Goal: Task Accomplishment & Management: Complete application form

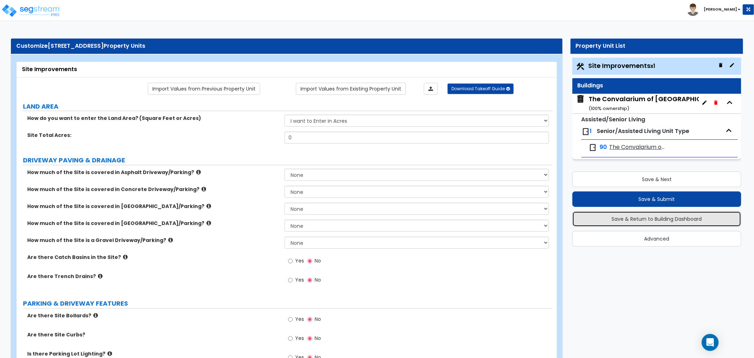
click at [668, 215] on button "Save & Return to Building Dashboard" at bounding box center [657, 219] width 169 height 16
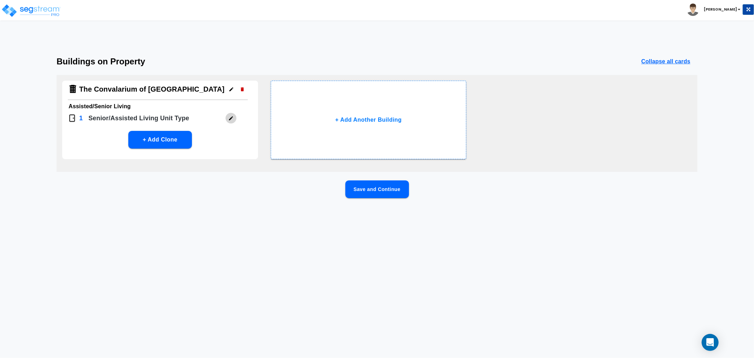
click at [232, 117] on icon "button" at bounding box center [230, 118] width 5 height 5
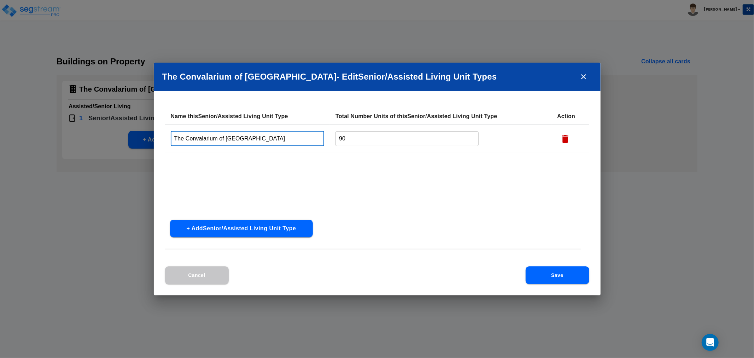
drag, startPoint x: 246, startPoint y: 138, endPoint x: 128, endPoint y: 136, distance: 118.1
click at [128, 136] on div "The Convalarium of Dublin - Edit Senior/Assisted Living Unit Type s Name this S…" at bounding box center [377, 179] width 754 height 358
type input "Private Rooms"
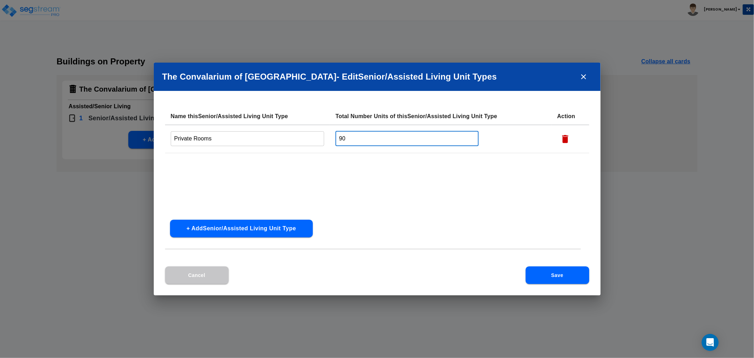
drag, startPoint x: 354, startPoint y: 139, endPoint x: 313, endPoint y: 138, distance: 41.0
click at [311, 139] on tr "Private Rooms ​ 90 ​" at bounding box center [377, 139] width 424 height 28
type input "38"
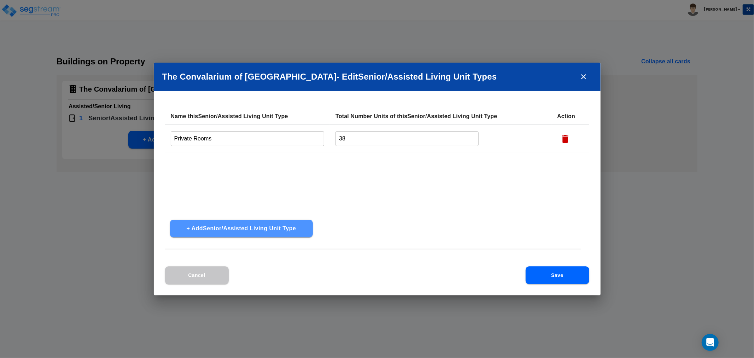
click at [245, 227] on button "+ Add Senior/Assisted Living Unit Type" at bounding box center [241, 229] width 143 height 18
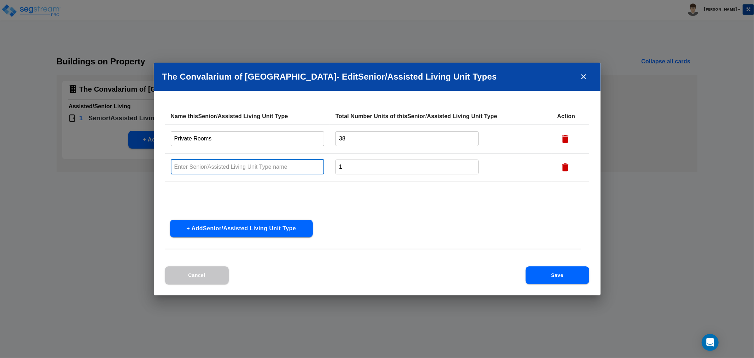
click at [213, 167] on input "text" at bounding box center [248, 166] width 154 height 15
type input "Semi Private Rooms"
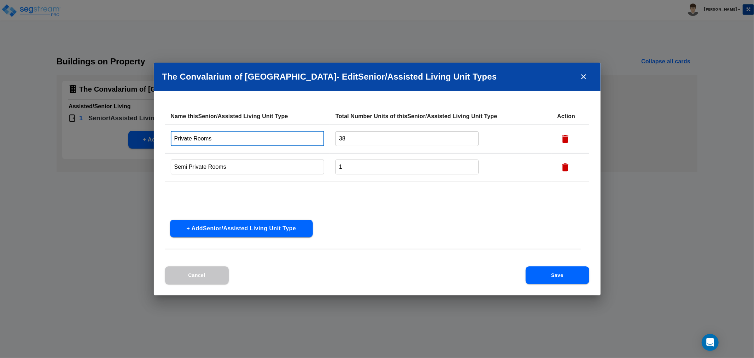
drag, startPoint x: 194, startPoint y: 136, endPoint x: 269, endPoint y: 140, distance: 75.5
click at [269, 140] on input "Private Rooms" at bounding box center [248, 138] width 154 height 15
type input "Private"
click at [207, 165] on input "Semi Private Rooms" at bounding box center [248, 166] width 154 height 15
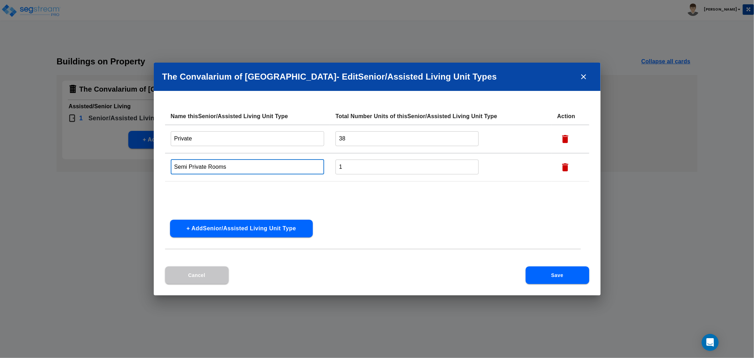
drag, startPoint x: 207, startPoint y: 165, endPoint x: 237, endPoint y: 167, distance: 30.1
click at [237, 167] on input "Semi Private Rooms" at bounding box center [248, 166] width 154 height 15
type input "Semi Private"
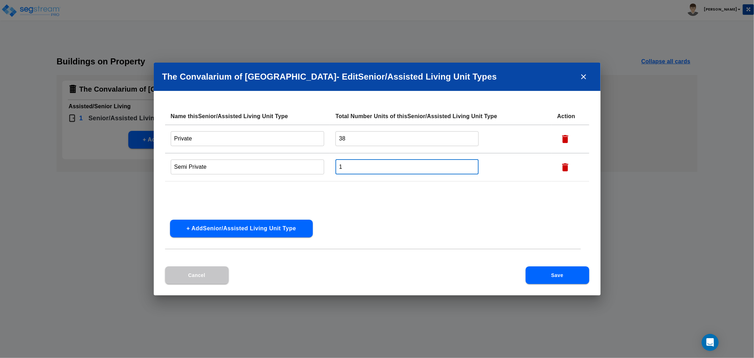
drag, startPoint x: 357, startPoint y: 167, endPoint x: 322, endPoint y: 170, distance: 35.5
click at [322, 170] on tr "Semi Private ​ 1 ​" at bounding box center [377, 167] width 424 height 28
type input "26"
click at [553, 276] on button "Save" at bounding box center [558, 275] width 64 height 18
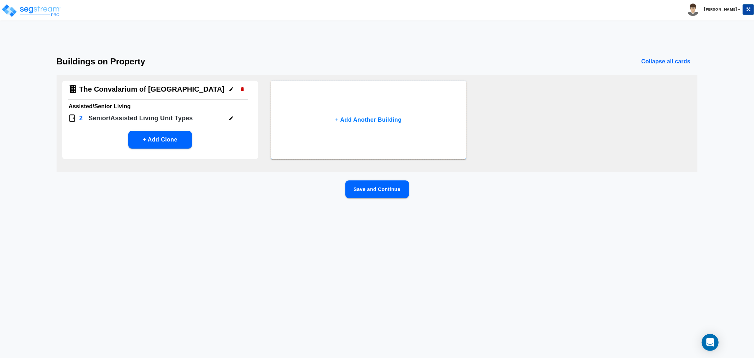
click at [380, 189] on button "Save and Continue" at bounding box center [378, 189] width 64 height 18
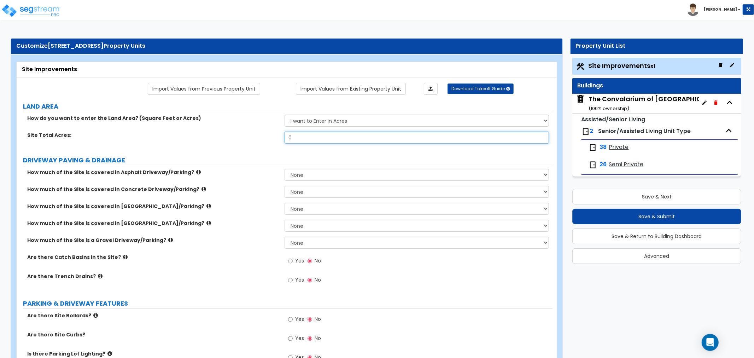
drag, startPoint x: 301, startPoint y: 138, endPoint x: 273, endPoint y: 141, distance: 27.4
click at [273, 141] on div "Site Total Acres: 0" at bounding box center [285, 140] width 536 height 17
type input "1"
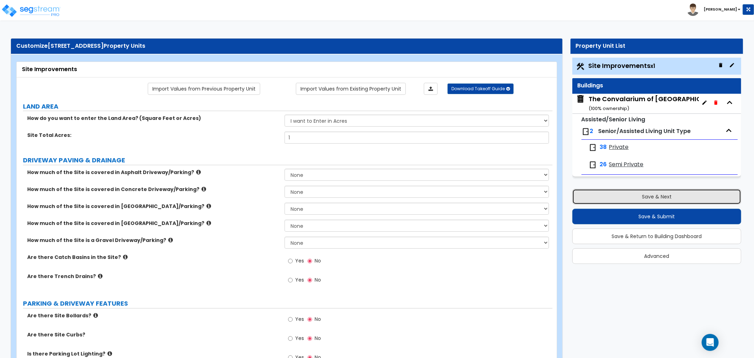
click at [627, 190] on button "Save & Next" at bounding box center [657, 197] width 169 height 16
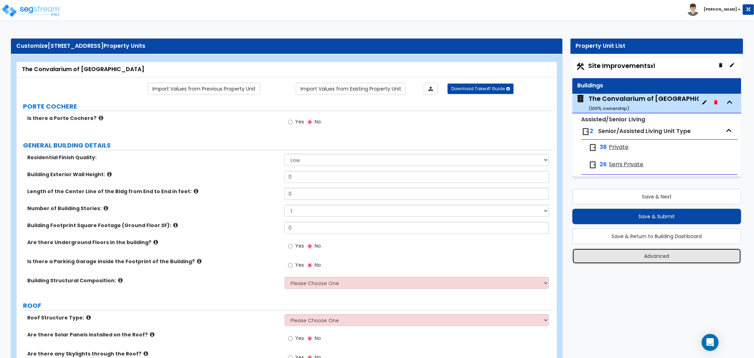
click at [644, 255] on button "Advanced" at bounding box center [657, 256] width 169 height 16
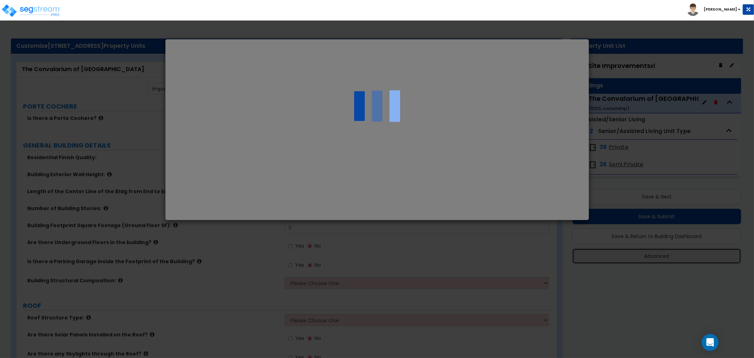
select select "OH"
select select "2025"
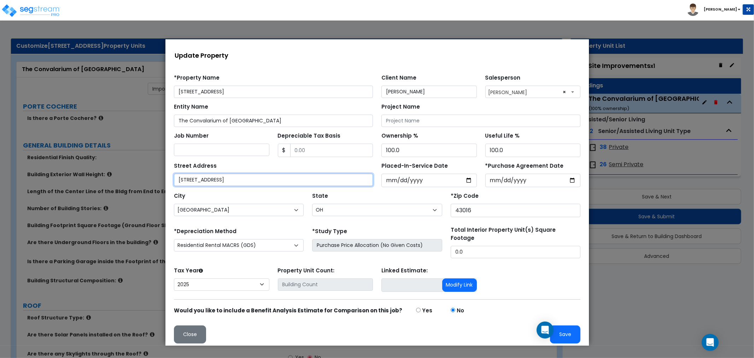
drag, startPoint x: 208, startPoint y: 178, endPoint x: 160, endPoint y: 178, distance: 48.1
click at [165, 178] on html "Notification x View All [PERSON_NAME] Offset Gains Consulting Notification" at bounding box center [377, 194] width 424 height 310
drag, startPoint x: 632, startPoint y: 285, endPoint x: 609, endPoint y: 290, distance: 22.7
click at [632, 285] on div at bounding box center [377, 193] width 754 height 330
click at [186, 327] on button "Close" at bounding box center [190, 334] width 32 height 18
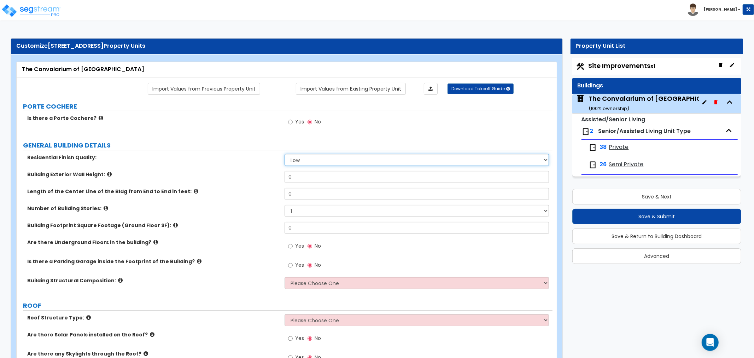
drag, startPoint x: 342, startPoint y: 157, endPoint x: 341, endPoint y: 164, distance: 7.2
click at [342, 157] on select "Low Average High" at bounding box center [417, 160] width 265 height 12
select select "1"
click at [285, 154] on select "Low Average High" at bounding box center [417, 160] width 265 height 12
drag, startPoint x: 304, startPoint y: 179, endPoint x: 280, endPoint y: 180, distance: 24.4
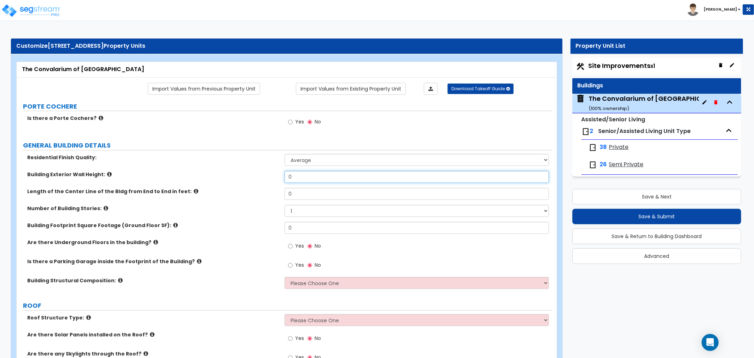
click at [280, 180] on div "Building Exterior Wall Height: 0" at bounding box center [285, 179] width 536 height 17
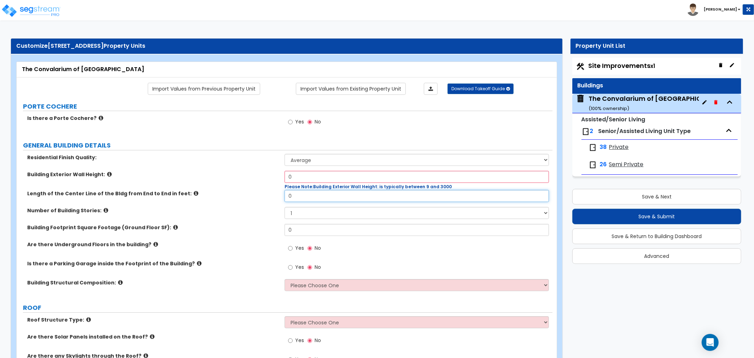
drag, startPoint x: 17, startPoint y: 202, endPoint x: -197, endPoint y: 219, distance: 214.6
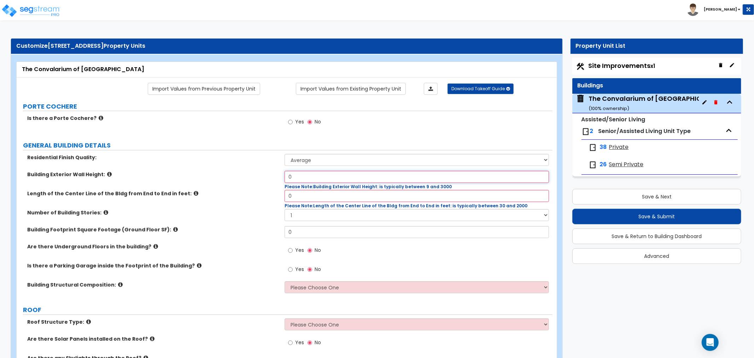
drag, startPoint x: 302, startPoint y: 176, endPoint x: 244, endPoint y: 180, distance: 57.8
click at [244, 180] on div "Building Exterior Wall Height: 0 Please Note: Building Exterior Wall Height: is…" at bounding box center [285, 180] width 536 height 19
type input "12"
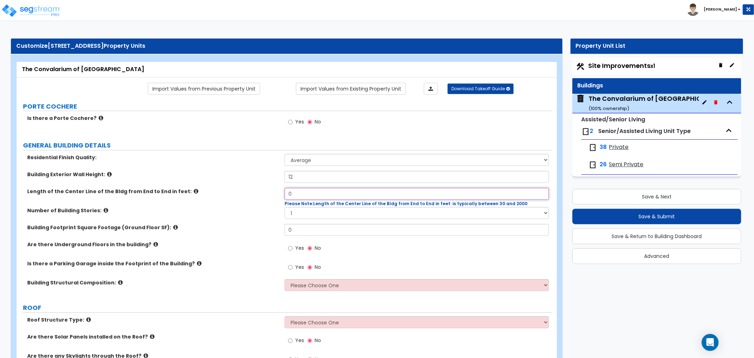
drag, startPoint x: 297, startPoint y: 193, endPoint x: 265, endPoint y: 199, distance: 33.1
click at [265, 199] on div "Length of the Center Line of the Bldg from End to End in feet: 0 Please Note: L…" at bounding box center [285, 197] width 536 height 19
type input "597"
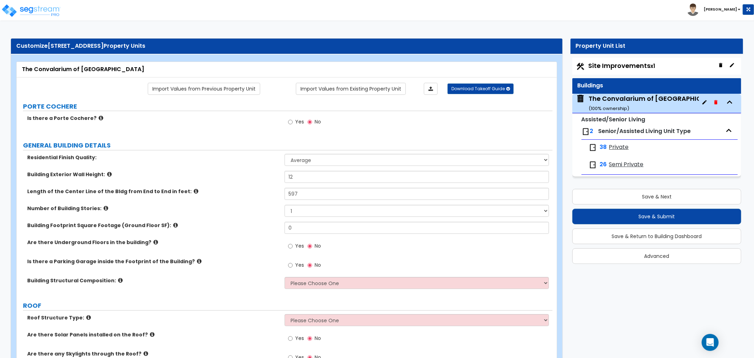
click at [249, 224] on div "Residential Finish Quality: Low Average High Building Exterior Wall Height: 12 …" at bounding box center [285, 224] width 526 height 140
drag, startPoint x: 295, startPoint y: 211, endPoint x: 287, endPoint y: 211, distance: 8.5
click at [287, 211] on select "1 2 3 4 5 6 7 8 9 10" at bounding box center [417, 211] width 265 height 12
drag, startPoint x: 300, startPoint y: 228, endPoint x: 243, endPoint y: 220, distance: 57.6
click at [255, 227] on div "Building Footprint Square Footage (Ground Floor SF): 0" at bounding box center [285, 230] width 536 height 17
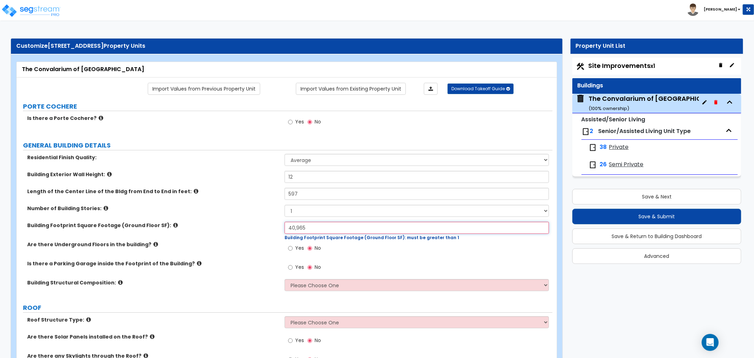
type input "40,965"
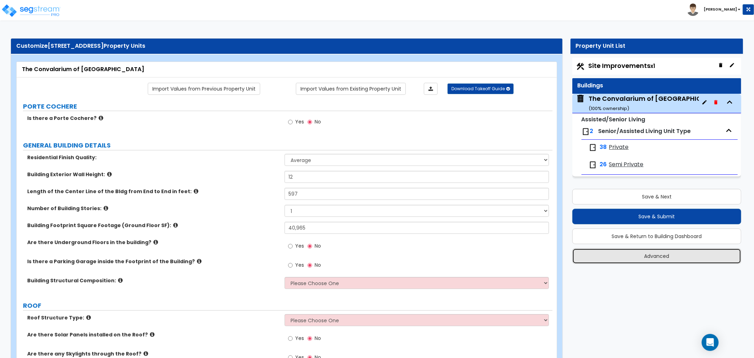
click at [656, 259] on button "Advanced" at bounding box center [657, 256] width 169 height 16
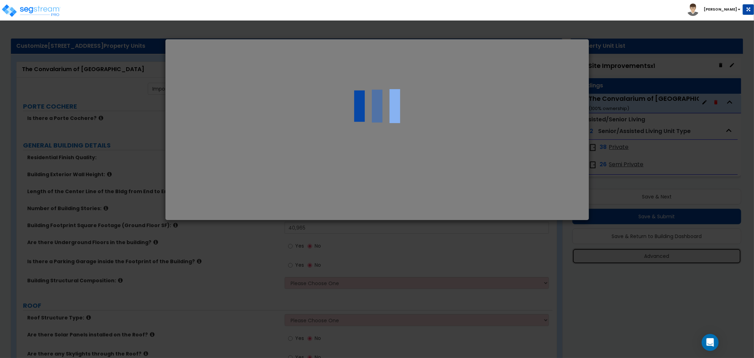
select select "OH"
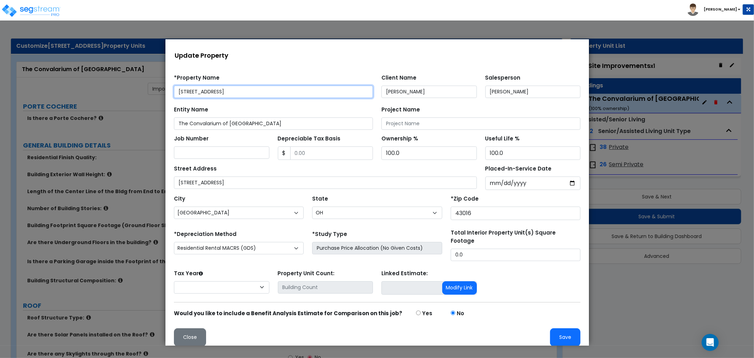
select select "2025"
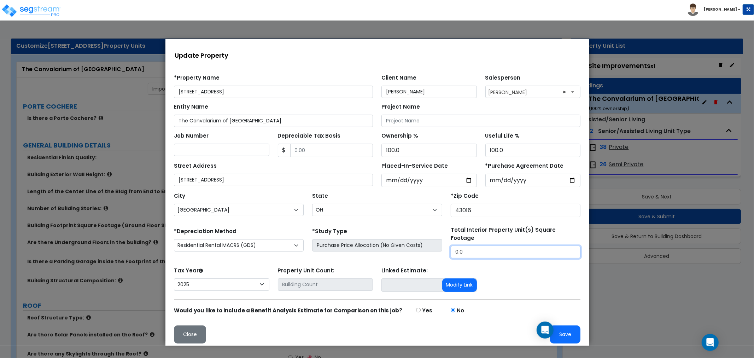
drag, startPoint x: 466, startPoint y: 245, endPoint x: 433, endPoint y: 247, distance: 33.0
click at [432, 246] on div "*Depreciation Method Commercial MACRS (GDS) Residential Rental MACRS (GDS) Comm…" at bounding box center [376, 242] width 415 height 32
type input "40,965"
click at [560, 329] on button "Save" at bounding box center [565, 334] width 30 height 18
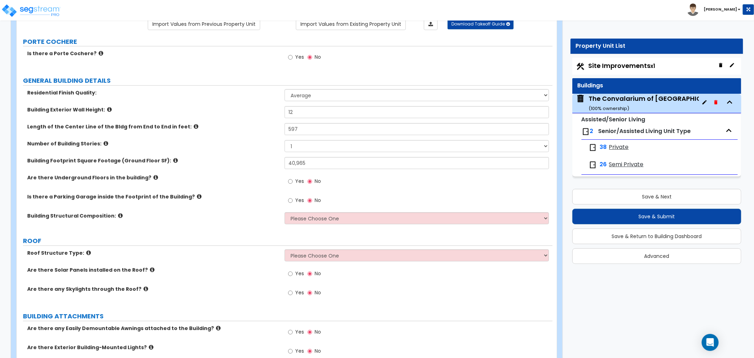
scroll to position [79, 0]
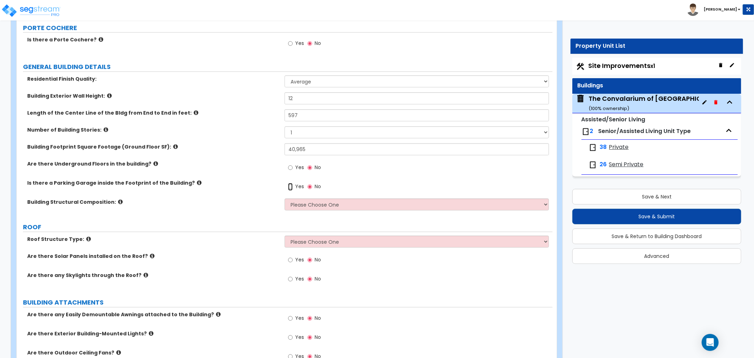
click at [291, 186] on input "Yes" at bounding box center [290, 187] width 5 height 8
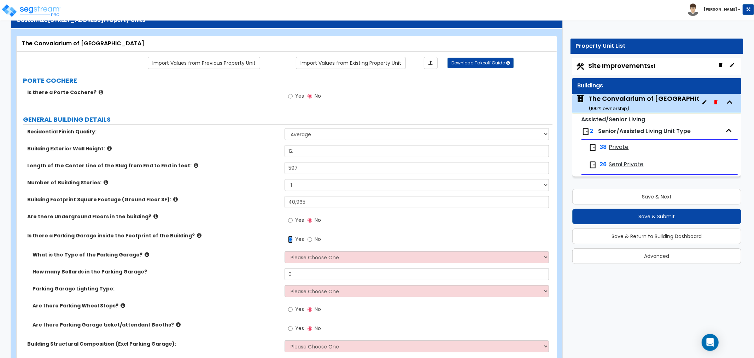
scroll to position [0, 0]
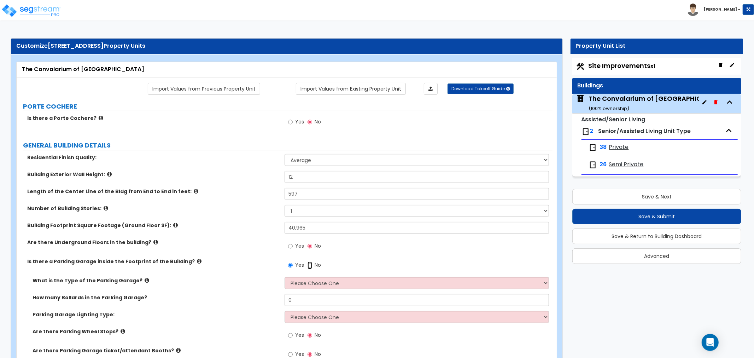
click at [309, 265] on input "No" at bounding box center [310, 265] width 5 height 8
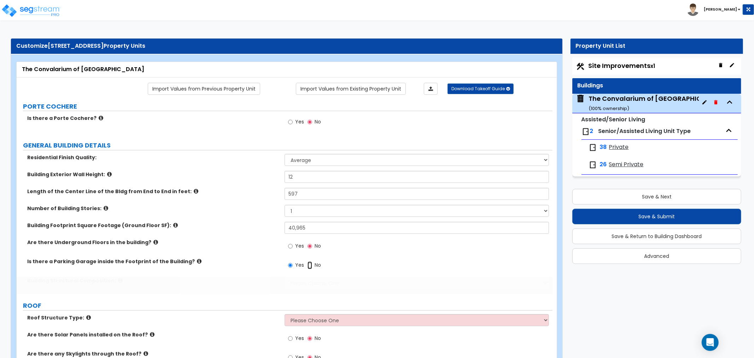
radio input "false"
radio input "true"
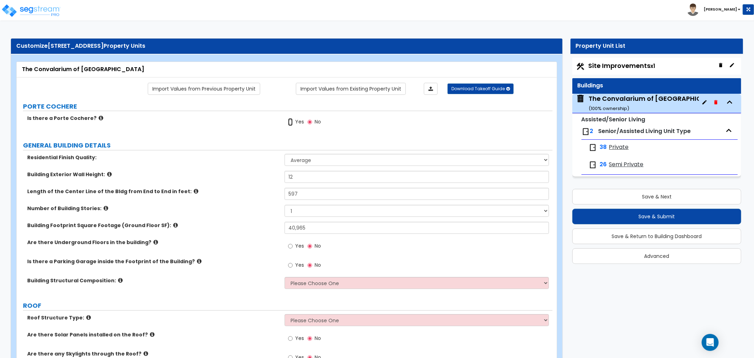
click at [290, 122] on input "Yes" at bounding box center [290, 122] width 5 height 8
radio input "true"
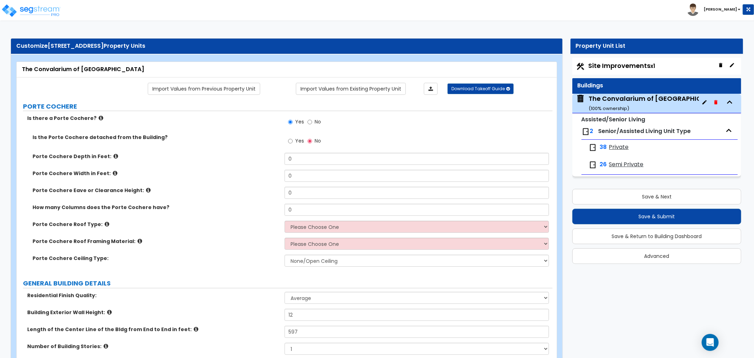
click at [114, 156] on icon at bounding box center [116, 155] width 5 height 5
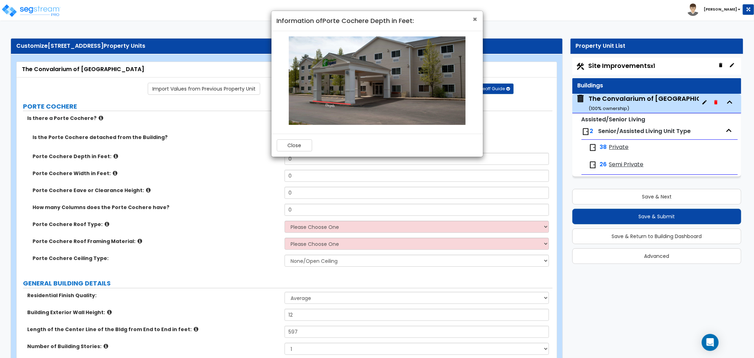
click at [475, 19] on span "×" at bounding box center [475, 19] width 5 height 10
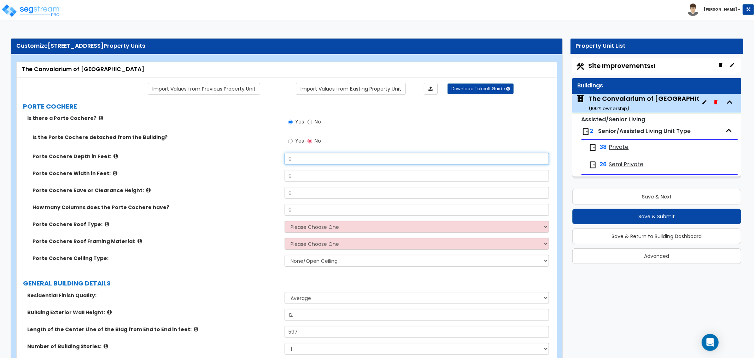
drag, startPoint x: 300, startPoint y: 159, endPoint x: 262, endPoint y: 159, distance: 37.5
click at [262, 159] on div "Porte Cochere Depth in Feet: 0" at bounding box center [285, 161] width 536 height 17
type input "18"
drag, startPoint x: 294, startPoint y: 175, endPoint x: 272, endPoint y: 174, distance: 22.0
click at [272, 174] on div "Porte Cochere Width in Feet: 0" at bounding box center [285, 178] width 536 height 17
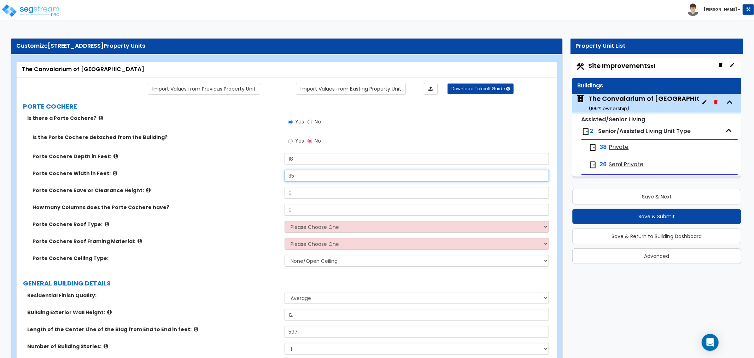
type input "35"
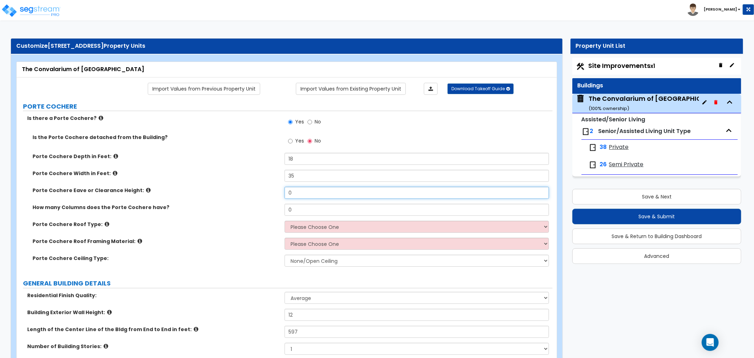
drag, startPoint x: 303, startPoint y: 191, endPoint x: 11, endPoint y: 129, distance: 298.9
click at [232, 194] on div "Porte Cochere Eave or Clearance Height: 0" at bounding box center [285, 195] width 536 height 17
type input "12"
drag, startPoint x: 306, startPoint y: 209, endPoint x: 285, endPoint y: 210, distance: 20.9
click at [285, 210] on input "0" at bounding box center [417, 210] width 265 height 12
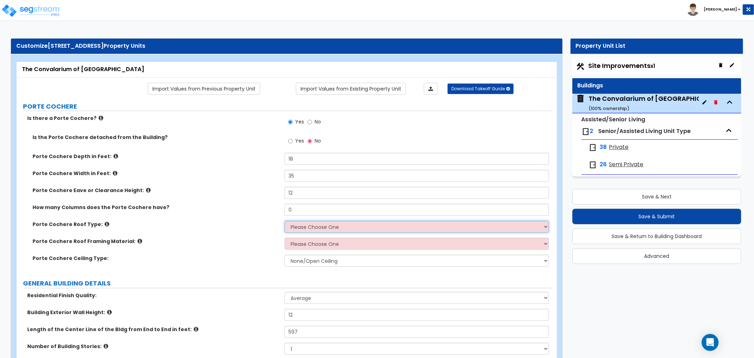
click at [300, 227] on select "Please Choose One Gabled Roof Flat Roof" at bounding box center [417, 227] width 265 height 12
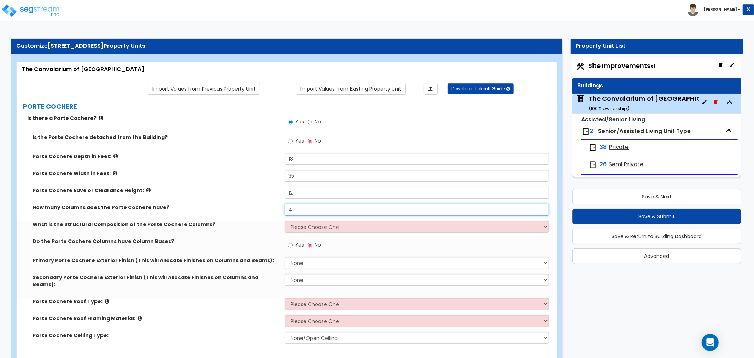
type input "4"
click at [327, 223] on select "Please Choose One Wood Steel Concrete" at bounding box center [417, 227] width 265 height 12
select select "2"
click at [285, 221] on select "Please Choose One Wood Steel Concrete" at bounding box center [417, 227] width 265 height 12
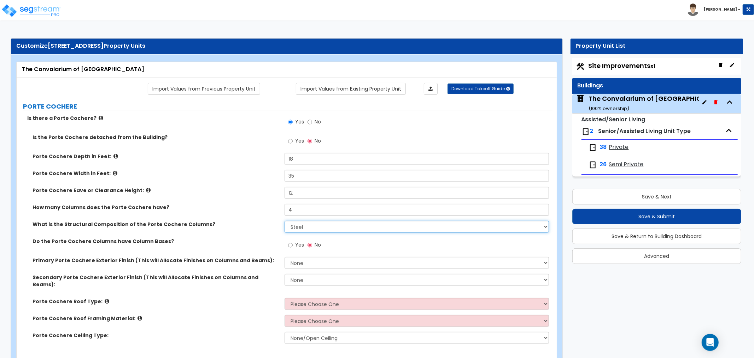
drag, startPoint x: 306, startPoint y: 227, endPoint x: 308, endPoint y: 231, distance: 4.0
click at [306, 227] on select "Please Choose One Wood Steel Concrete" at bounding box center [417, 227] width 265 height 12
click at [285, 221] on select "Please Choose One Wood Steel Concrete" at bounding box center [417, 227] width 265 height 12
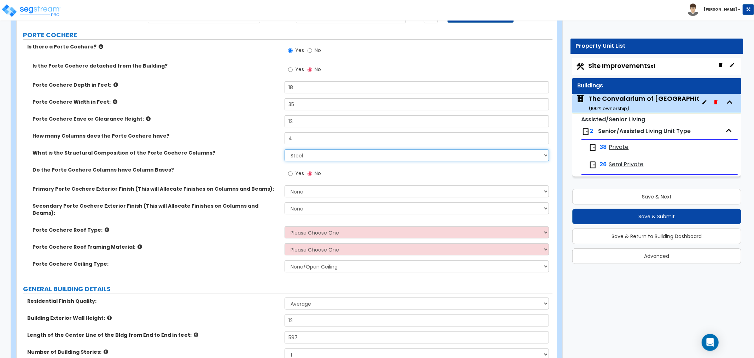
scroll to position [79, 0]
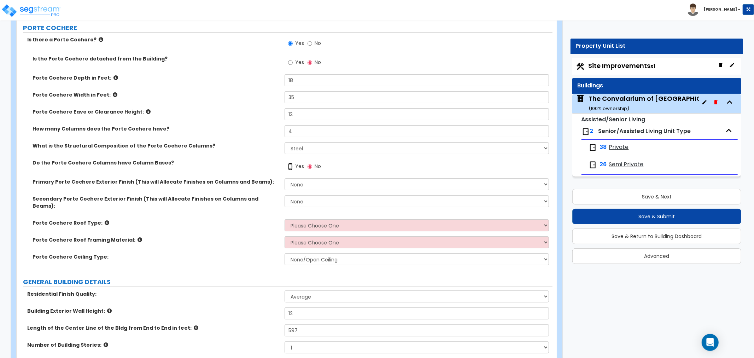
click at [289, 167] on input "Yes" at bounding box center [290, 167] width 5 height 8
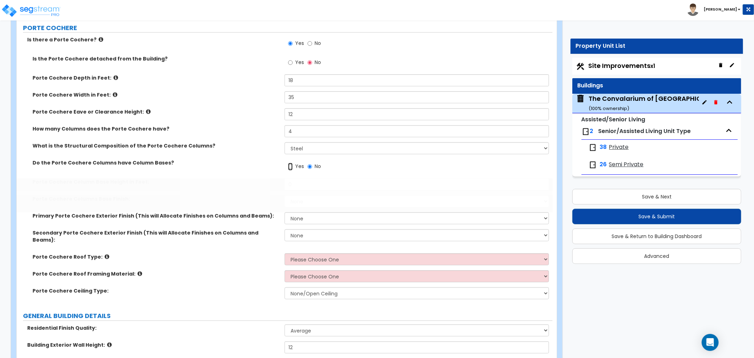
radio input "true"
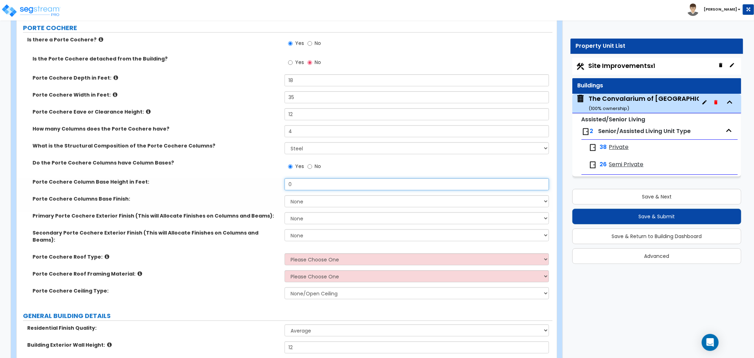
drag, startPoint x: 304, startPoint y: 184, endPoint x: 279, endPoint y: 181, distance: 26.1
click at [279, 181] on div "Porte Cochere Column Base Height in Feet: 0" at bounding box center [285, 186] width 536 height 17
type input "1"
click at [298, 199] on select "None Paint Finish Stucco Finish Tile Finish Brick Veneer Stone Veneer Metal Com…" at bounding box center [417, 201] width 265 height 12
select select "2"
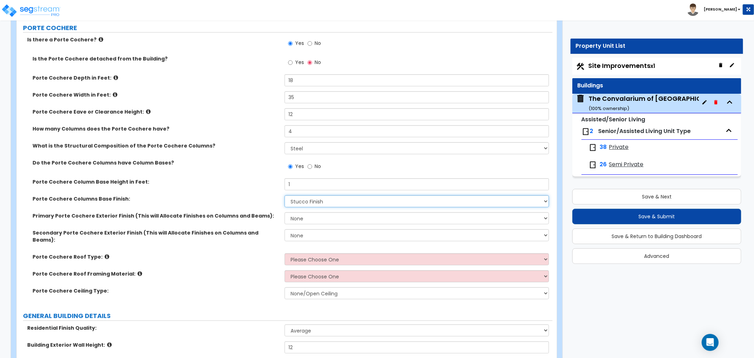
click at [285, 195] on select "None Paint Finish Stucco Finish Tile Finish Brick Veneer Stone Veneer Metal Com…" at bounding box center [417, 201] width 265 height 12
click at [302, 219] on select "None Paint Finish Stucco Finish Tile Finish Brick Veneer Stone Veneer Metal Com…" at bounding box center [417, 218] width 265 height 12
select select "2"
click at [285, 212] on select "None Paint Finish Stucco Finish Tile Finish Brick Veneer Stone Veneer Metal Com…" at bounding box center [417, 218] width 265 height 12
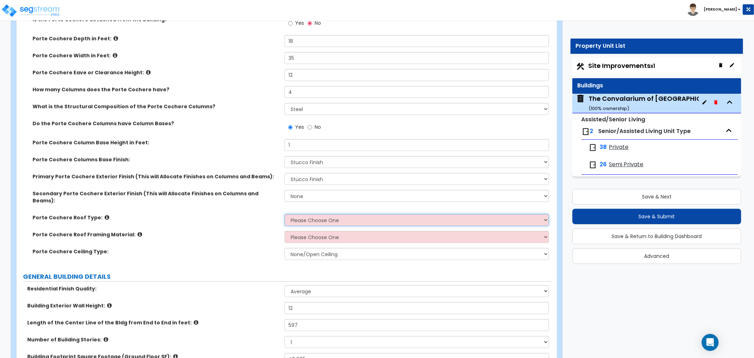
click at [317, 214] on select "Please Choose One Gabled Roof Flat Roof" at bounding box center [417, 220] width 265 height 12
select select "1"
click at [285, 214] on select "Please Choose One Gabled Roof Flat Roof" at bounding box center [417, 220] width 265 height 12
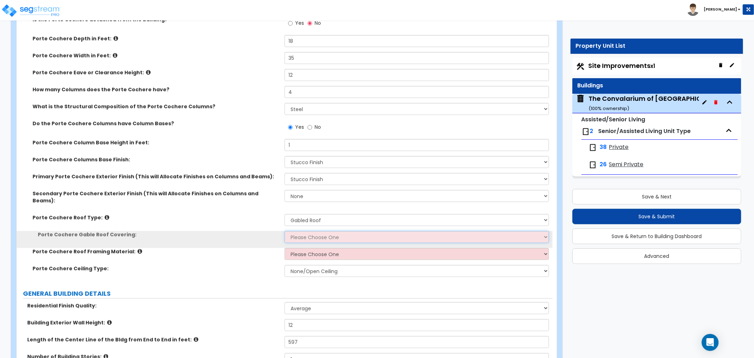
click at [311, 231] on select "Please Choose One Asphalt Shingle Clay Tile Wood Shingle Metal Shingle Standing…" at bounding box center [417, 237] width 265 height 12
select select "1"
click at [285, 231] on select "Please Choose One Asphalt Shingle Clay Tile Wood Shingle Metal Shingle Standing…" at bounding box center [417, 237] width 265 height 12
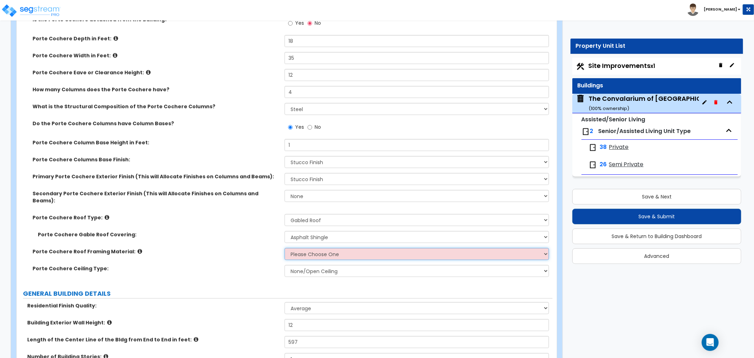
click at [317, 248] on select "Please Choose One Wood Metal" at bounding box center [417, 254] width 265 height 12
select select "1"
click at [285, 248] on select "Please Choose One Wood Metal" at bounding box center [417, 254] width 265 height 12
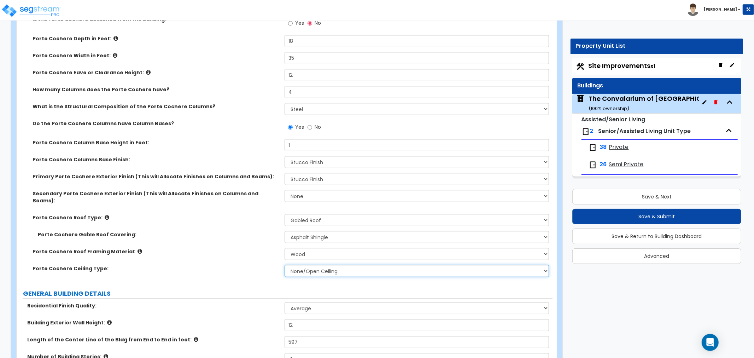
click at [315, 265] on select "None/Open Ceiling Drywall Ceiling Suspended Metal Ceiling" at bounding box center [417, 271] width 265 height 12
select select "1"
click at [285, 265] on select "None/Open Ceiling Drywall Ceiling Suspended Metal Ceiling" at bounding box center [417, 271] width 265 height 12
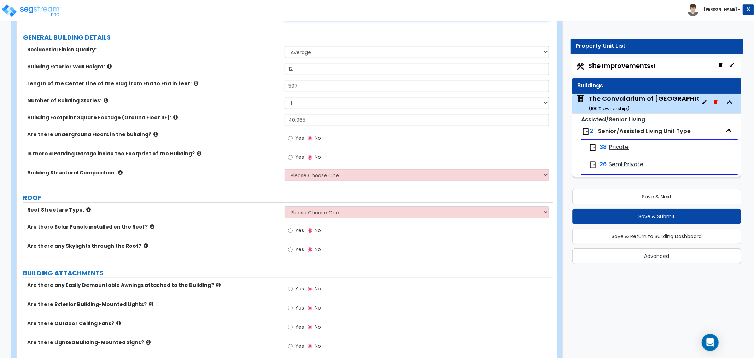
scroll to position [393, 0]
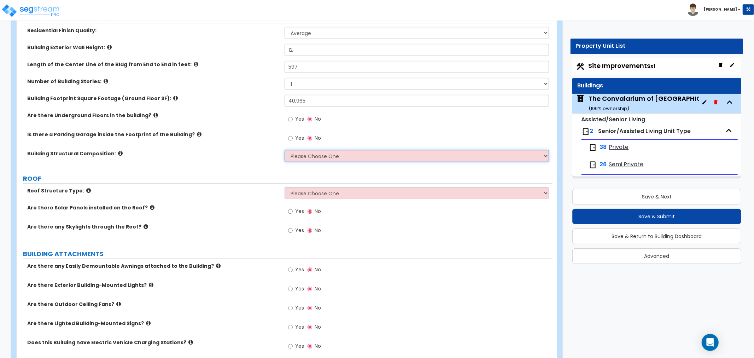
click at [323, 150] on select "Please Choose One Reinforced Concrete Structural Steel Brick Masonry CMU Masonr…" at bounding box center [417, 156] width 265 height 12
select select "6"
click at [285, 150] on select "Please Choose One Reinforced Concrete Structural Steel Brick Masonry CMU Masonr…" at bounding box center [417, 156] width 265 height 12
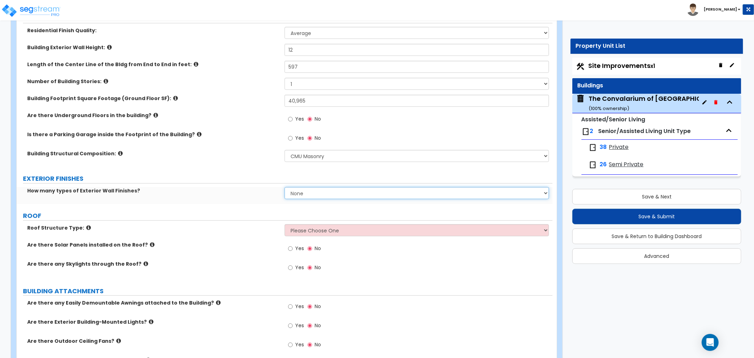
click at [305, 187] on select "None 1 2 3" at bounding box center [417, 193] width 265 height 12
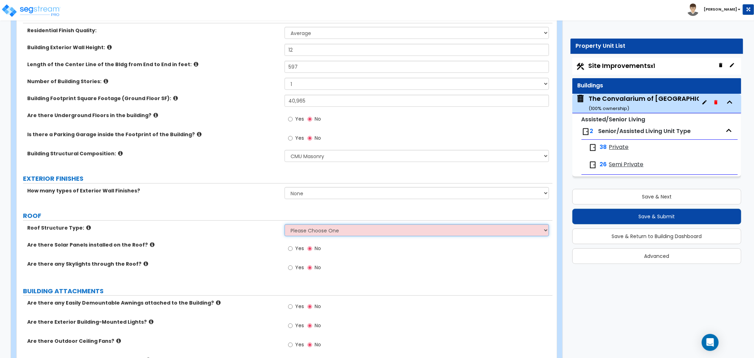
click at [327, 224] on select "Please Choose One [PERSON_NAME] Roof Flat Roof Hybrid [PERSON_NAME] & Flat Roof" at bounding box center [417, 230] width 265 height 12
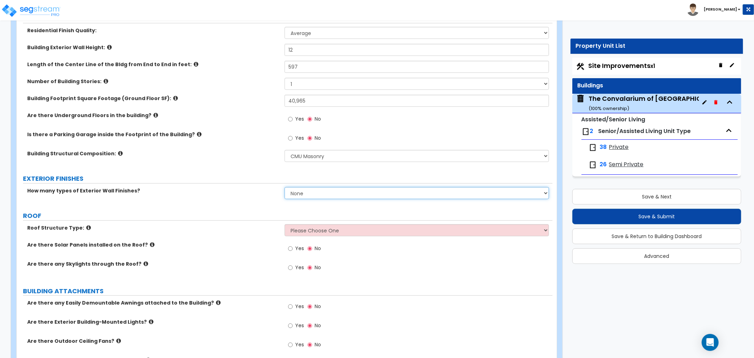
click at [314, 187] on select "None 1 2 3" at bounding box center [417, 193] width 265 height 12
select select "2"
click at [285, 187] on select "None 1 2 3" at bounding box center [417, 193] width 265 height 12
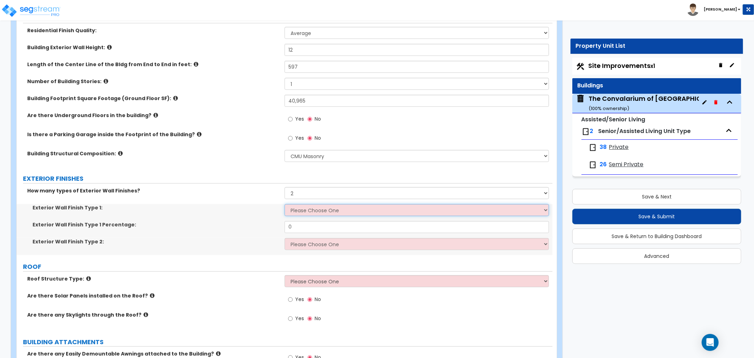
click at [313, 204] on select "Please Choose One No Finish/Shared Wall No Wall Brick Veneer Stone Veneer Wood …" at bounding box center [417, 210] width 265 height 12
select select "7"
click at [285, 204] on select "Please Choose One No Finish/Shared Wall No Wall Brick Veneer Stone Veneer Wood …" at bounding box center [417, 210] width 265 height 12
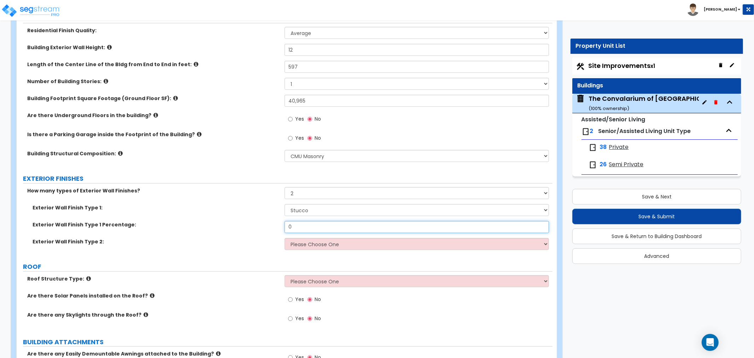
drag, startPoint x: 299, startPoint y: 221, endPoint x: 266, endPoint y: 222, distance: 32.6
click at [266, 222] on div "Exterior Wall Finish Type 1 Percentage: 0" at bounding box center [285, 229] width 536 height 17
type input "90"
click at [331, 241] on select "Please Choose One No Finish/Shared Wall No Wall Brick Veneer Stone Veneer Wood …" at bounding box center [417, 244] width 265 height 12
select select "3"
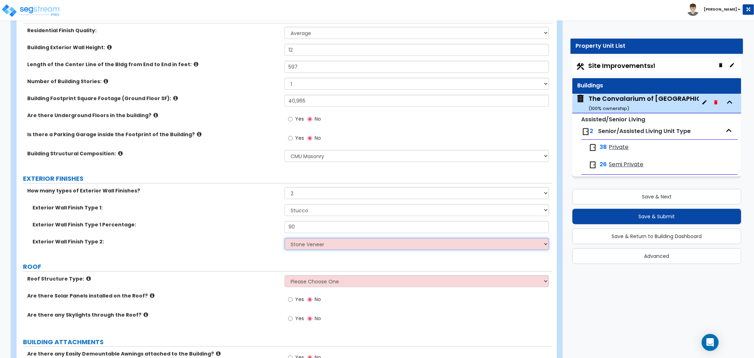
click at [285, 238] on select "Please Choose One No Finish/Shared Wall No Wall Brick Veneer Stone Veneer Wood …" at bounding box center [417, 244] width 265 height 12
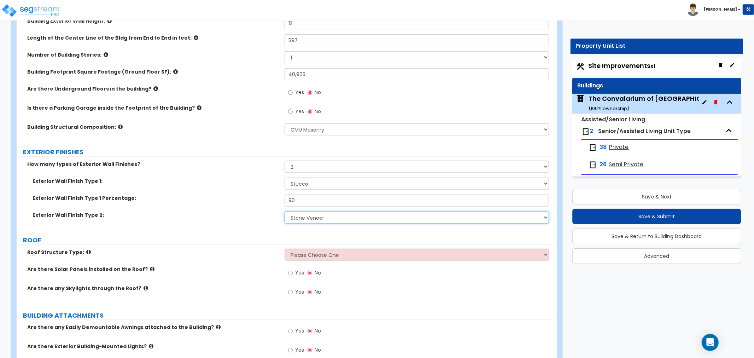
scroll to position [432, 0]
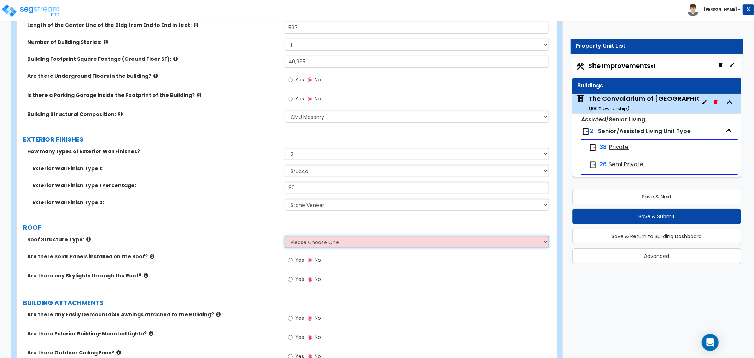
click at [317, 236] on select "Please Choose One [PERSON_NAME] Roof Flat Roof Hybrid [PERSON_NAME] & Flat Roof" at bounding box center [417, 242] width 265 height 12
select select "1"
click at [285, 236] on select "Please Choose One [PERSON_NAME] Roof Flat Roof Hybrid [PERSON_NAME] & Flat Roof" at bounding box center [417, 242] width 265 height 12
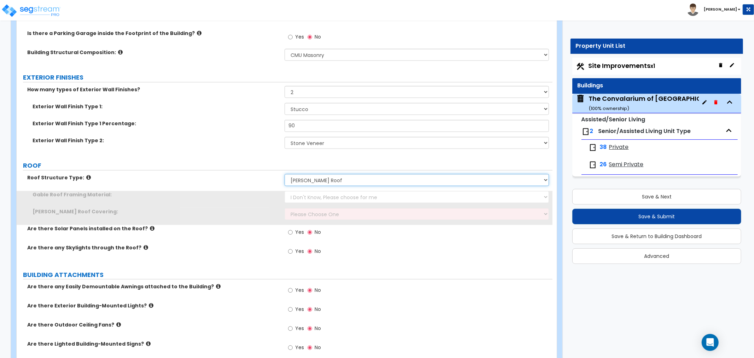
scroll to position [550, 0]
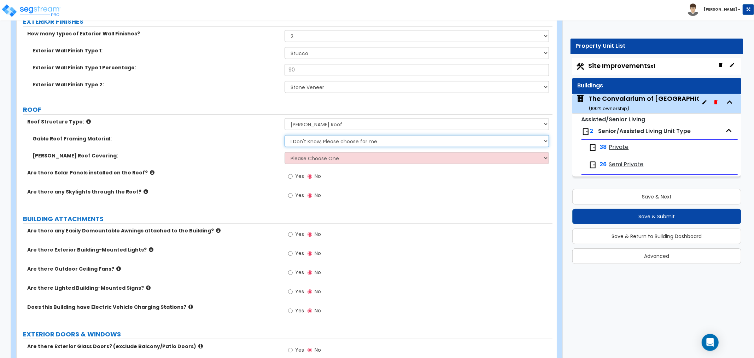
click at [323, 135] on select "I Don't Know, Please choose for me Metal Wood" at bounding box center [417, 141] width 265 height 12
select select "2"
click at [285, 135] on select "I Don't Know, Please choose for me Metal Wood" at bounding box center [417, 141] width 265 height 12
click at [315, 152] on select "Please Choose One Asphalt Shingle Clay Tile Wood Shingle Metal Shingle Standing…" at bounding box center [417, 158] width 265 height 12
select select "1"
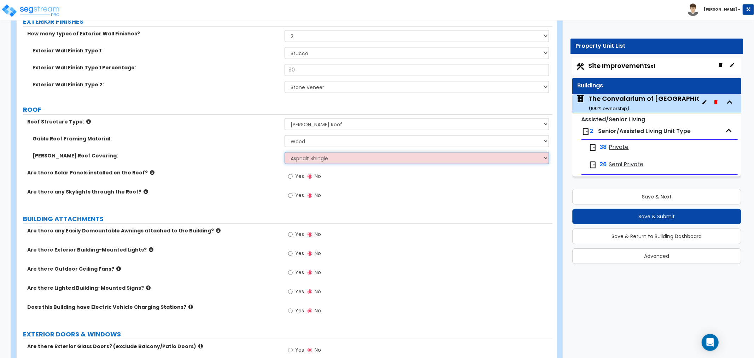
click at [285, 152] on select "Please Choose One Asphalt Shingle Clay Tile Wood Shingle Metal Shingle Standing…" at bounding box center [417, 158] width 265 height 12
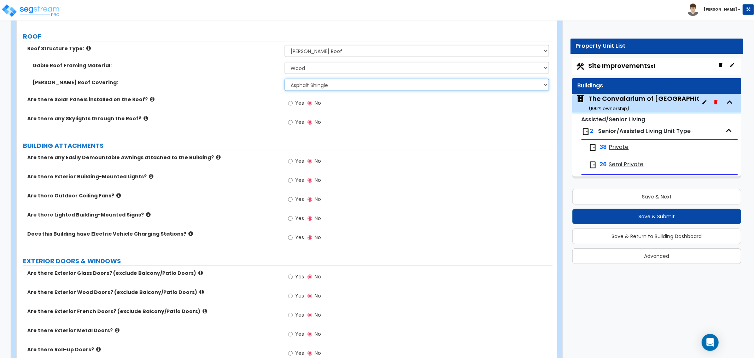
scroll to position [628, 0]
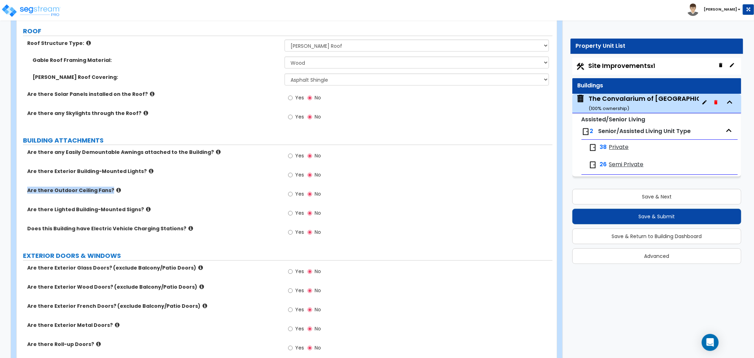
drag, startPoint x: 27, startPoint y: 182, endPoint x: 106, endPoint y: 185, distance: 79.3
click at [106, 187] on label "Are there Outdoor Ceiling Fans?" at bounding box center [153, 190] width 252 height 7
click at [156, 193] on div "Are there Outdoor Ceiling Fans? Yes No" at bounding box center [285, 196] width 536 height 19
drag, startPoint x: 29, startPoint y: 183, endPoint x: 105, endPoint y: 188, distance: 76.9
click at [105, 188] on div "Are there Outdoor Ceiling Fans? Yes No" at bounding box center [285, 196] width 536 height 19
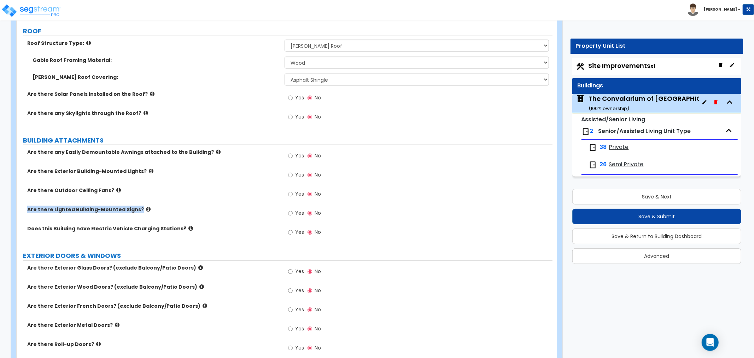
drag, startPoint x: 29, startPoint y: 203, endPoint x: 139, endPoint y: 208, distance: 110.5
click at [139, 208] on div "Are there Lighted Building-Mounted Signs? Yes No" at bounding box center [285, 215] width 536 height 19
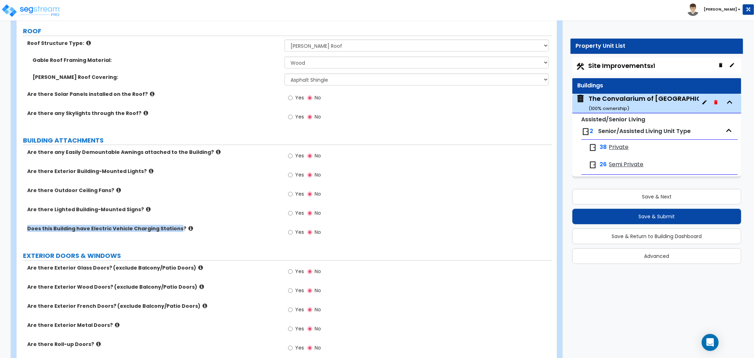
drag, startPoint x: 33, startPoint y: 221, endPoint x: 172, endPoint y: 234, distance: 140.0
click at [172, 234] on div "Does this Building have Electric Vehicle Charging Stations? Yes No" at bounding box center [285, 234] width 536 height 19
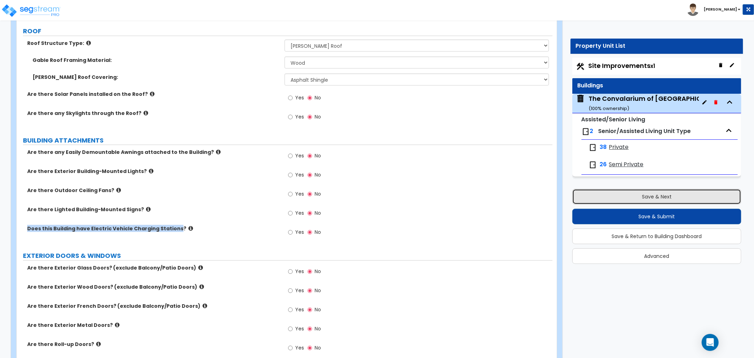
click at [646, 197] on button "Save & Next" at bounding box center [657, 197] width 169 height 16
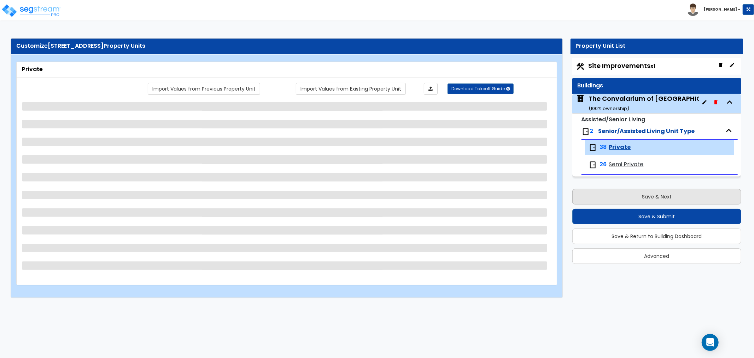
scroll to position [0, 0]
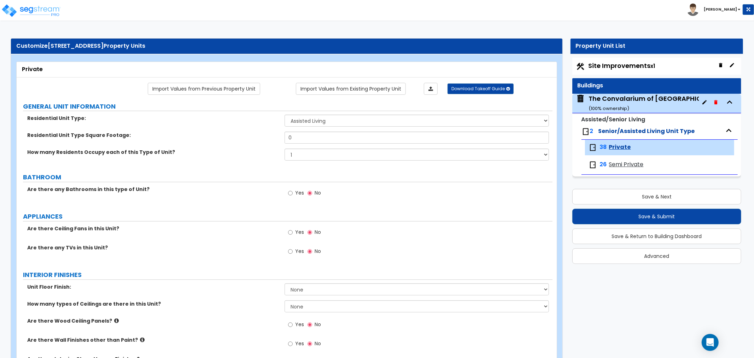
drag, startPoint x: 303, startPoint y: 137, endPoint x: 254, endPoint y: 144, distance: 49.9
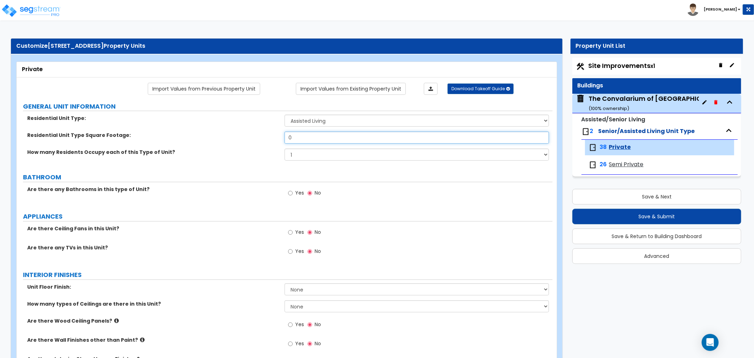
click at [254, 144] on div "Residential Unit Type Square Footage: 0" at bounding box center [285, 140] width 536 height 17
type input "2"
type input "320"
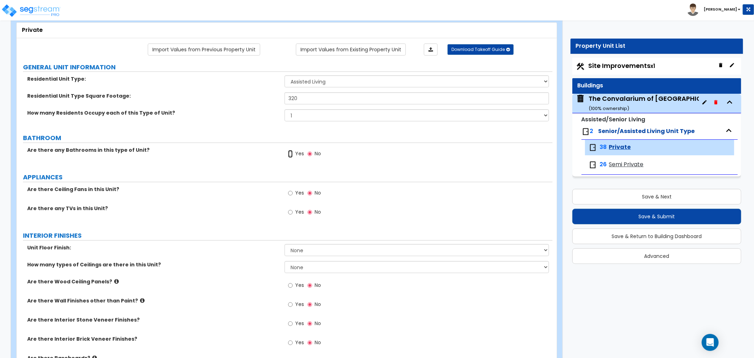
click at [291, 155] on input "Yes" at bounding box center [290, 154] width 5 height 8
radio input "true"
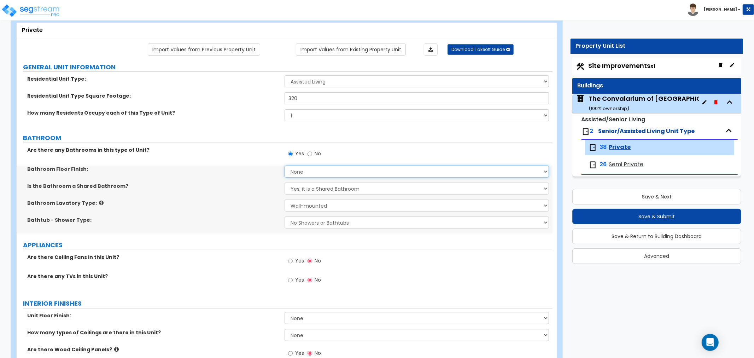
click at [302, 170] on select "None Tile Flooring Hardwood Flooring Resilient Laminate Flooring VCT Flooring S…" at bounding box center [417, 172] width 265 height 12
select select "3"
click at [285, 166] on select "None Tile Flooring Hardwood Flooring Resilient Laminate Flooring VCT Flooring S…" at bounding box center [417, 172] width 265 height 12
click at [326, 190] on select "Yes, it is a Shared Bathroom No, the Bathrooms are Private Bathrooms" at bounding box center [417, 188] width 265 height 12
select select "1"
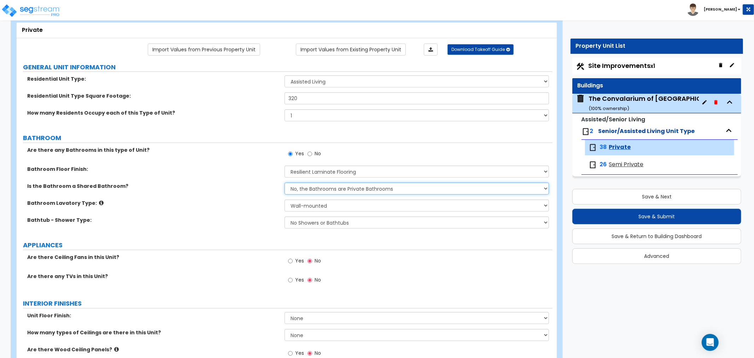
click at [285, 182] on select "Yes, it is a Shared Bathroom No, the Bathrooms are Private Bathrooms" at bounding box center [417, 188] width 265 height 12
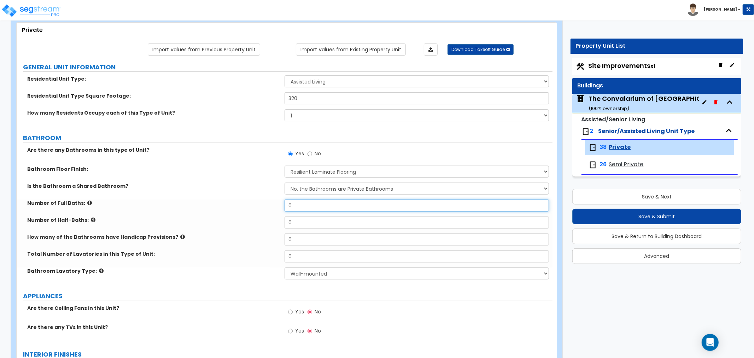
drag, startPoint x: 315, startPoint y: 206, endPoint x: 251, endPoint y: 206, distance: 63.7
click at [251, 206] on div "Number of Full Baths: 0" at bounding box center [285, 207] width 536 height 17
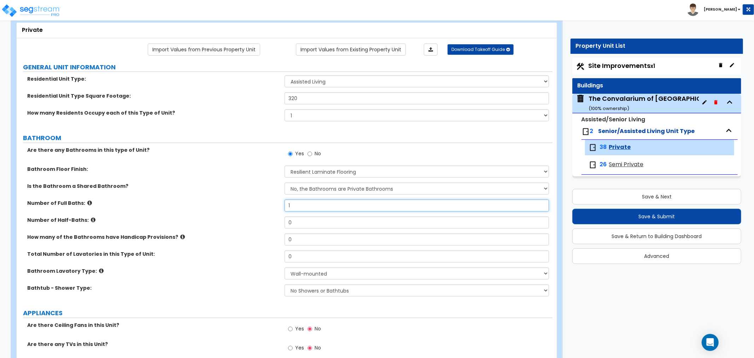
type input "1"
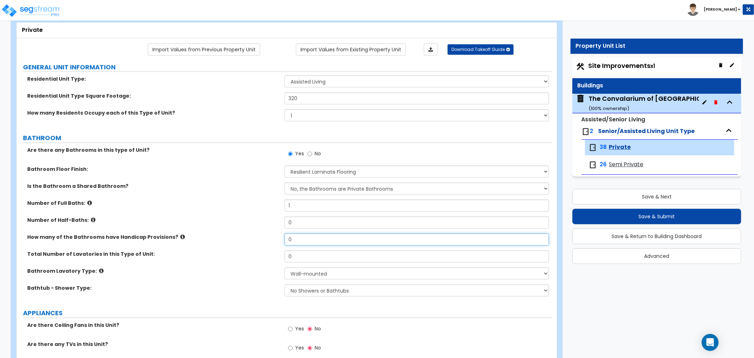
drag, startPoint x: 303, startPoint y: 240, endPoint x: 261, endPoint y: 238, distance: 41.8
click at [261, 238] on div "How many of the Bathrooms have Handicap Provisions? 0" at bounding box center [285, 241] width 536 height 17
type input "2"
drag, startPoint x: 299, startPoint y: 256, endPoint x: 271, endPoint y: 255, distance: 28.7
click at [271, 255] on div "Total Number of Lavatories in this Type of Unit: 0" at bounding box center [285, 258] width 536 height 17
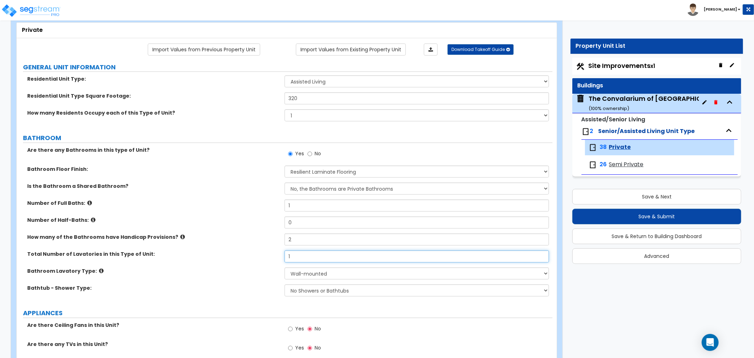
type input "1"
click at [330, 286] on select "No Showers or Bathtubs Shower Only Bathtub Only Shower-and-Bath Combo Dedicated…" at bounding box center [417, 290] width 265 height 12
select select "1"
click at [285, 284] on select "No Showers or Bathtubs Shower Only Bathtub Only Shower-and-Bath Combo Dedicated…" at bounding box center [417, 290] width 265 height 12
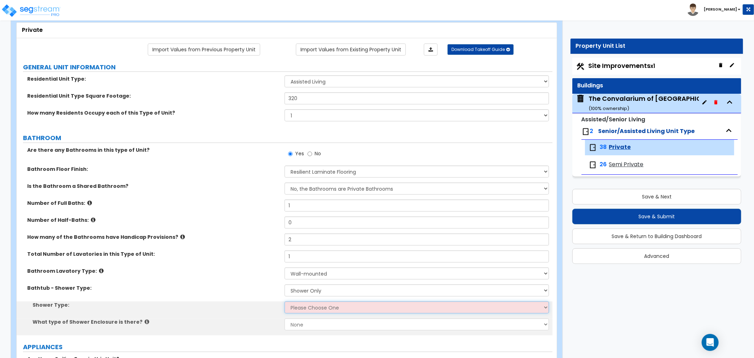
click at [324, 308] on select "Please Choose One Pre-Fabricated Shower Stalls Custom Finish Walk-in Showers" at bounding box center [417, 307] width 265 height 12
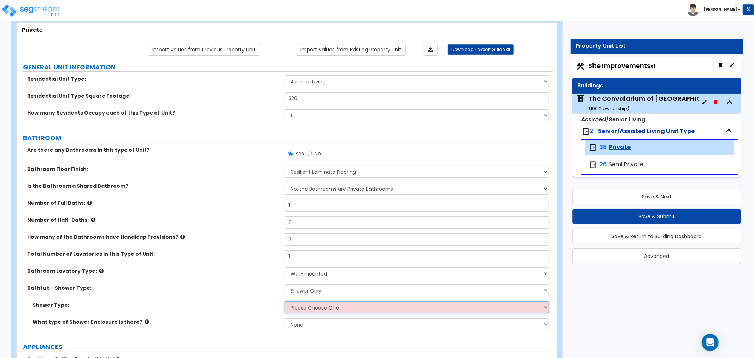
select select "1"
click at [285, 301] on select "Please Choose One Pre-Fabricated Shower Stalls Custom Finish Walk-in Showers" at bounding box center [417, 307] width 265 height 12
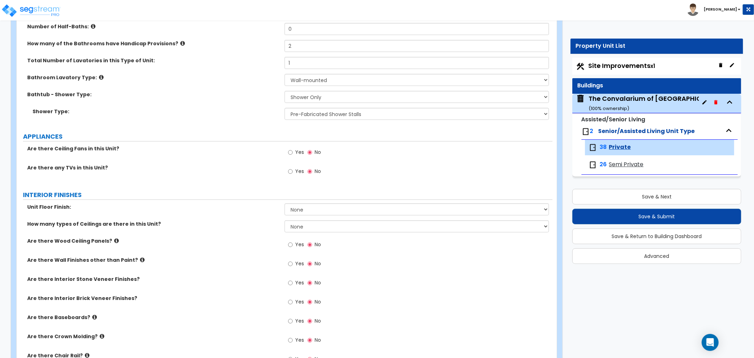
scroll to position [275, 0]
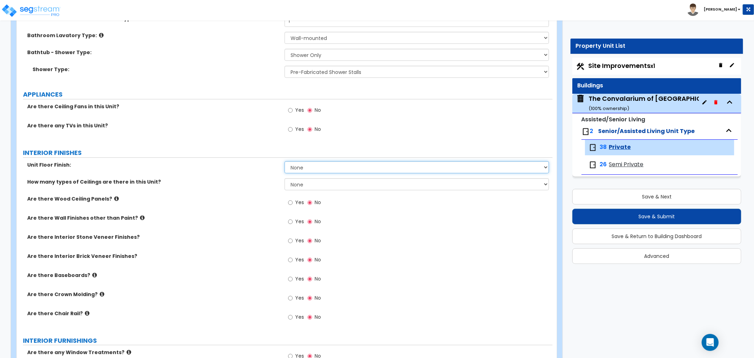
drag, startPoint x: 305, startPoint y: 165, endPoint x: 305, endPoint y: 172, distance: 6.4
click at [305, 165] on select "None Tile Flooring Hardwood Flooring Resilient Laminate Flooring VCT Flooring S…" at bounding box center [417, 167] width 265 height 12
select select "3"
click at [285, 161] on select "None Tile Flooring Hardwood Flooring Resilient Laminate Flooring VCT Flooring S…" at bounding box center [417, 167] width 265 height 12
click at [315, 183] on select "None 1 2 3" at bounding box center [417, 184] width 265 height 12
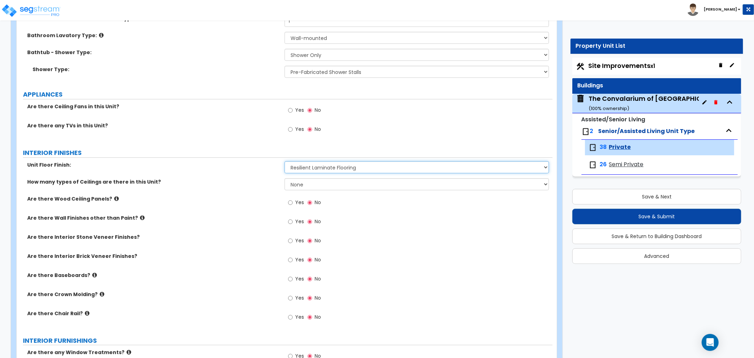
click at [319, 166] on select "None Tile Flooring Hardwood Flooring Resilient Laminate Flooring VCT Flooring S…" at bounding box center [417, 167] width 265 height 12
click at [285, 161] on select "None Tile Flooring Hardwood Flooring Resilient Laminate Flooring VCT Flooring S…" at bounding box center [417, 167] width 265 height 12
click at [317, 183] on select "None 1 2 3" at bounding box center [417, 184] width 265 height 12
select select "1"
click at [285, 178] on select "None 1 2 3" at bounding box center [417, 184] width 265 height 12
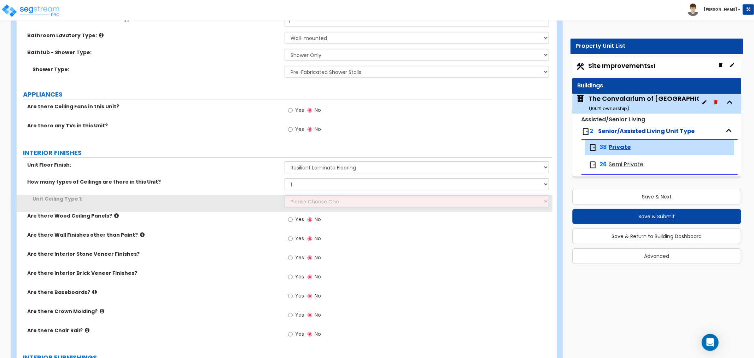
click at [308, 202] on select "Please Choose One Drop Ceiling Drywall Ceiling Open Ceiling" at bounding box center [417, 201] width 265 height 12
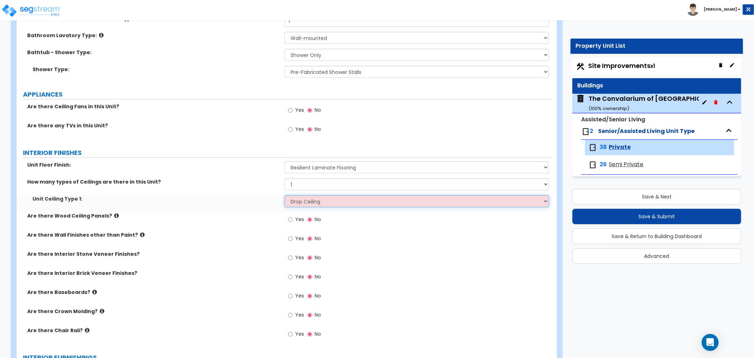
click at [285, 195] on select "Please Choose One Drop Ceiling Drywall Ceiling Open Ceiling" at bounding box center [417, 201] width 265 height 12
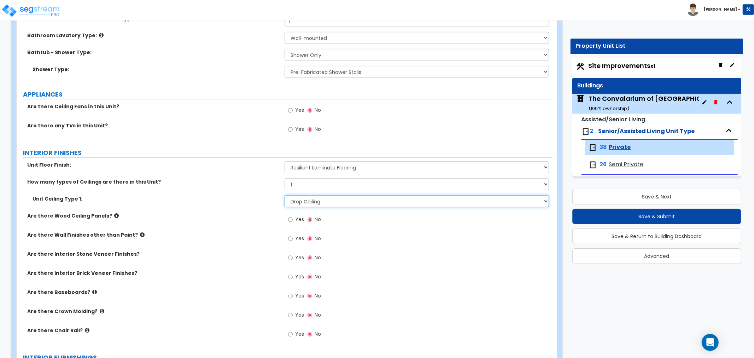
drag, startPoint x: 308, startPoint y: 197, endPoint x: 309, endPoint y: 207, distance: 10.0
click at [308, 197] on select "Please Choose One Drop Ceiling Drywall Ceiling Open Ceiling" at bounding box center [417, 201] width 265 height 12
select select "2"
click at [285, 195] on select "Please Choose One Drop Ceiling Drywall Ceiling Open Ceiling" at bounding box center [417, 201] width 265 height 12
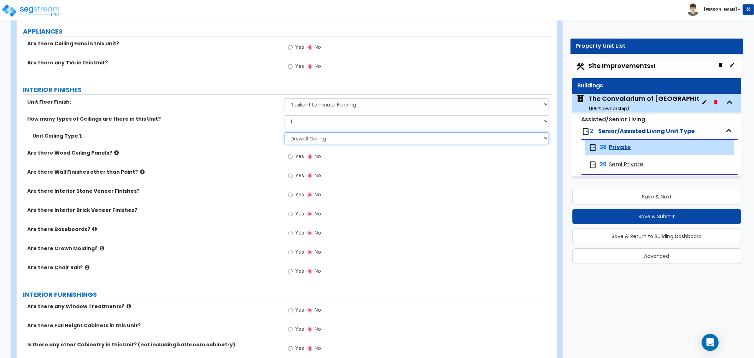
scroll to position [354, 0]
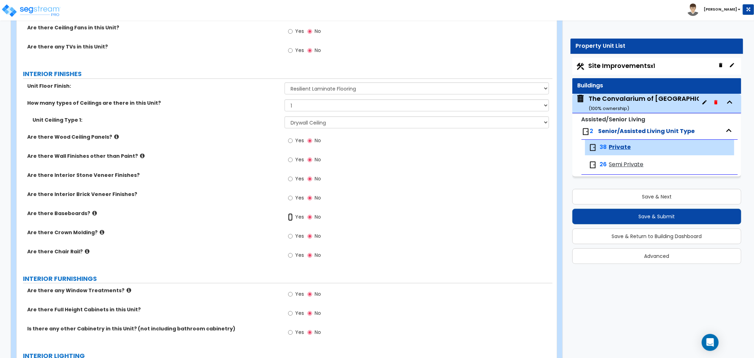
click at [291, 217] on input "Yes" at bounding box center [290, 217] width 5 height 8
radio input "true"
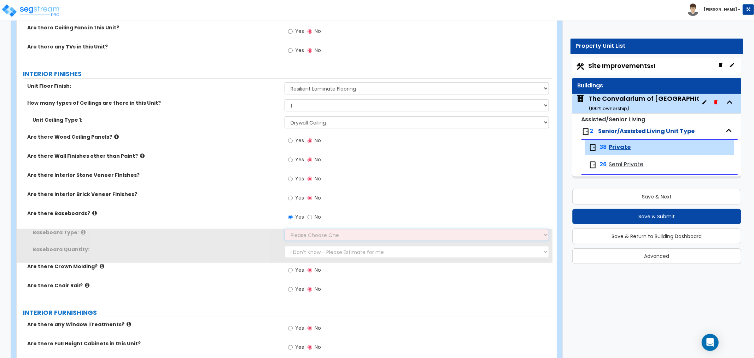
click at [309, 232] on select "Please Choose One Wood Vinyl Carpet Tile" at bounding box center [417, 235] width 265 height 12
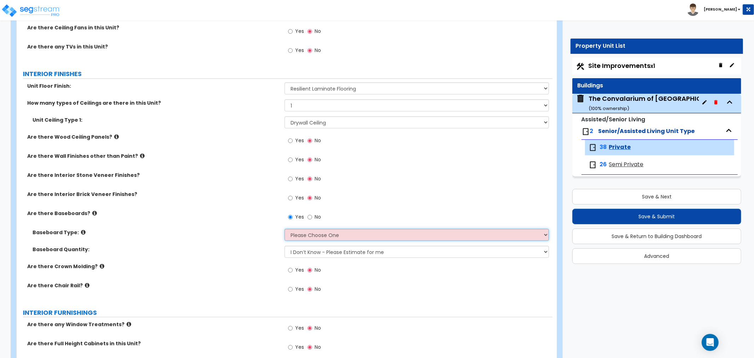
select select "1"
click at [285, 229] on select "Please Choose One Wood Vinyl Carpet Tile" at bounding box center [417, 235] width 265 height 12
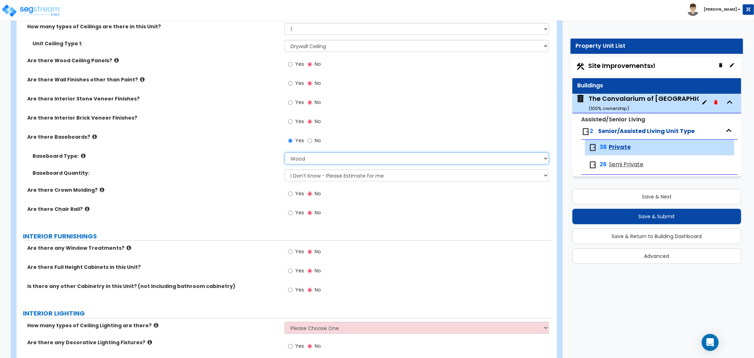
scroll to position [432, 0]
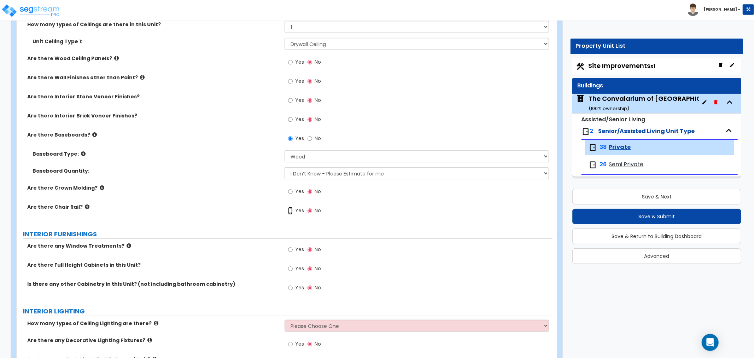
drag, startPoint x: 292, startPoint y: 209, endPoint x: 299, endPoint y: 221, distance: 14.0
click at [292, 209] on input "Yes" at bounding box center [290, 211] width 5 height 8
radio input "true"
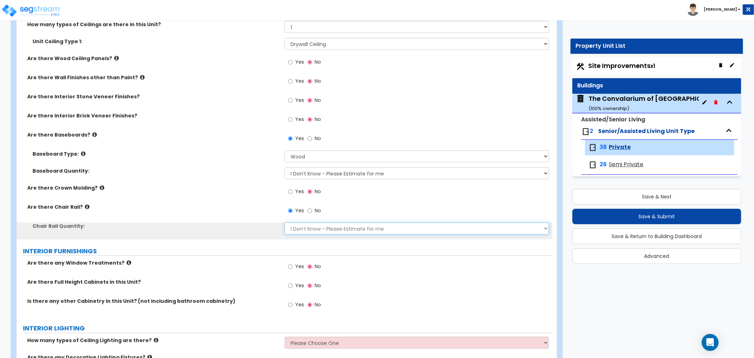
click at [302, 226] on select "I Don’t Know - Please Estimate for me I want to Enter the Linear Footage" at bounding box center [417, 228] width 265 height 12
select select "1"
click at [285, 222] on select "I Don’t Know - Please Estimate for me I want to Enter the Linear Footage" at bounding box center [417, 228] width 265 height 12
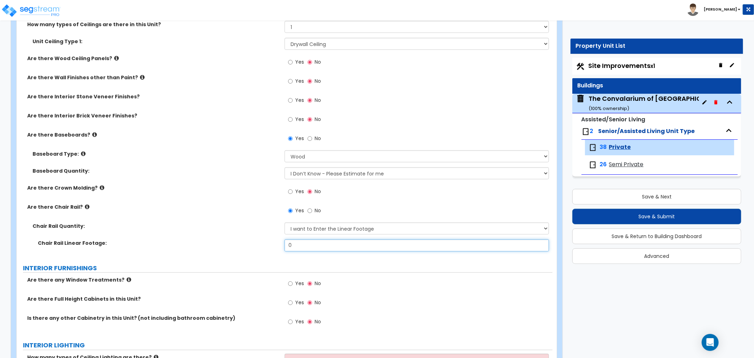
drag, startPoint x: 292, startPoint y: 242, endPoint x: 260, endPoint y: 245, distance: 32.4
click at [260, 245] on div "Chair Rail Linear Footage: 0" at bounding box center [285, 247] width 536 height 17
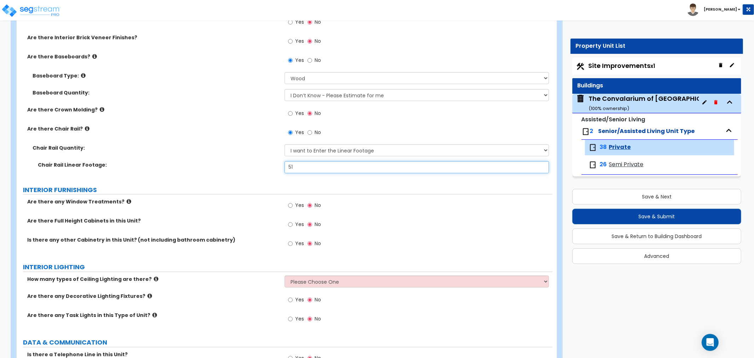
scroll to position [511, 0]
type input "51"
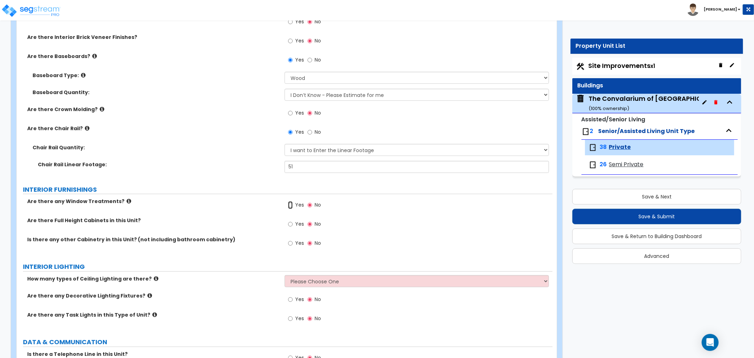
click at [291, 204] on input "Yes" at bounding box center [290, 205] width 5 height 8
radio input "true"
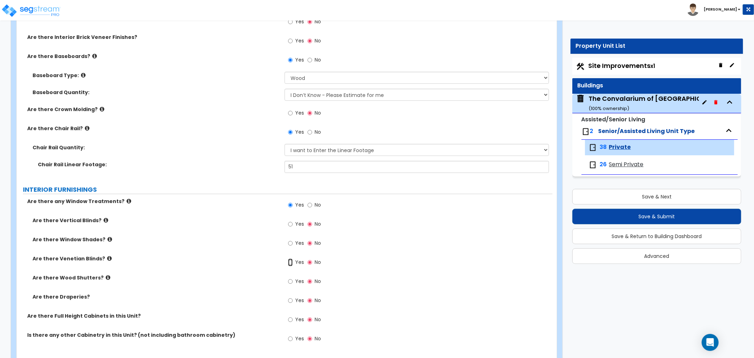
drag, startPoint x: 290, startPoint y: 262, endPoint x: 309, endPoint y: 271, distance: 21.1
click at [290, 262] on input "Yes" at bounding box center [290, 263] width 5 height 8
radio input "true"
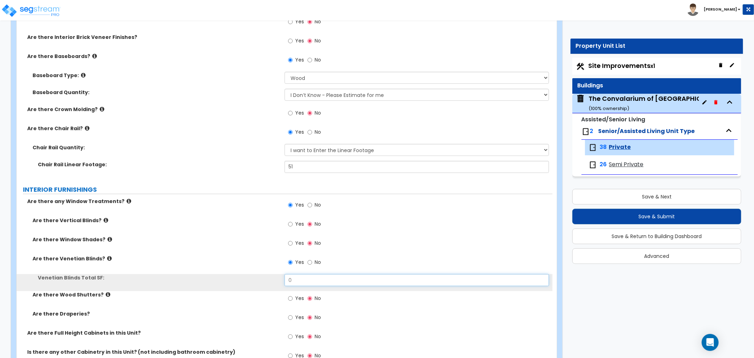
drag, startPoint x: 313, startPoint y: 277, endPoint x: 260, endPoint y: 280, distance: 52.4
click at [260, 280] on div "Venetian Blinds Total SF: 0" at bounding box center [285, 282] width 536 height 17
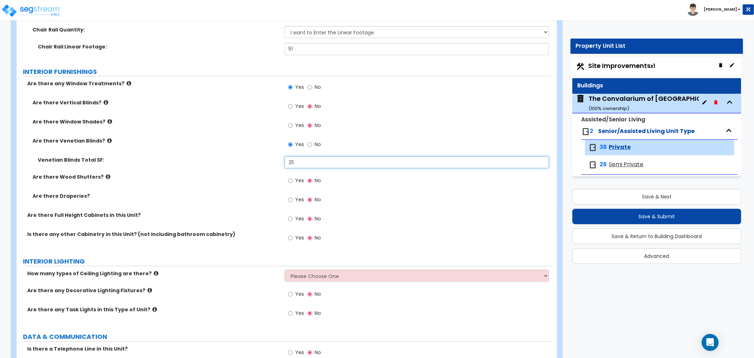
scroll to position [668, 0]
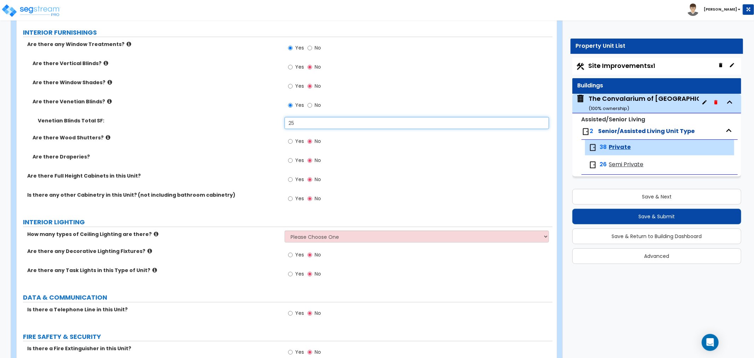
type input "25"
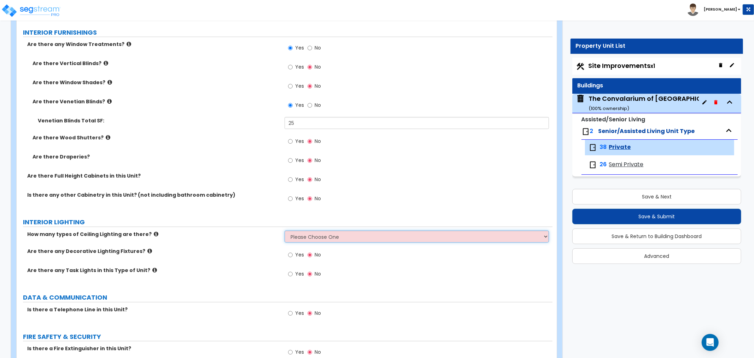
click at [329, 236] on select "Please Choose One 1 2 3" at bounding box center [417, 237] width 265 height 12
select select "1"
click at [285, 231] on select "Please Choose One 1 2 3" at bounding box center [417, 237] width 265 height 12
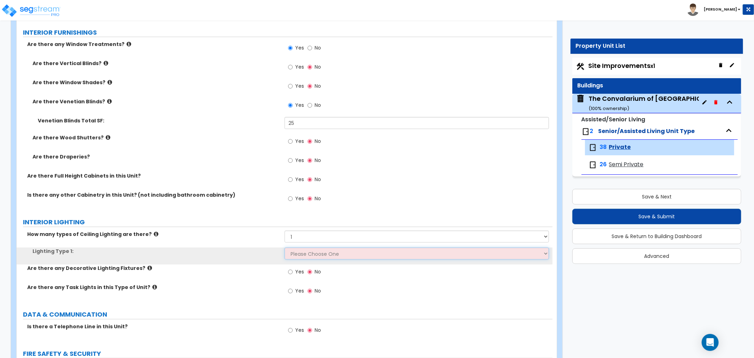
click at [308, 253] on select "Please Choose One LED Surface-Mounted LED Recessed Fluorescent Surface-Mounted …" at bounding box center [417, 254] width 265 height 12
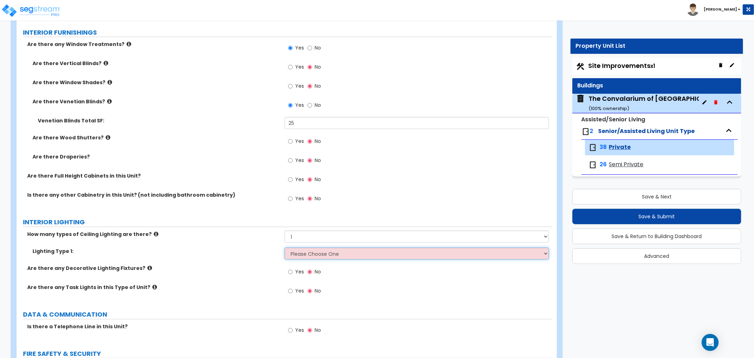
select select "4"
click at [285, 248] on select "Please Choose One LED Surface-Mounted LED Recessed Fluorescent Surface-Mounted …" at bounding box center [417, 254] width 265 height 12
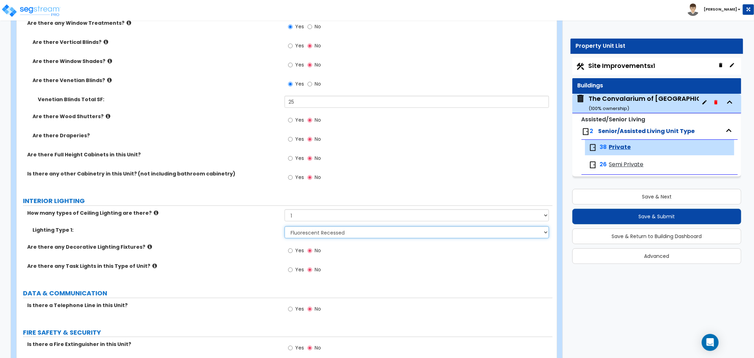
scroll to position [707, 0]
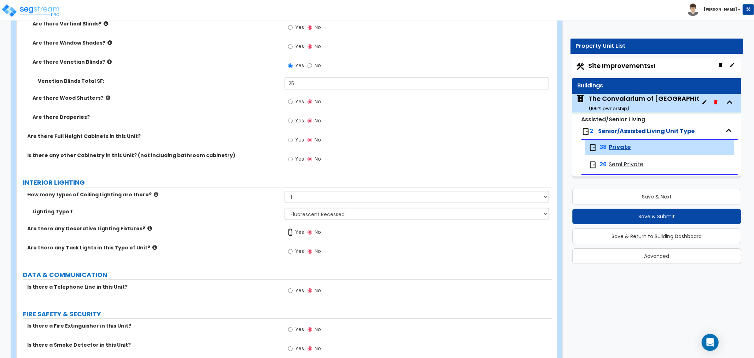
click at [292, 232] on input "Yes" at bounding box center [290, 232] width 5 height 8
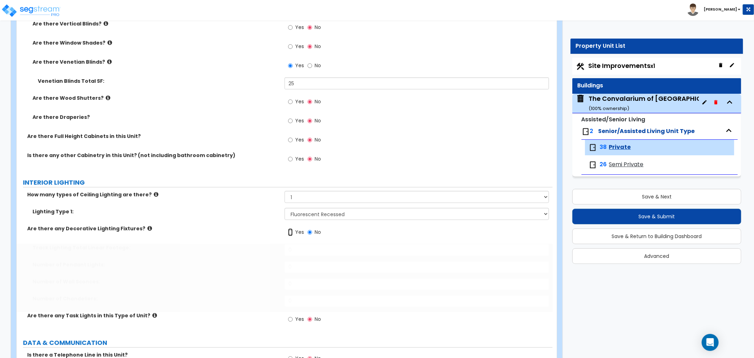
radio input "true"
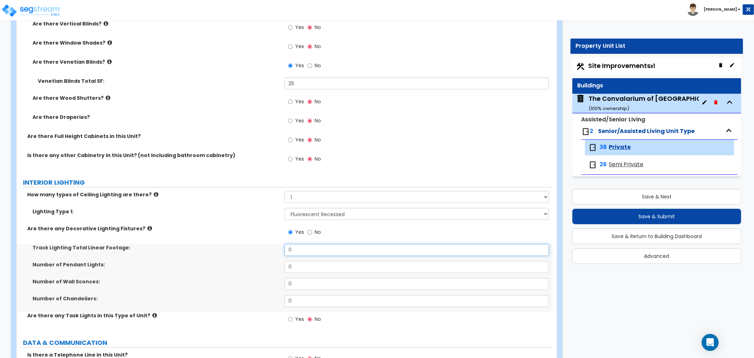
drag, startPoint x: 303, startPoint y: 251, endPoint x: 284, endPoint y: 251, distance: 19.5
click at [284, 251] on div "Track Lighting Total Linear Footage: 0" at bounding box center [285, 252] width 536 height 17
drag, startPoint x: 307, startPoint y: 283, endPoint x: 259, endPoint y: 281, distance: 48.1
click at [259, 281] on div "Number of Wall Sconces: 0" at bounding box center [285, 286] width 536 height 17
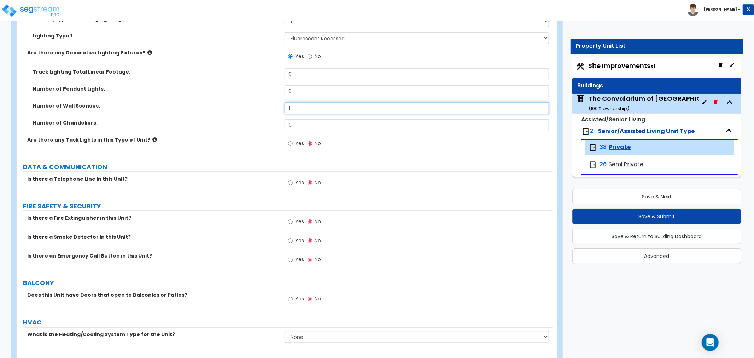
scroll to position [904, 0]
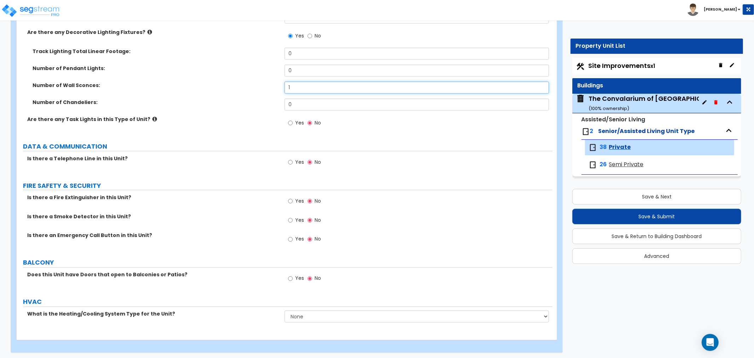
type input "1"
click at [290, 161] on input "Yes" at bounding box center [290, 162] width 5 height 8
radio input "true"
click at [291, 220] on input "Yes" at bounding box center [290, 220] width 5 height 8
radio input "true"
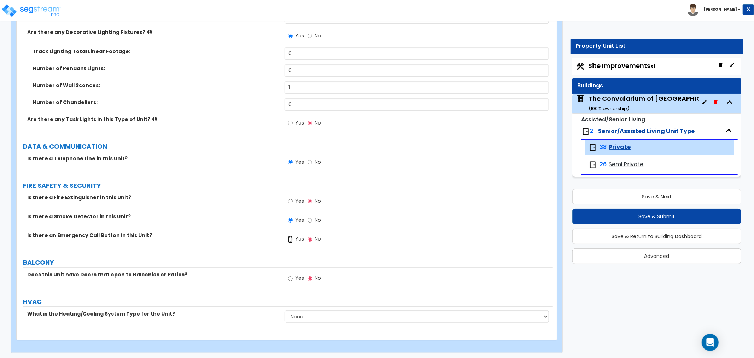
click at [291, 238] on input "Yes" at bounding box center [290, 240] width 5 height 8
radio input "true"
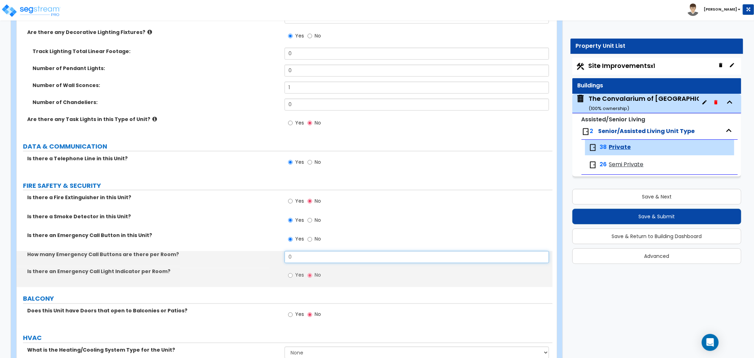
drag, startPoint x: 302, startPoint y: 257, endPoint x: 277, endPoint y: 257, distance: 25.1
click at [277, 257] on div "How many Emergency Call Buttons are there per Room? 0" at bounding box center [285, 259] width 536 height 17
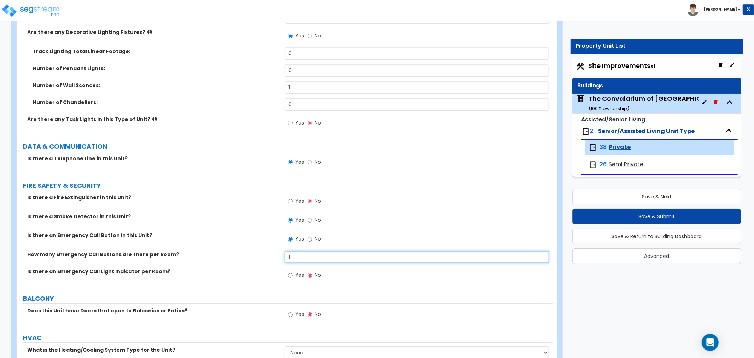
drag, startPoint x: 296, startPoint y: 256, endPoint x: 281, endPoint y: 256, distance: 14.5
click at [281, 256] on div "How many Emergency Call Buttons are there per Room? 1" at bounding box center [285, 259] width 536 height 17
type input "2"
click at [291, 274] on input "Yes" at bounding box center [290, 276] width 5 height 8
radio input "true"
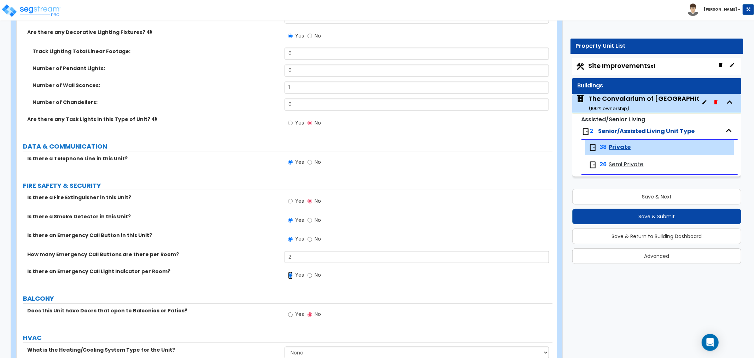
scroll to position [941, 0]
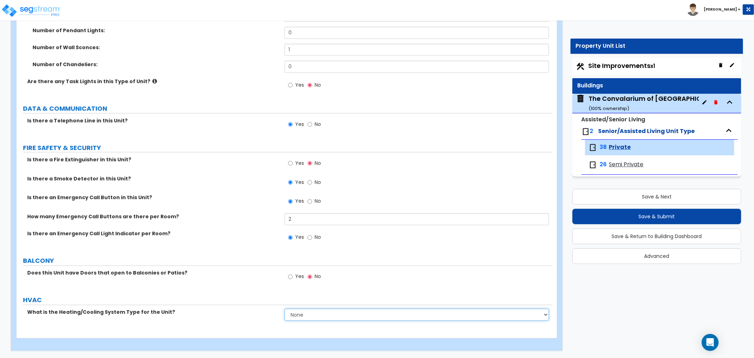
click at [323, 317] on select "None Heat Only Centralized Heating & Cooling Thru Wall Air Conditioners Mini Sp…" at bounding box center [417, 315] width 265 height 12
select select "3"
click at [285, 309] on select "None Heat Only Centralized Heating & Cooling Thru Wall Air Conditioners Mini Sp…" at bounding box center [417, 315] width 265 height 12
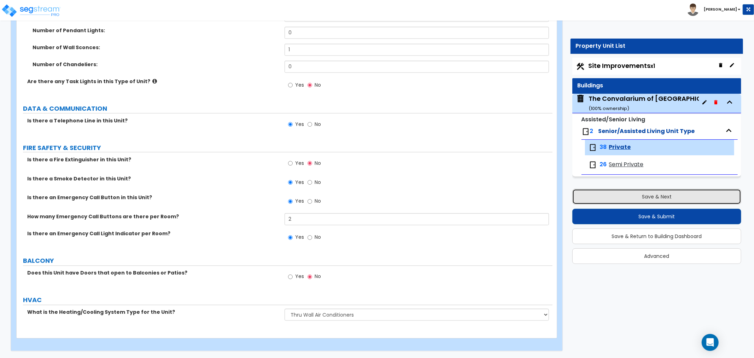
click at [665, 195] on button "Save & Next" at bounding box center [657, 197] width 169 height 16
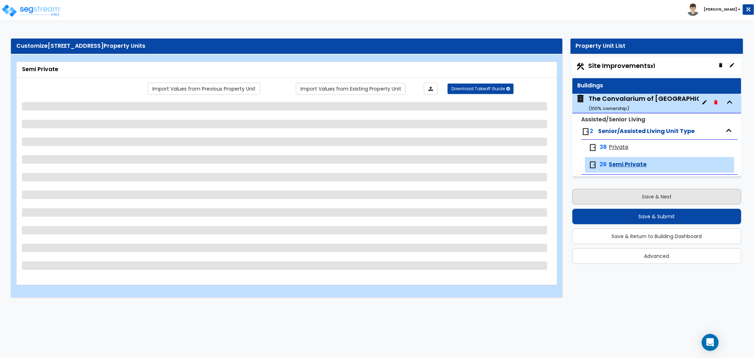
scroll to position [0, 0]
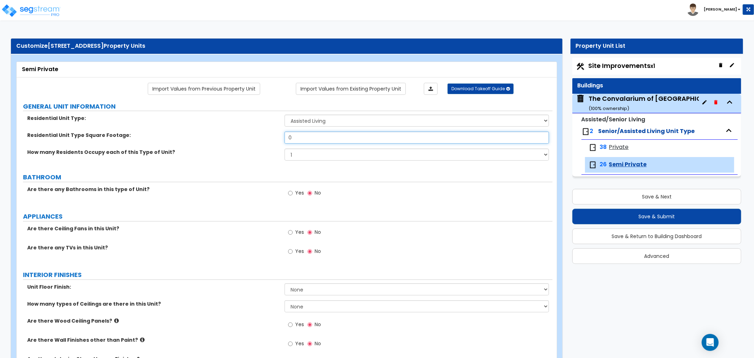
drag, startPoint x: 305, startPoint y: 137, endPoint x: 271, endPoint y: 139, distance: 34.3
click at [271, 139] on div "Residential Unit Type Square Footage: 0" at bounding box center [285, 140] width 536 height 17
click at [626, 149] on span "Private" at bounding box center [619, 147] width 20 height 8
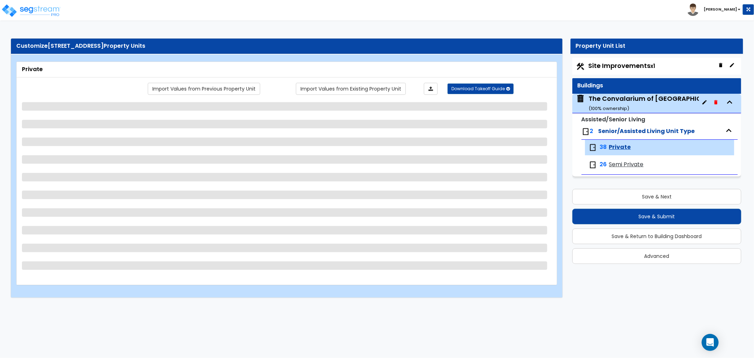
select select "3"
select select "1"
select select "3"
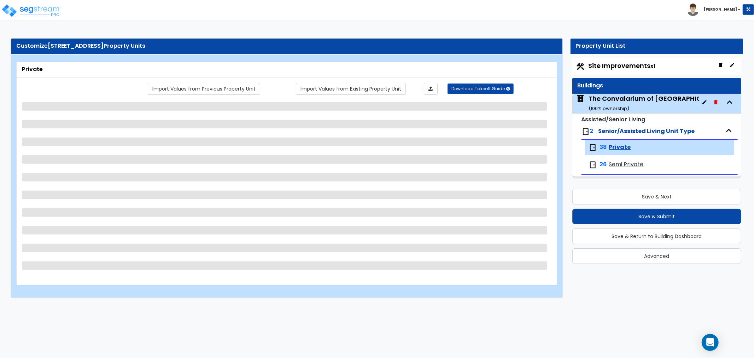
select select "1"
select select "2"
select select "1"
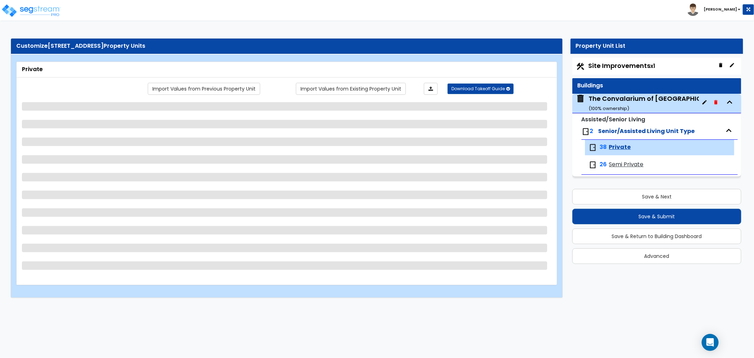
select select "4"
select select "3"
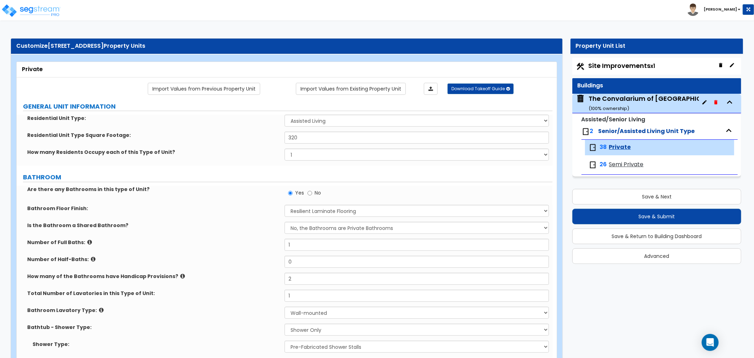
click at [626, 165] on span "Semi Private" at bounding box center [626, 165] width 35 height 8
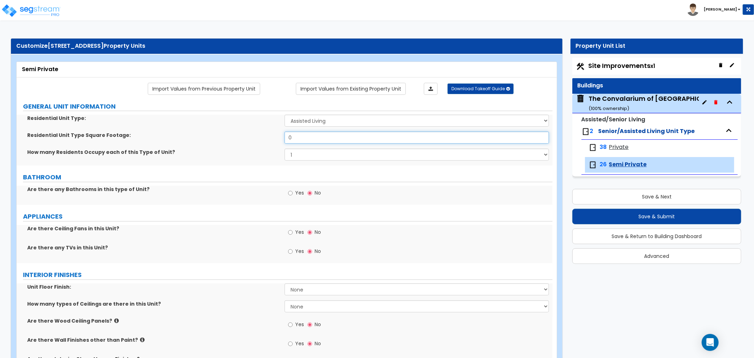
drag, startPoint x: 301, startPoint y: 136, endPoint x: 268, endPoint y: 137, distance: 33.3
click at [268, 137] on div "Residential Unit Type Square Footage: 0" at bounding box center [285, 140] width 536 height 17
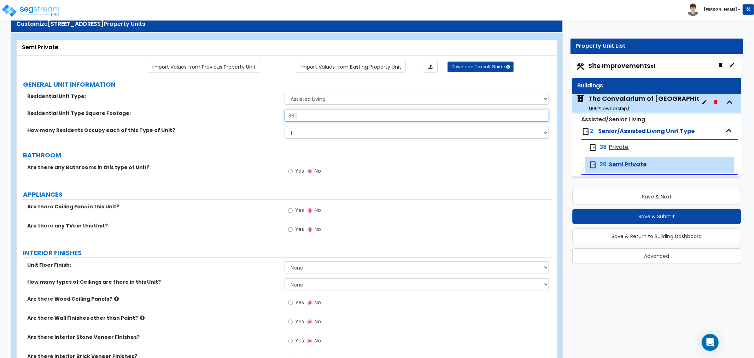
scroll to position [39, 0]
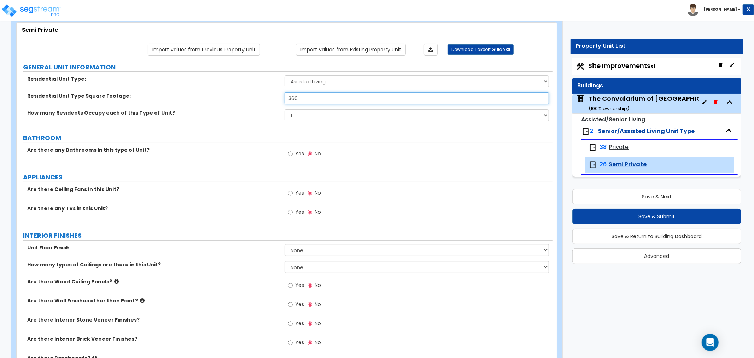
type input "360"
click at [290, 154] on input "Yes" at bounding box center [290, 154] width 5 height 8
radio input "true"
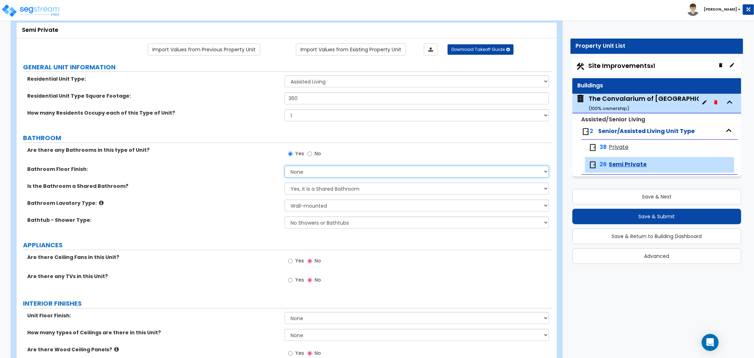
click at [311, 172] on select "None Tile Flooring Hardwood Flooring Resilient Laminate Flooring VCT Flooring S…" at bounding box center [417, 172] width 265 height 12
select select "5"
click at [285, 166] on select "None Tile Flooring Hardwood Flooring Resilient Laminate Flooring VCT Flooring S…" at bounding box center [417, 172] width 265 height 12
click at [308, 188] on select "Yes, it is a Shared Bathroom No, the Bathrooms are Private Bathrooms" at bounding box center [417, 188] width 265 height 12
select select "1"
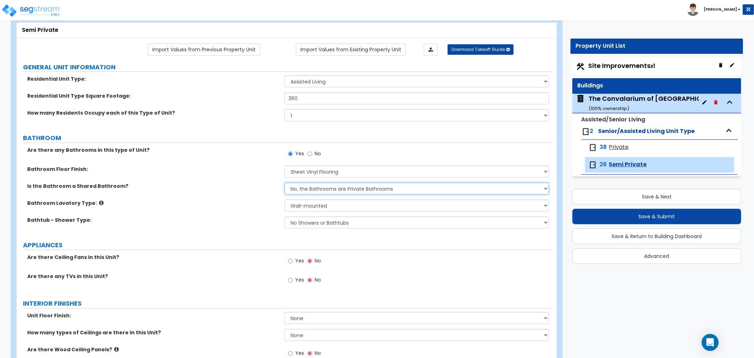
click at [285, 182] on select "Yes, it is a Shared Bathroom No, the Bathrooms are Private Bathrooms" at bounding box center [417, 188] width 265 height 12
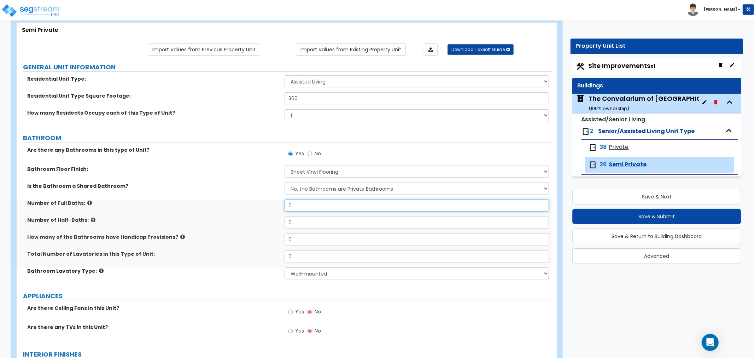
drag, startPoint x: 303, startPoint y: 204, endPoint x: 287, endPoint y: 204, distance: 15.9
click at [287, 204] on input "0" at bounding box center [417, 205] width 265 height 12
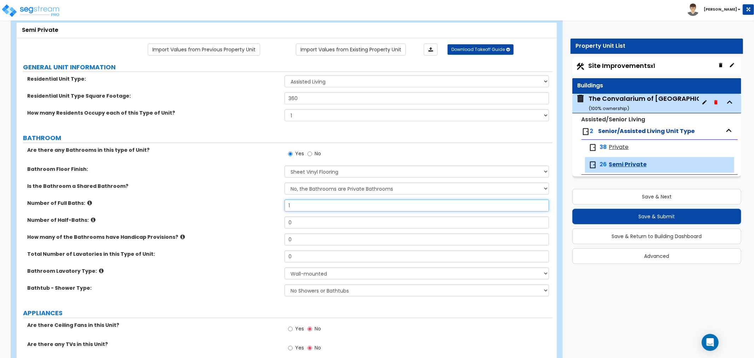
type input "1"
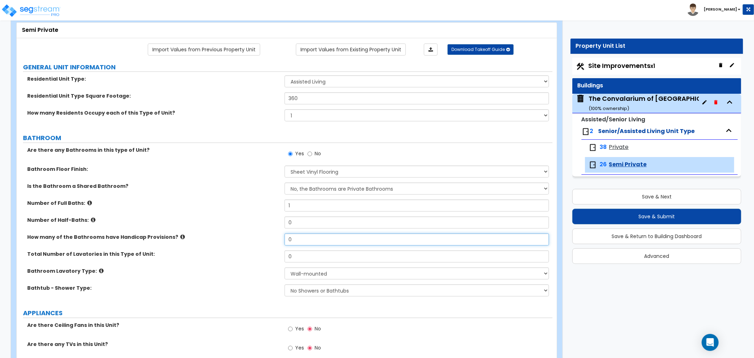
drag, startPoint x: 299, startPoint y: 240, endPoint x: 268, endPoint y: 239, distance: 31.1
click at [263, 237] on div "How many of the Bathrooms have Handicap Provisions? 0" at bounding box center [285, 241] width 536 height 17
type input "2"
drag, startPoint x: 299, startPoint y: 255, endPoint x: 280, endPoint y: 256, distance: 18.8
click at [280, 256] on div "Total Number of Lavatories in this Type of Unit: 0" at bounding box center [285, 258] width 536 height 17
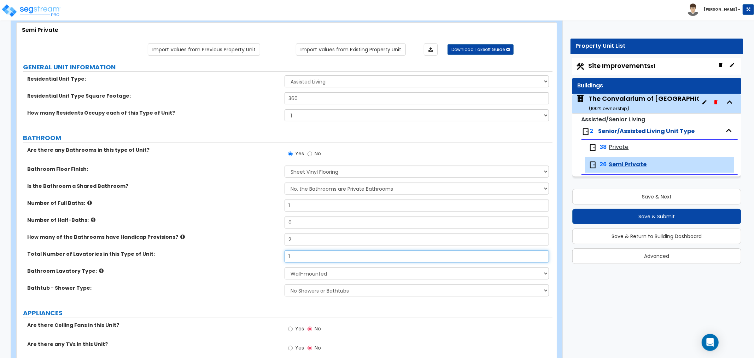
type input "1"
click at [311, 275] on select "Wall-mounted Pedestal-mounted Vanity-mounted" at bounding box center [417, 273] width 265 height 12
click at [285, 267] on select "Wall-mounted Pedestal-mounted Vanity-mounted" at bounding box center [417, 273] width 265 height 12
click at [310, 287] on select "No Showers or Bathtubs Shower Only Bathtub Only Shower-and-Bath Combo Dedicated…" at bounding box center [417, 290] width 265 height 12
select select "1"
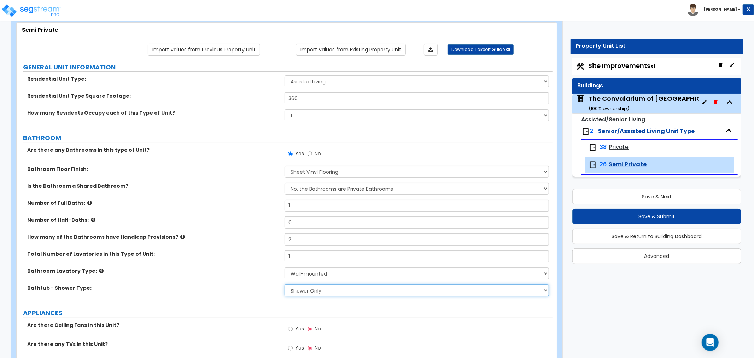
click at [285, 284] on select "No Showers or Bathtubs Shower Only Bathtub Only Shower-and-Bath Combo Dedicated…" at bounding box center [417, 290] width 265 height 12
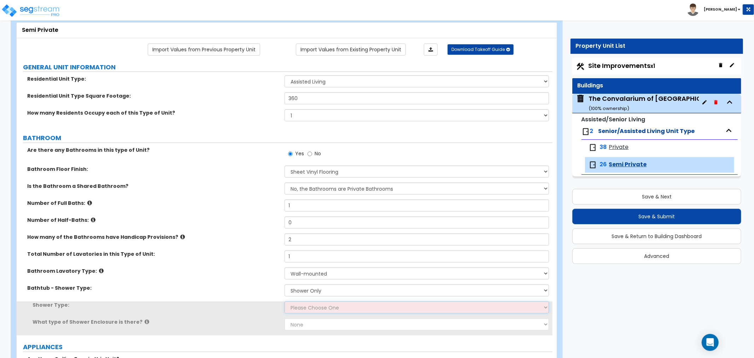
click at [311, 308] on select "Please Choose One Pre-Fabricated Shower Stalls Custom Finish Walk-in Showers" at bounding box center [417, 307] width 265 height 12
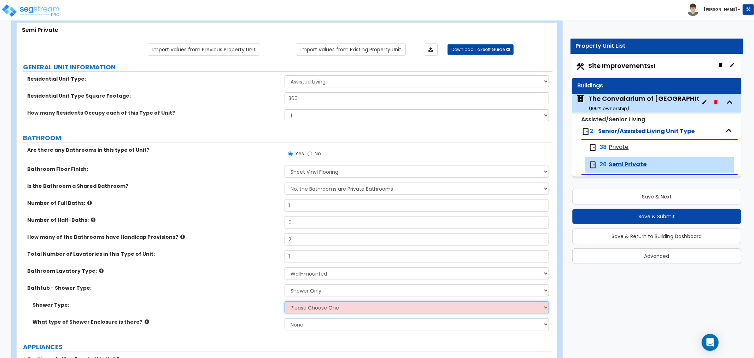
select select "1"
click at [285, 301] on select "Please Choose One Pre-Fabricated Shower Stalls Custom Finish Walk-in Showers" at bounding box center [417, 307] width 265 height 12
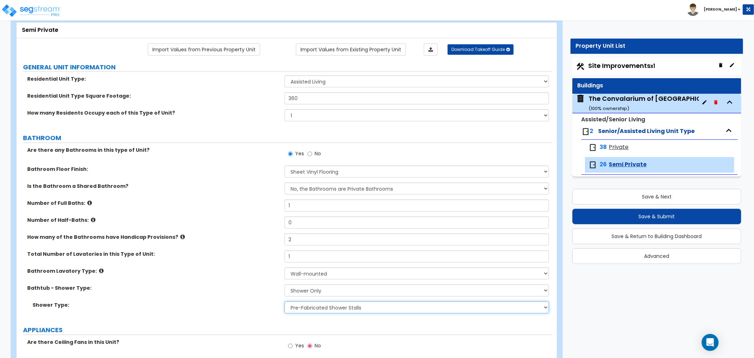
scroll to position [236, 0]
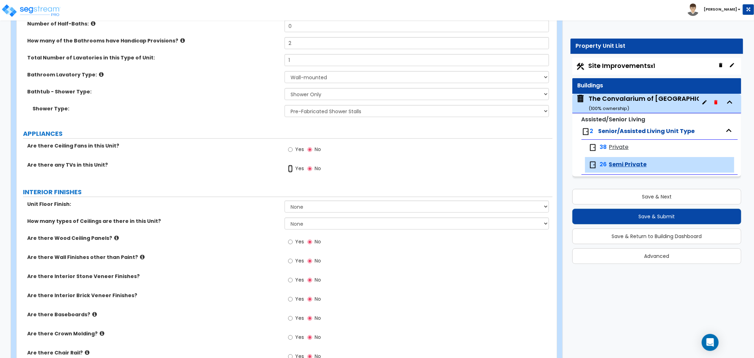
drag, startPoint x: 290, startPoint y: 168, endPoint x: 299, endPoint y: 179, distance: 14.3
click at [290, 168] on input "Yes" at bounding box center [290, 169] width 5 height 8
radio input "true"
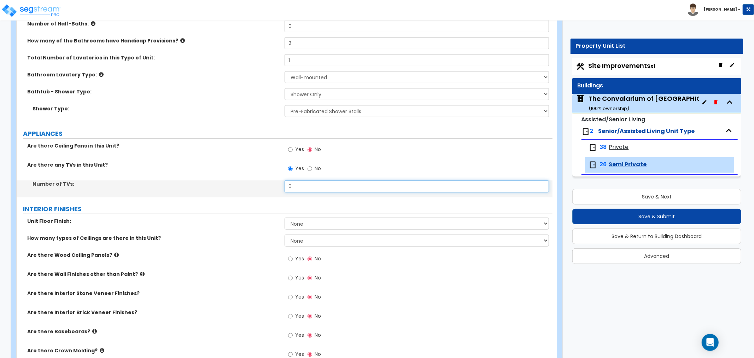
drag, startPoint x: 307, startPoint y: 186, endPoint x: 269, endPoint y: 187, distance: 37.8
click at [269, 187] on div "Number of TVs: 0" at bounding box center [285, 188] width 536 height 17
type input "2"
click at [617, 146] on span "Private" at bounding box center [619, 147] width 20 height 8
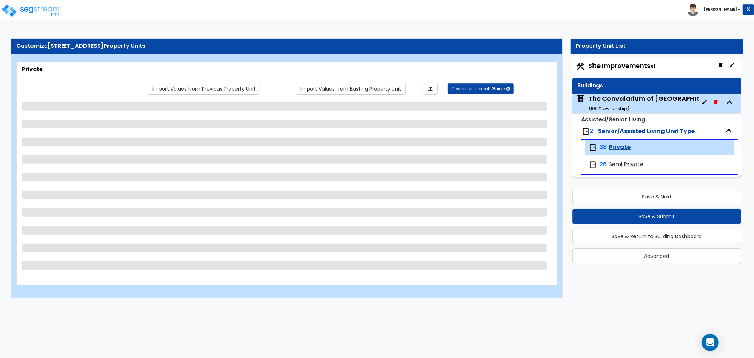
scroll to position [0, 0]
select select "3"
select select "1"
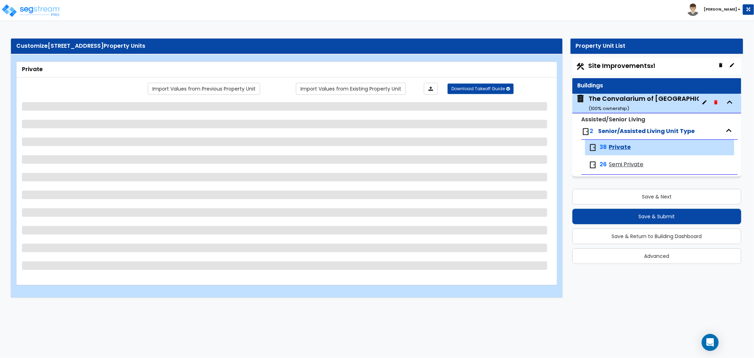
select select "3"
select select "1"
select select "2"
select select "1"
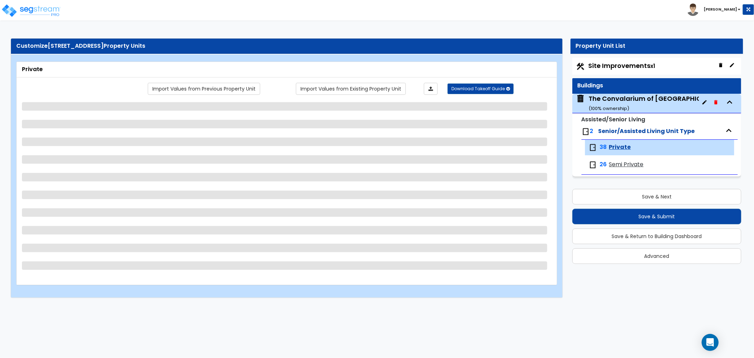
select select "1"
select select "4"
select select "3"
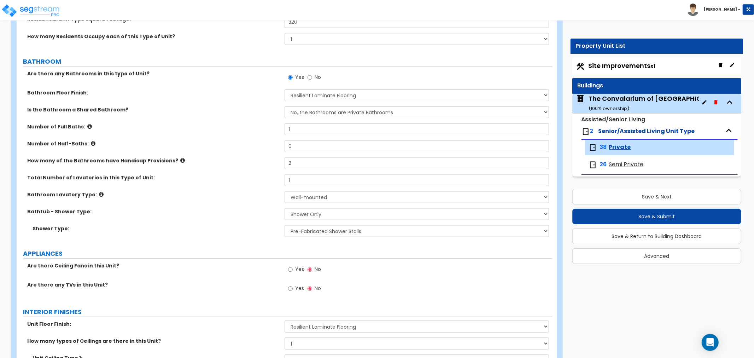
scroll to position [157, 0]
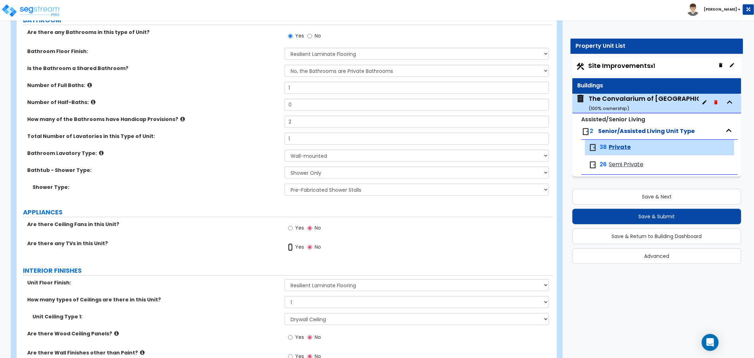
drag, startPoint x: 289, startPoint y: 248, endPoint x: 299, endPoint y: 255, distance: 12.2
click at [289, 248] on input "Yes" at bounding box center [290, 247] width 5 height 8
radio input "true"
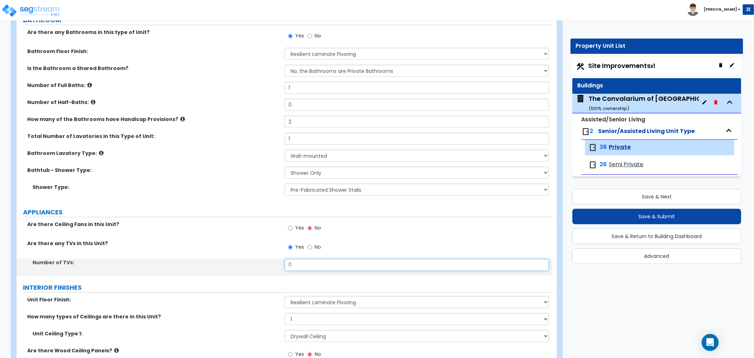
drag, startPoint x: 302, startPoint y: 260, endPoint x: 274, endPoint y: 260, distance: 27.9
click at [274, 260] on div "Number of TVs: 0" at bounding box center [285, 267] width 536 height 17
type input "1"
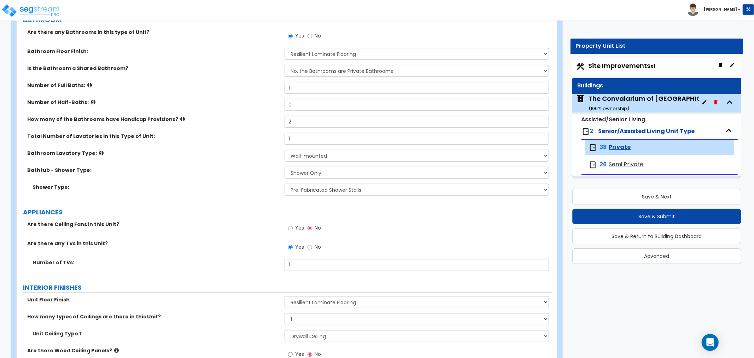
click at [259, 274] on div "Number of TVs: 1" at bounding box center [285, 267] width 536 height 17
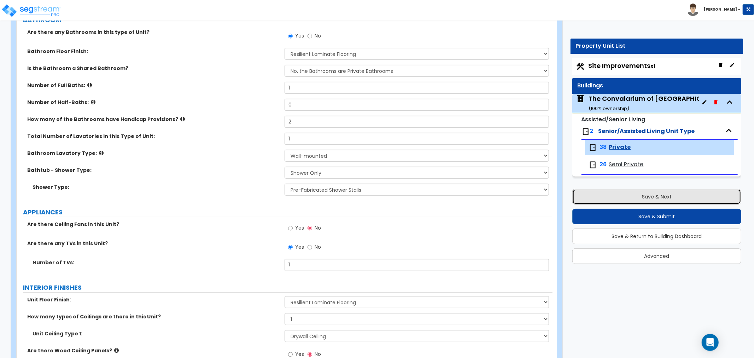
click at [626, 197] on button "Save & Next" at bounding box center [657, 197] width 169 height 16
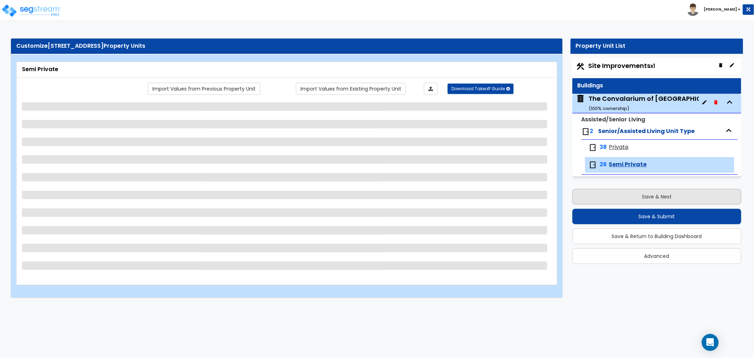
scroll to position [0, 0]
select select "5"
select select "1"
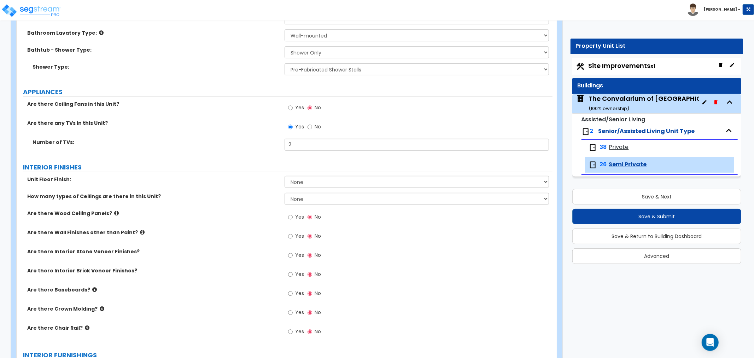
scroll to position [314, 0]
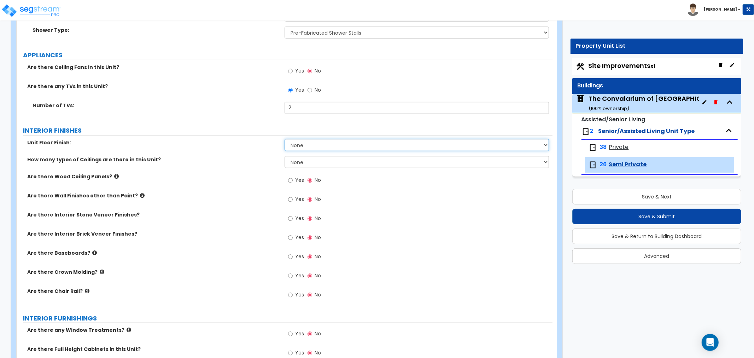
click at [326, 143] on select "None Tile Flooring Hardwood Flooring Resilient Laminate Flooring VCT Flooring S…" at bounding box center [417, 145] width 265 height 12
select select "3"
click at [285, 139] on select "None Tile Flooring Hardwood Flooring Resilient Laminate Flooring VCT Flooring S…" at bounding box center [417, 145] width 265 height 12
click at [313, 162] on select "None 1 2 3" at bounding box center [417, 162] width 265 height 12
select select "1"
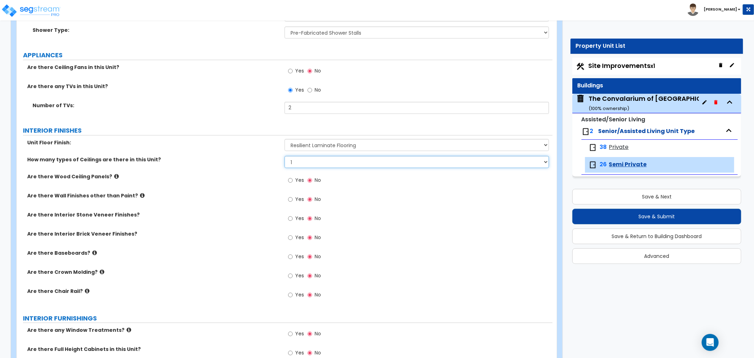
click at [285, 156] on select "None 1 2 3" at bounding box center [417, 162] width 265 height 12
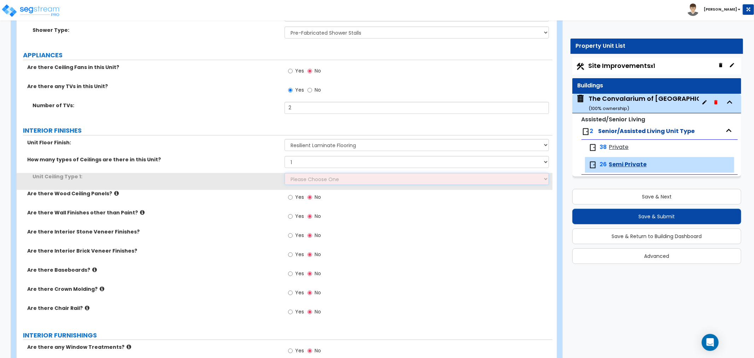
click at [314, 176] on select "Please Choose One Drop Ceiling Drywall Ceiling Open Ceiling" at bounding box center [417, 179] width 265 height 12
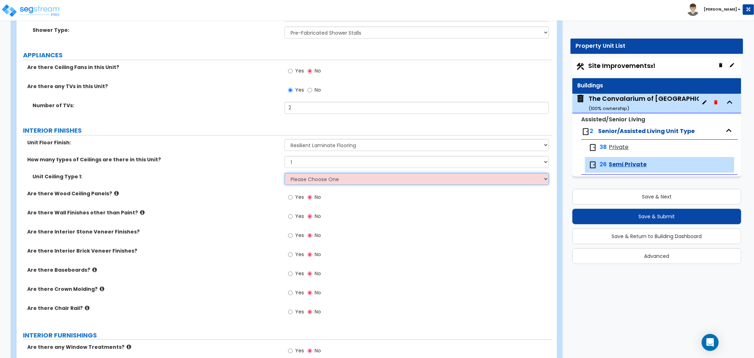
select select "2"
click at [285, 173] on select "Please Choose One Drop Ceiling Drywall Ceiling Open Ceiling" at bounding box center [417, 179] width 265 height 12
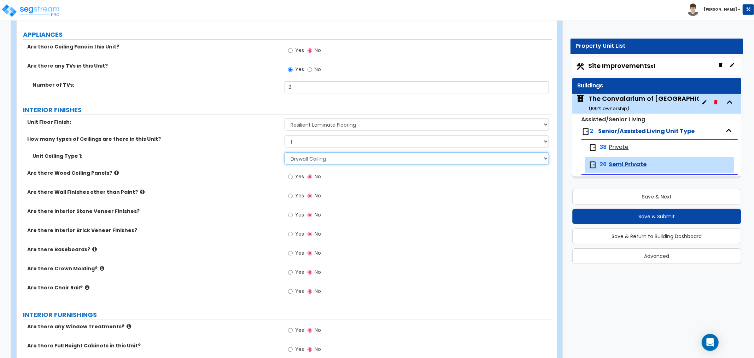
scroll to position [354, 0]
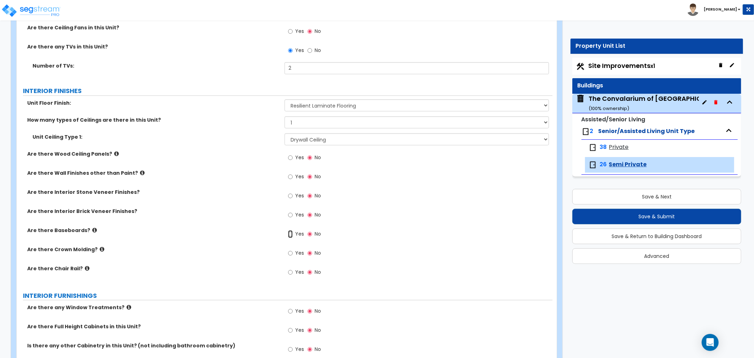
drag, startPoint x: 289, startPoint y: 232, endPoint x: 305, endPoint y: 240, distance: 17.7
click at [289, 232] on input "Yes" at bounding box center [290, 234] width 5 height 8
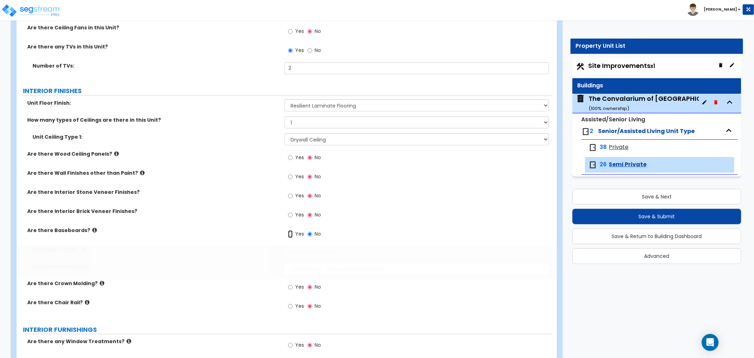
radio input "true"
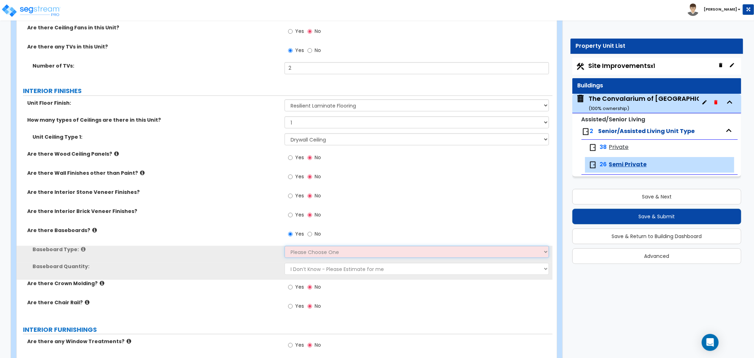
drag, startPoint x: 322, startPoint y: 251, endPoint x: 323, endPoint y: 257, distance: 5.5
click at [322, 251] on select "Please Choose One Wood Vinyl Carpet Tile" at bounding box center [417, 252] width 265 height 12
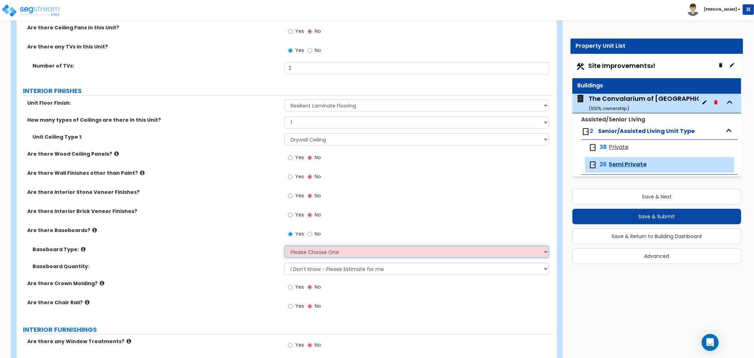
select select "1"
click at [285, 246] on select "Please Choose One Wood Vinyl Carpet Tile" at bounding box center [417, 252] width 265 height 12
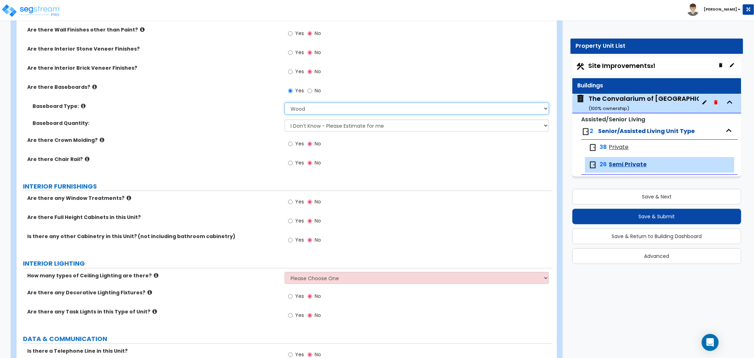
scroll to position [511, 0]
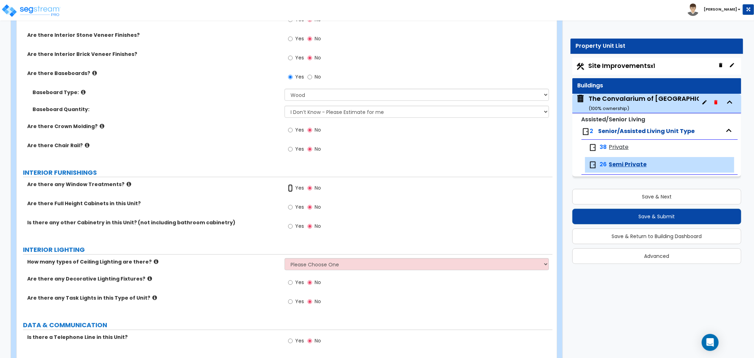
click at [291, 188] on input "Yes" at bounding box center [290, 188] width 5 height 8
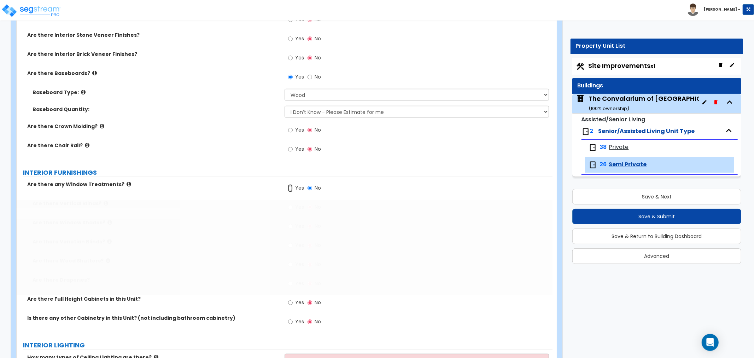
radio input "true"
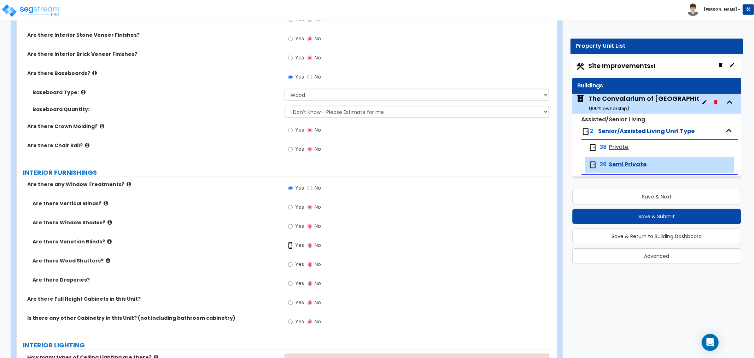
click at [288, 247] on input "Yes" at bounding box center [290, 246] width 5 height 8
radio input "true"
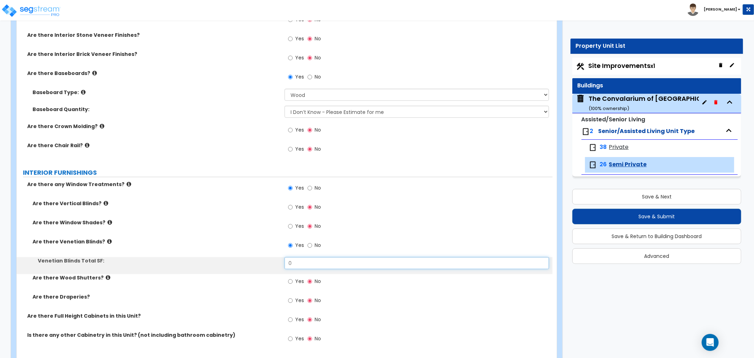
drag, startPoint x: 295, startPoint y: 263, endPoint x: 276, endPoint y: 267, distance: 19.2
click at [276, 267] on div "Venetian Blinds Total SF: 0" at bounding box center [285, 265] width 536 height 17
type input "25"
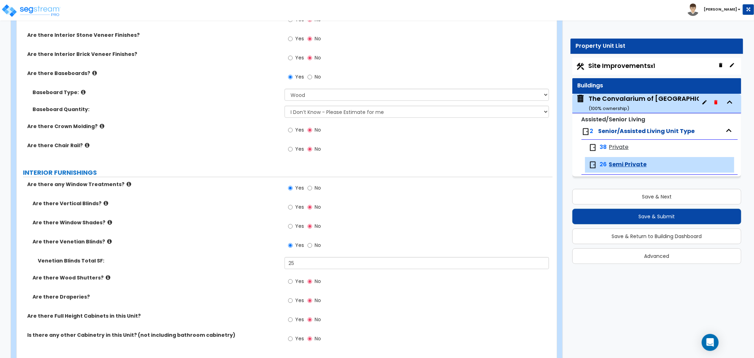
click at [242, 272] on div "Venetian Blinds Total SF: 25" at bounding box center [285, 265] width 536 height 17
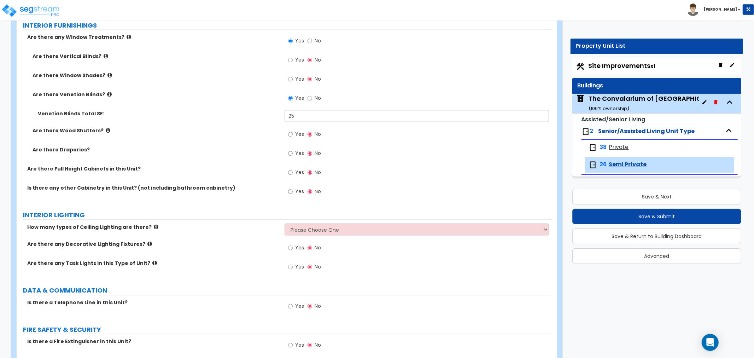
scroll to position [668, 0]
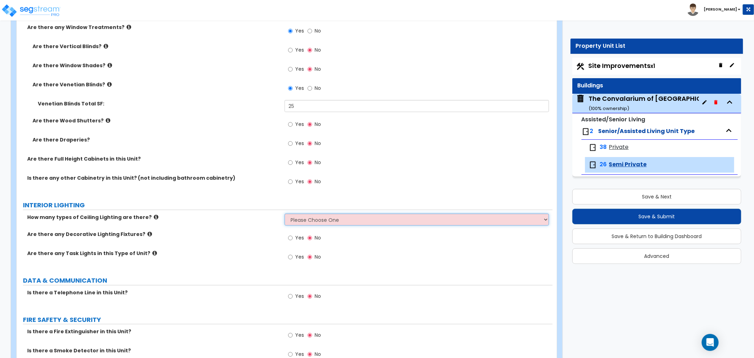
click at [315, 224] on select "Please Choose One 1 2 3" at bounding box center [417, 220] width 265 height 12
select select "1"
click at [285, 214] on select "Please Choose One 1 2 3" at bounding box center [417, 220] width 265 height 12
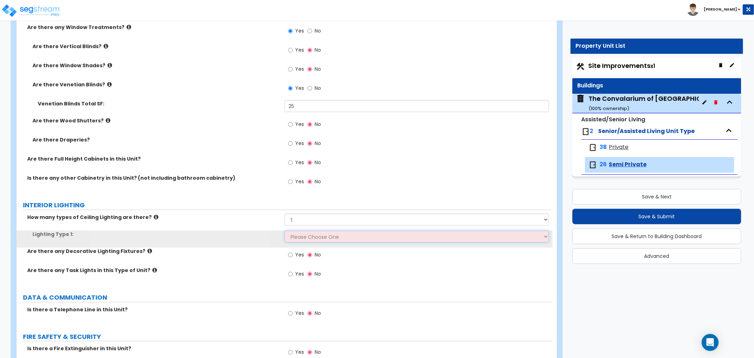
drag, startPoint x: 316, startPoint y: 236, endPoint x: 316, endPoint y: 239, distance: 3.9
click at [316, 236] on select "Please Choose One LED Surface-Mounted LED Recessed Fluorescent Surface-Mounted …" at bounding box center [417, 237] width 265 height 12
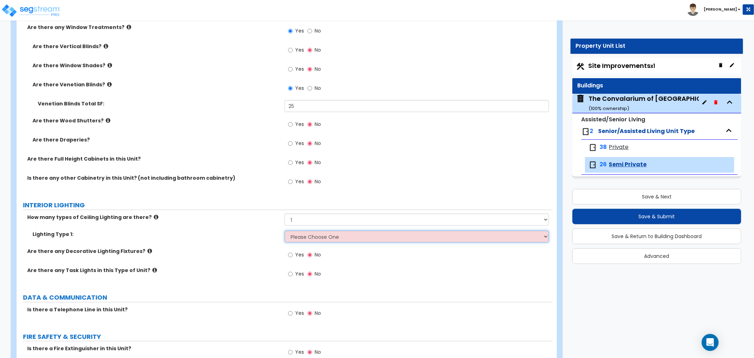
select select "4"
click at [285, 231] on select "Please Choose One LED Surface-Mounted LED Recessed Fluorescent Surface-Mounted …" at bounding box center [417, 237] width 265 height 12
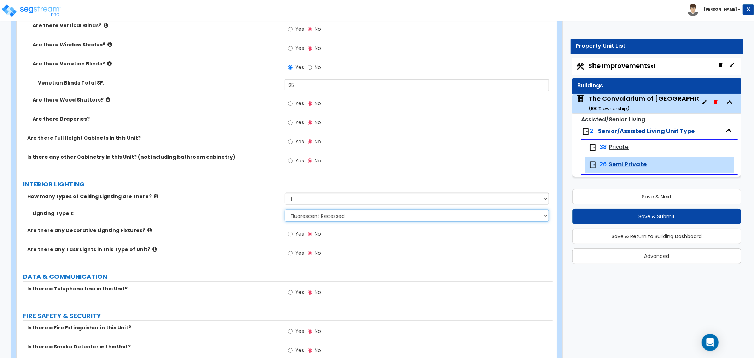
scroll to position [707, 0]
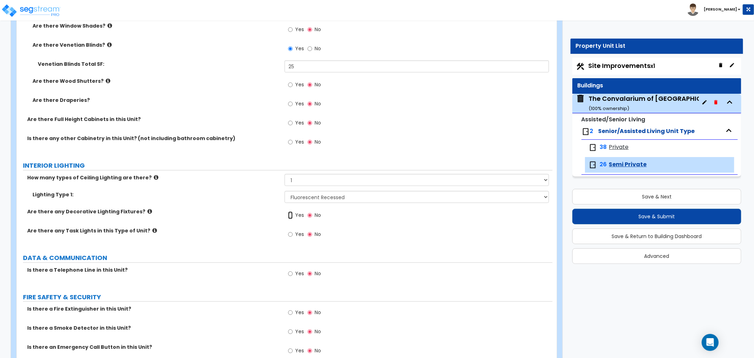
drag, startPoint x: 291, startPoint y: 214, endPoint x: 254, endPoint y: 212, distance: 37.5
click at [245, 208] on div "Are there any Decorative Lighting Fixtures? Yes No" at bounding box center [285, 217] width 536 height 19
click at [288, 231] on input "Yes" at bounding box center [290, 235] width 5 height 8
radio input "true"
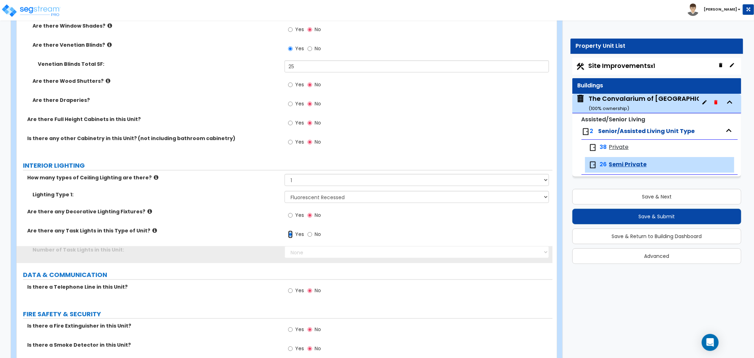
click at [290, 232] on input "Yes" at bounding box center [290, 235] width 5 height 8
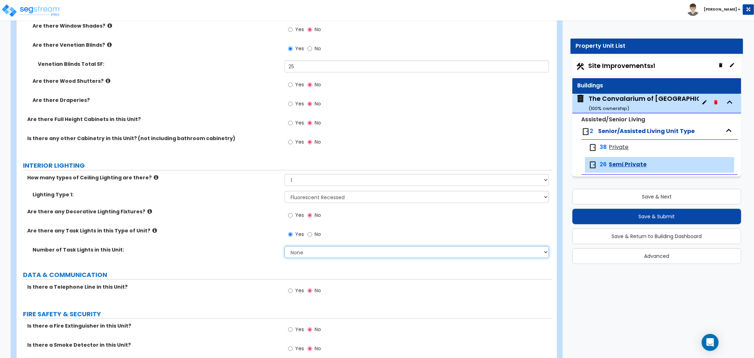
click at [297, 248] on select "None 1 2 3 4 5" at bounding box center [417, 252] width 265 height 12
select select "2"
click at [285, 246] on select "None 1 2 3 4 5" at bounding box center [417, 252] width 265 height 12
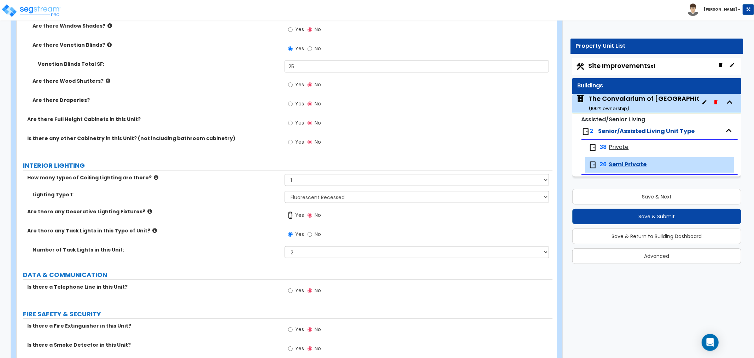
click at [289, 214] on input "Yes" at bounding box center [290, 215] width 5 height 8
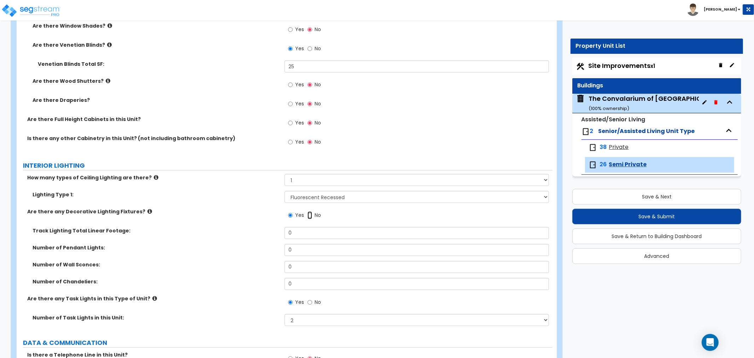
click at [311, 215] on input "No" at bounding box center [310, 215] width 5 height 8
radio input "false"
radio input "true"
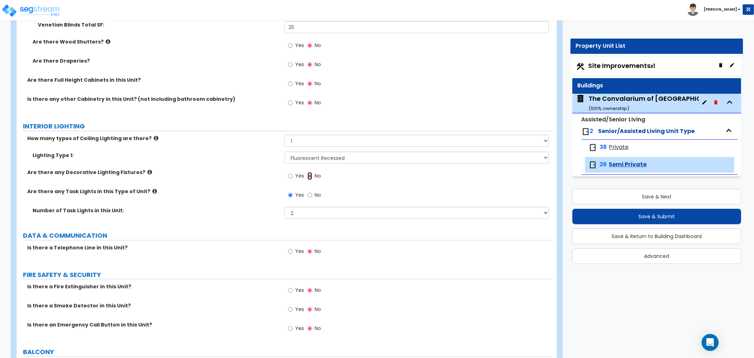
scroll to position [786, 0]
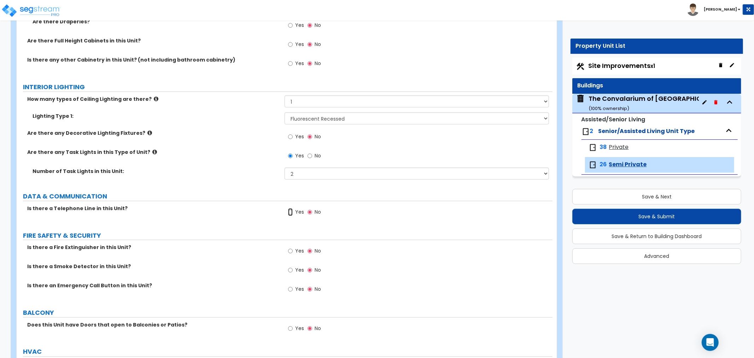
click at [291, 213] on input "Yes" at bounding box center [290, 212] width 5 height 8
radio input "true"
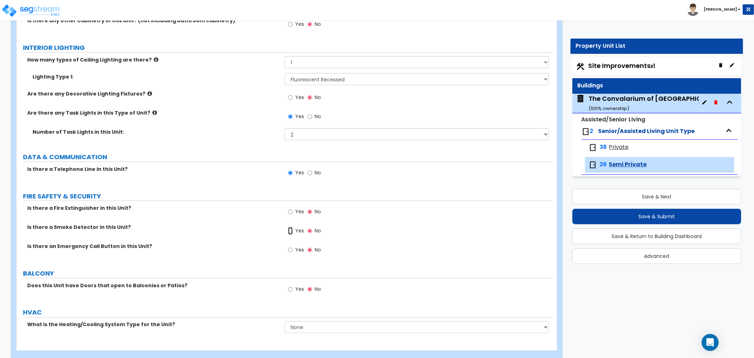
drag, startPoint x: 291, startPoint y: 229, endPoint x: 295, endPoint y: 256, distance: 26.9
click at [291, 230] on input "Yes" at bounding box center [290, 231] width 5 height 8
radio input "true"
click at [291, 250] on input "Yes" at bounding box center [290, 250] width 5 height 8
radio input "true"
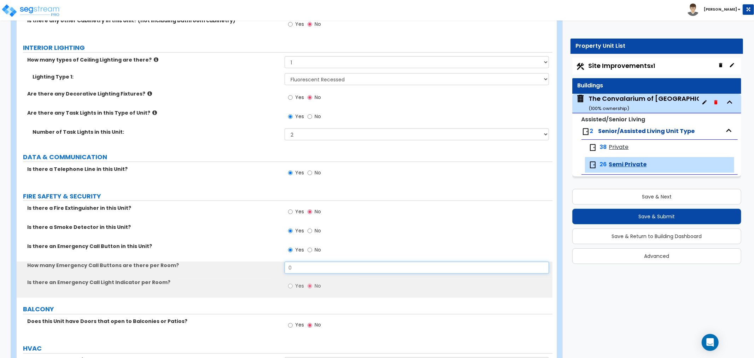
drag, startPoint x: 306, startPoint y: 268, endPoint x: 276, endPoint y: 268, distance: 30.1
click at [276, 268] on div "How many Emergency Call Buttons are there per Room? 0" at bounding box center [285, 270] width 536 height 17
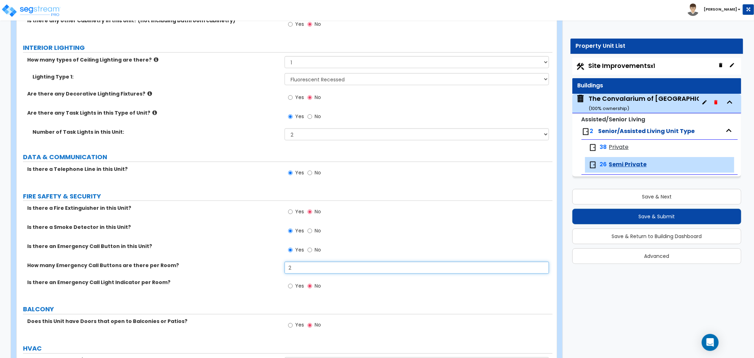
type input "2"
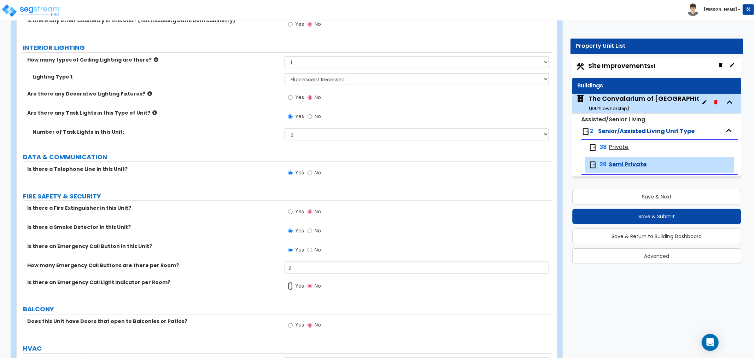
click at [292, 285] on input "Yes" at bounding box center [290, 286] width 5 height 8
radio input "true"
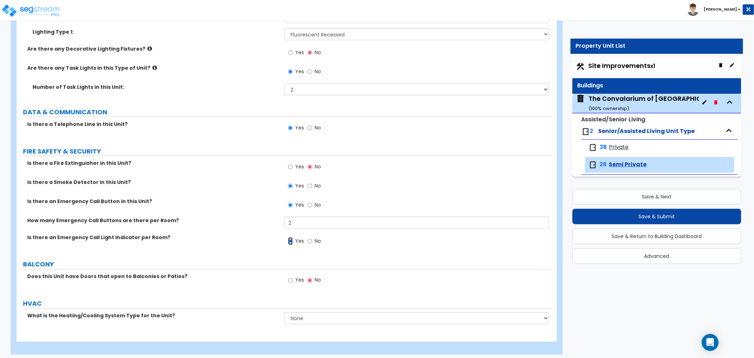
scroll to position [874, 0]
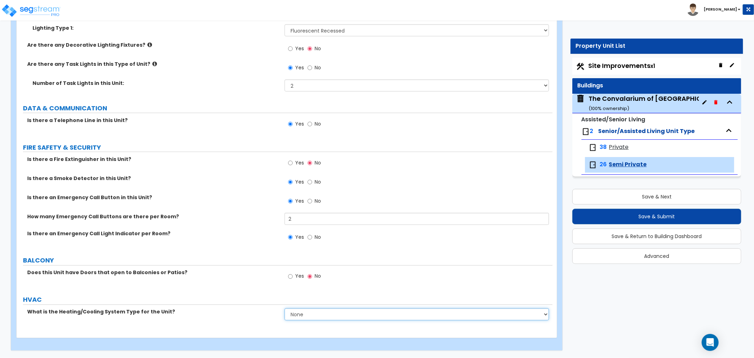
click at [296, 318] on select "None Heat Only Centralized Heating & Cooling Thru Wall Air Conditioners Mini Sp…" at bounding box center [417, 314] width 265 height 12
select select "3"
click at [285, 308] on select "None Heat Only Centralized Heating & Cooling Thru Wall Air Conditioners Mini Sp…" at bounding box center [417, 314] width 265 height 12
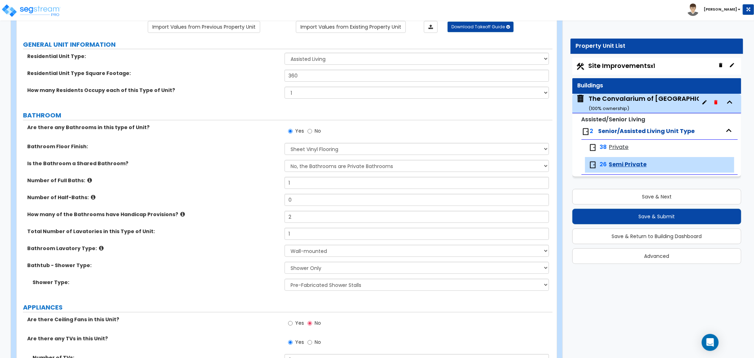
scroll to position [0, 0]
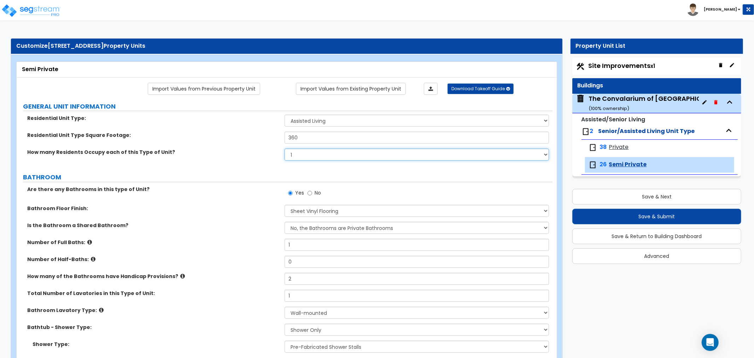
click at [307, 155] on select "1 2 3 4 5" at bounding box center [417, 155] width 265 height 12
select select "2"
click at [285, 149] on select "1 2 3 4 5" at bounding box center [417, 155] width 265 height 12
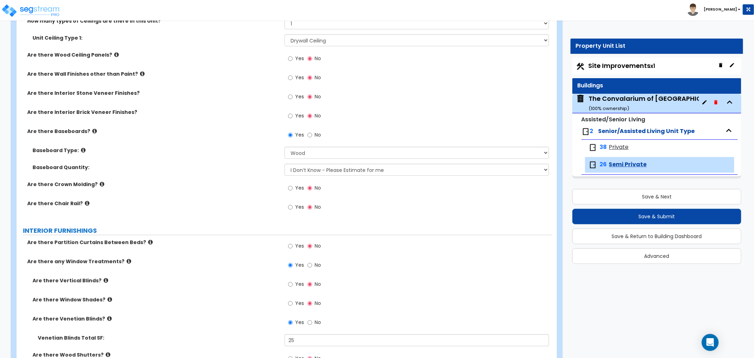
scroll to position [471, 0]
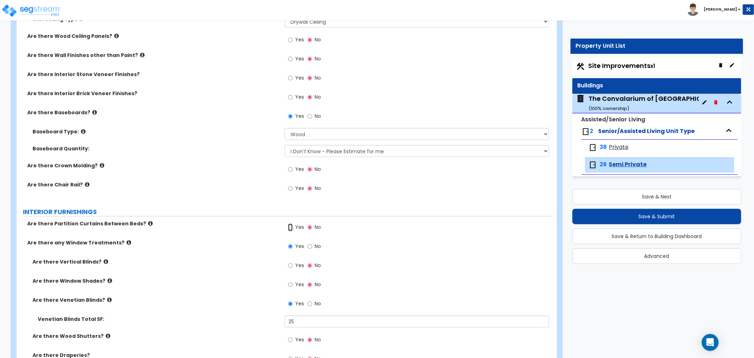
click at [290, 225] on input "Yes" at bounding box center [290, 228] width 5 height 8
radio input "true"
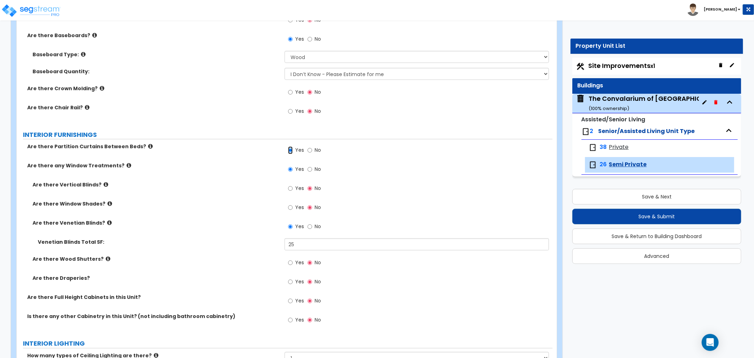
scroll to position [550, 0]
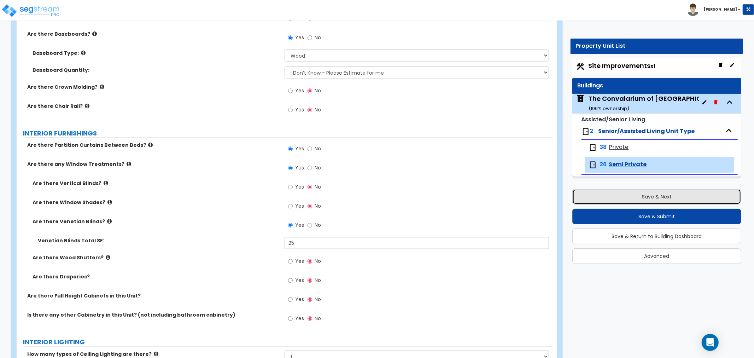
click at [640, 193] on button "Save & Next" at bounding box center [657, 197] width 169 height 16
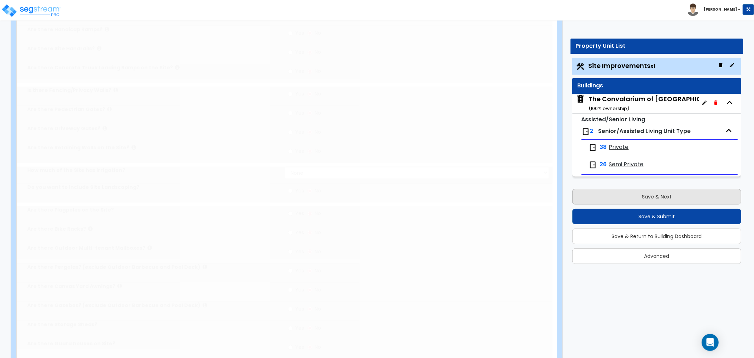
scroll to position [0, 0]
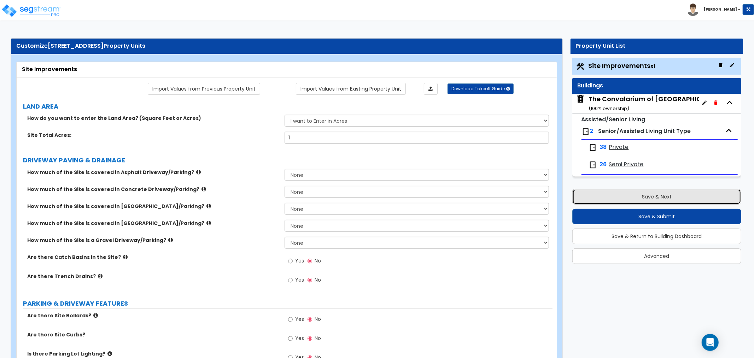
click at [640, 194] on button "Save & Next" at bounding box center [657, 197] width 169 height 16
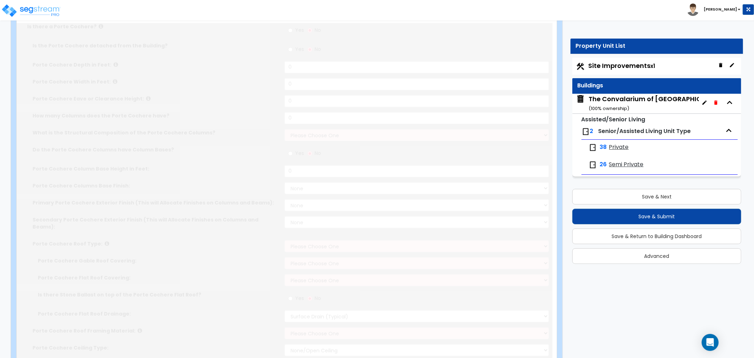
scroll to position [79, 0]
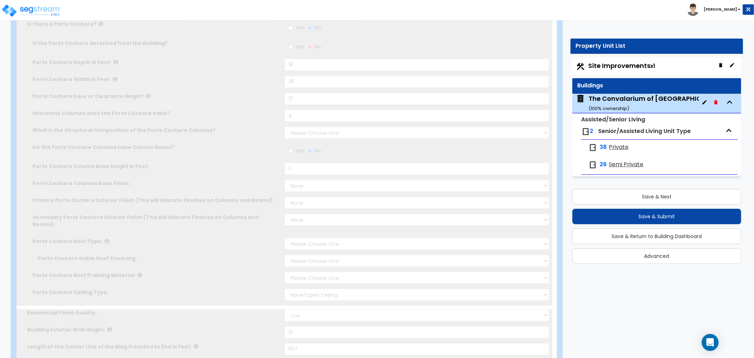
radio input "true"
type input "18"
type input "35"
type input "12"
type input "4"
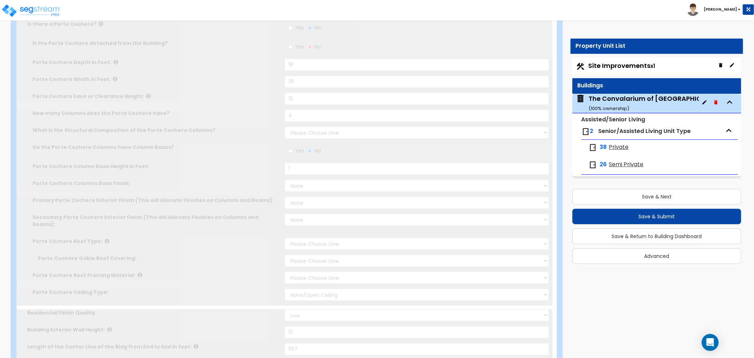
select select "2"
radio input "true"
type input "1"
select select "2"
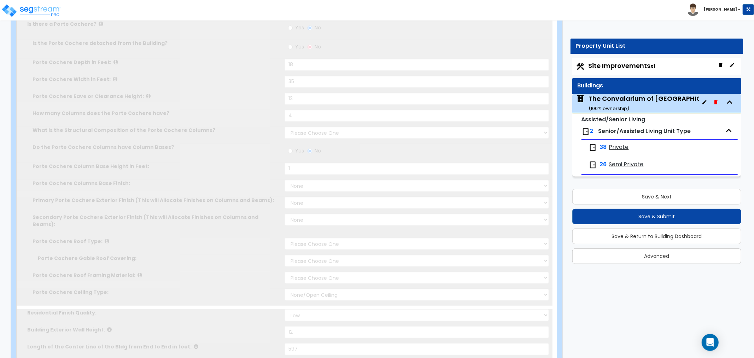
select select "1"
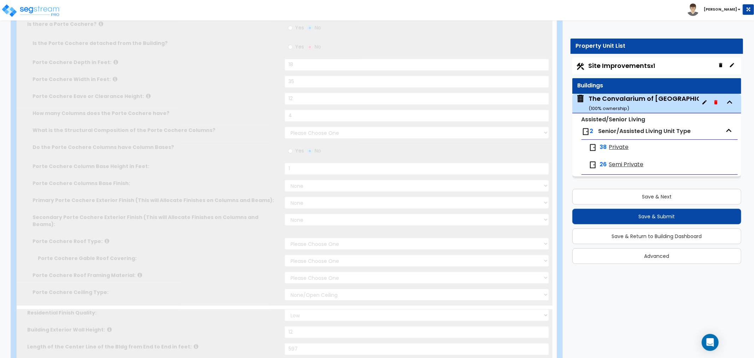
type input "12"
type input "597"
type input "40965"
select select "6"
select select "2"
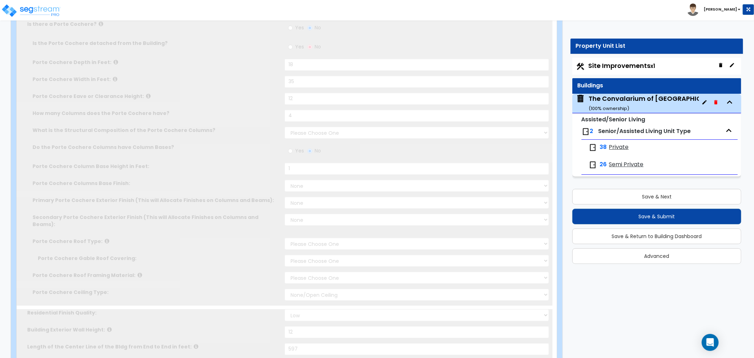
select select "7"
type input "90"
select select "3"
select select "1"
select select "2"
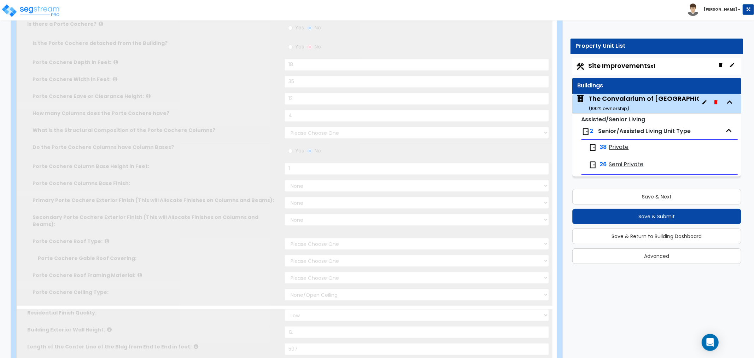
select select "1"
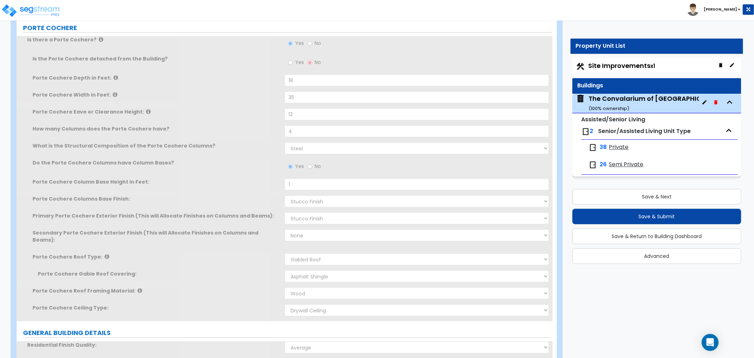
click at [599, 101] on div "The Convalarium of [GEOGRAPHIC_DATA] ( 100 % ownership)" at bounding box center [658, 103] width 139 height 18
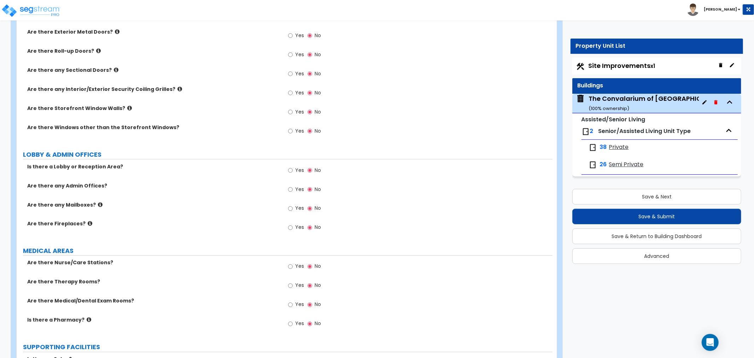
scroll to position [943, 0]
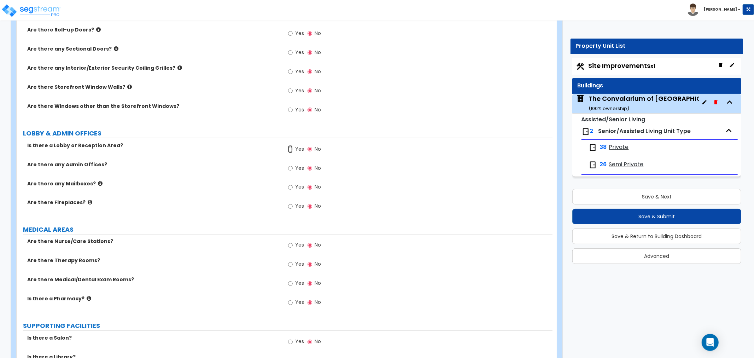
click at [289, 145] on input "Yes" at bounding box center [290, 149] width 5 height 8
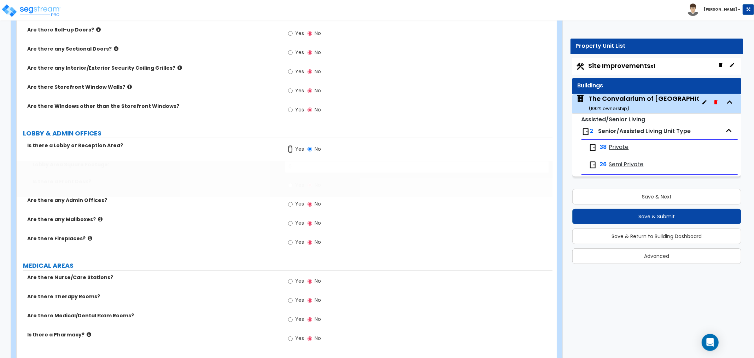
radio input "true"
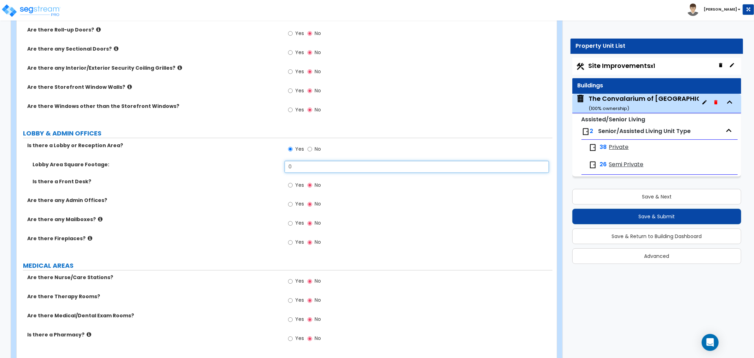
drag, startPoint x: 297, startPoint y: 158, endPoint x: 263, endPoint y: 158, distance: 34.3
click at [263, 161] on div "Lobby Area Square Footage: 0" at bounding box center [285, 169] width 536 height 17
type input "870"
click at [274, 187] on div "Is there a Front Desk? Yes No" at bounding box center [285, 187] width 536 height 19
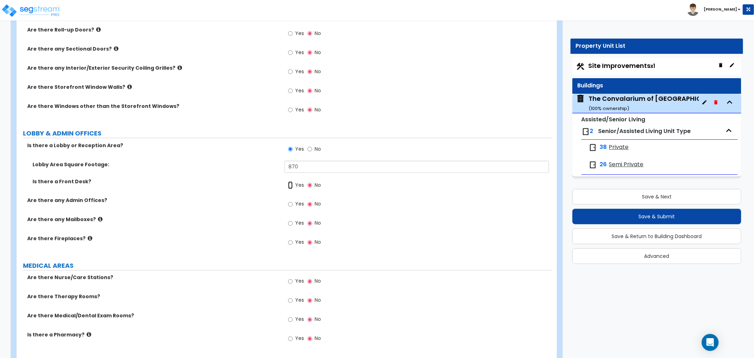
click at [290, 181] on input "Yes" at bounding box center [290, 185] width 5 height 8
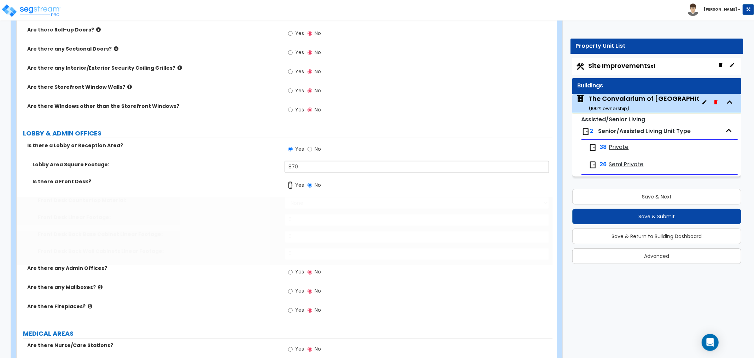
radio input "true"
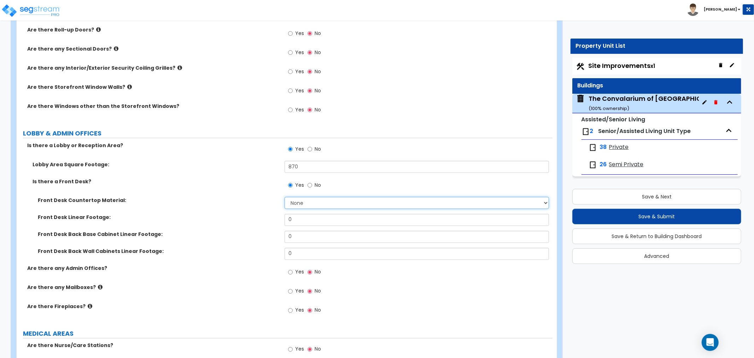
click at [299, 197] on select "None Plastic Laminate Solid Surface Stone Quartz Marble Tile Wood Stainless Ste…" at bounding box center [417, 203] width 265 height 12
select select "2"
click at [285, 197] on select "None Plastic Laminate Solid Surface Stone Quartz Marble Tile Wood Stainless Ste…" at bounding box center [417, 203] width 265 height 12
drag, startPoint x: 301, startPoint y: 214, endPoint x: 246, endPoint y: 214, distance: 54.8
click at [246, 214] on div "Front Desk Linear Footage: 0" at bounding box center [285, 222] width 536 height 17
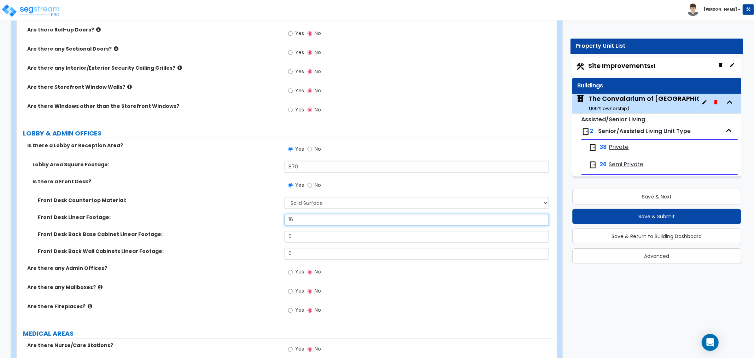
type input "16"
click at [242, 231] on label "Front Desk Back Base Cabinet Linear Footage:" at bounding box center [159, 234] width 242 height 7
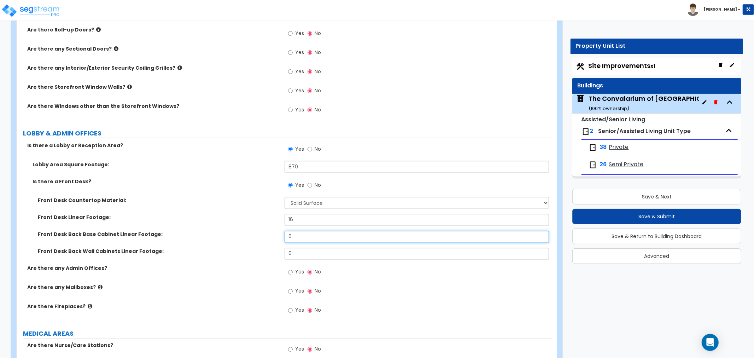
drag, startPoint x: 298, startPoint y: 229, endPoint x: 279, endPoint y: 230, distance: 19.1
click at [280, 231] on div "Front Desk Back Base Cabinet Linear Footage: 0" at bounding box center [285, 239] width 536 height 17
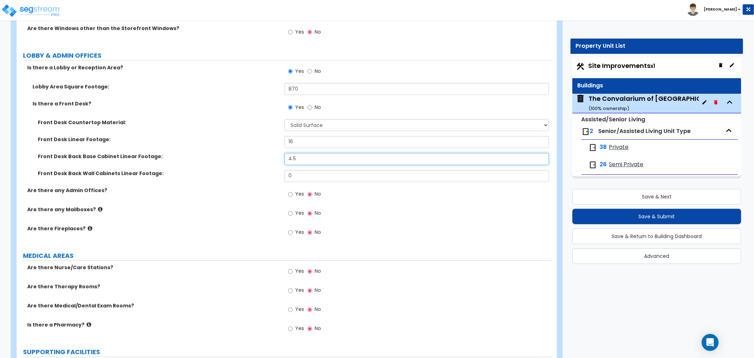
scroll to position [1021, 0]
type input "4.5"
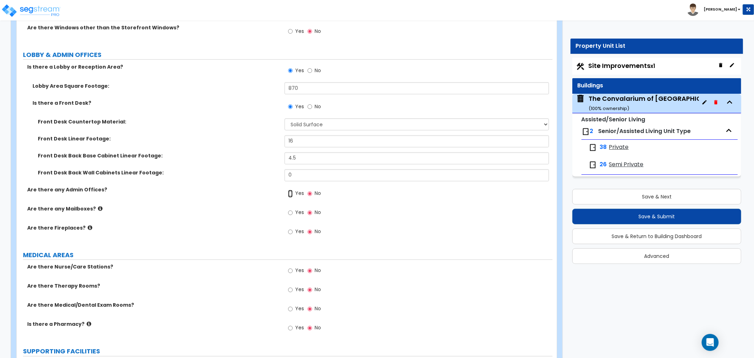
click at [289, 190] on input "Yes" at bounding box center [290, 194] width 5 height 8
radio input "true"
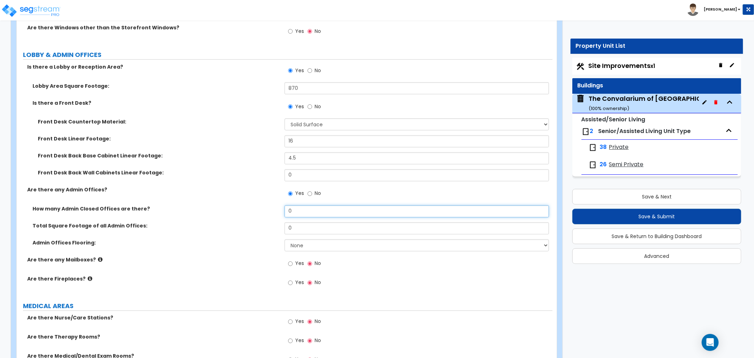
drag, startPoint x: 269, startPoint y: 204, endPoint x: 262, endPoint y: 205, distance: 7.9
click at [262, 205] on div "How many Admin Closed Offices are there? 0" at bounding box center [285, 213] width 536 height 17
type input "3"
click at [223, 225] on div "Total Square Footage of all Admin Offices: 0" at bounding box center [285, 230] width 536 height 17
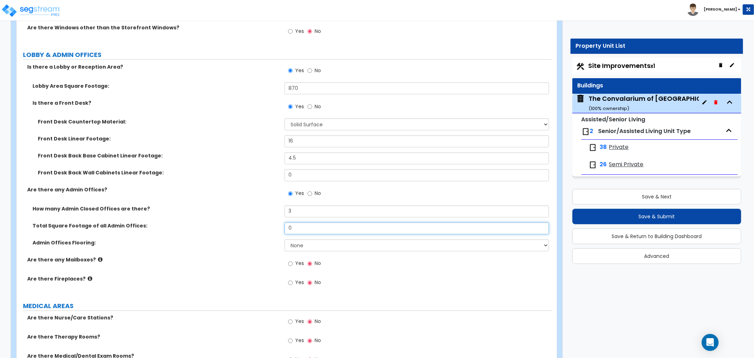
drag, startPoint x: 298, startPoint y: 220, endPoint x: 271, endPoint y: 219, distance: 26.9
click at [271, 222] on div "Total Square Footage of all Admin Offices: 0" at bounding box center [285, 230] width 536 height 17
type input "196"
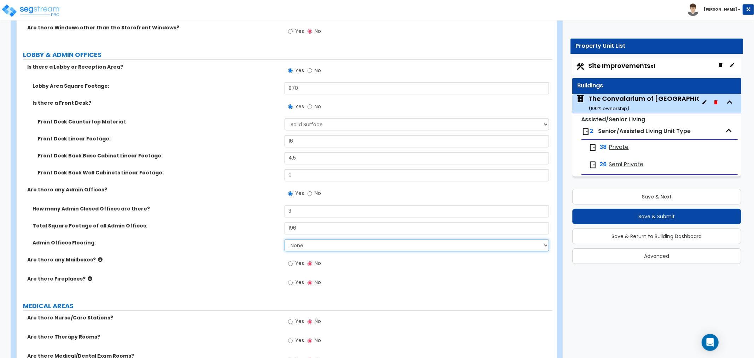
click at [312, 239] on select "None Tile Flooring Hardwood Flooring Resilient Laminate Flooring VCT Flooring S…" at bounding box center [417, 245] width 265 height 12
select select "5"
click at [285, 239] on select "None Tile Flooring Hardwood Flooring Resilient Laminate Flooring VCT Flooring S…" at bounding box center [417, 245] width 265 height 12
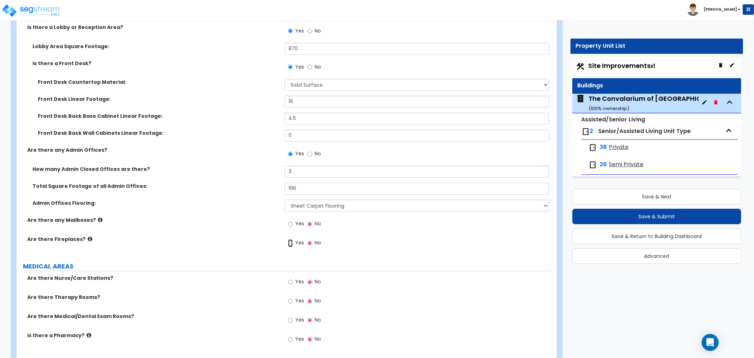
click at [292, 239] on input "Yes" at bounding box center [290, 243] width 5 height 8
radio input "true"
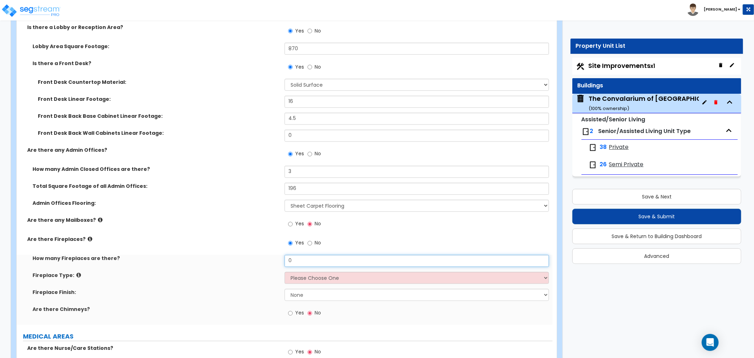
click at [321, 255] on input "0" at bounding box center [417, 261] width 265 height 12
drag, startPoint x: 296, startPoint y: 253, endPoint x: 261, endPoint y: 254, distance: 35.7
click at [261, 255] on div "How many Fireplaces are there? 0" at bounding box center [285, 263] width 536 height 17
type input "1"
click at [315, 272] on select "Please Choose One Built-in Electric Fireplace Built-in Gas Fireplace Built-in W…" at bounding box center [417, 278] width 265 height 12
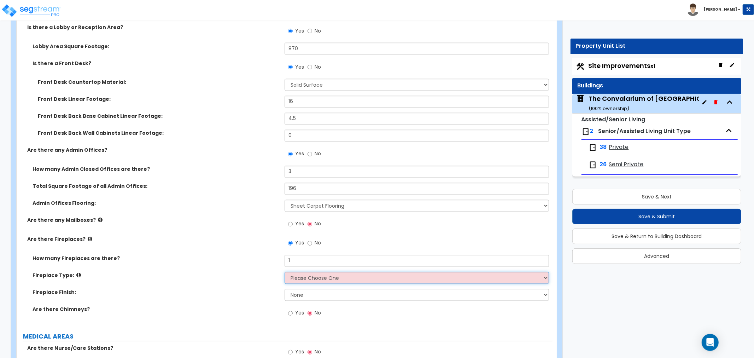
select select "2"
click at [285, 272] on select "Please Choose One Built-in Electric Fireplace Built-in Gas Fireplace Built-in W…" at bounding box center [417, 278] width 265 height 12
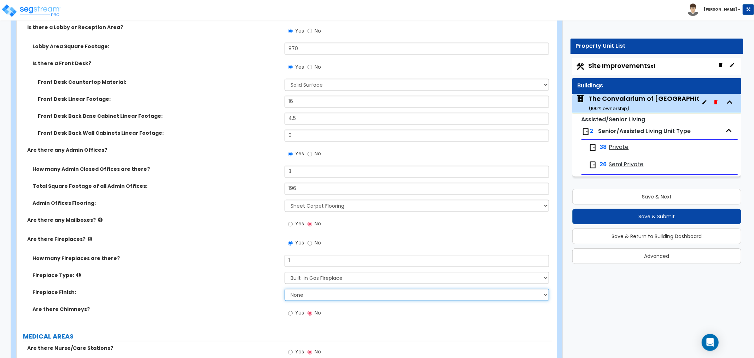
click at [316, 289] on select "None Brick Stone Tile Painted Molding" at bounding box center [417, 295] width 265 height 12
select select "3"
click at [285, 289] on select "None Brick Stone Tile Painted Molding" at bounding box center [417, 295] width 265 height 12
click at [287, 306] on div "Yes No" at bounding box center [305, 314] width 40 height 16
drag, startPoint x: 289, startPoint y: 305, endPoint x: 298, endPoint y: 312, distance: 12.4
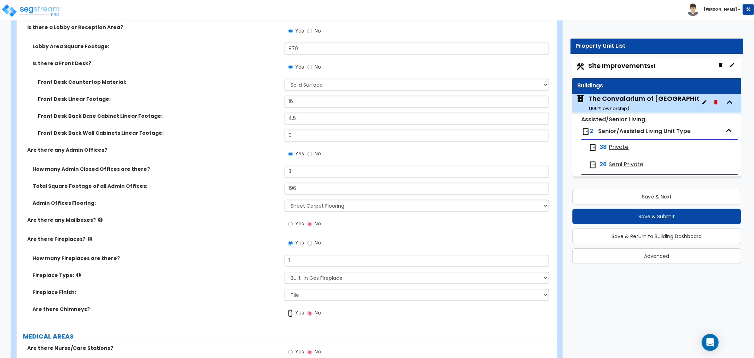
click at [289, 309] on input "Yes" at bounding box center [290, 313] width 5 height 8
radio input "true"
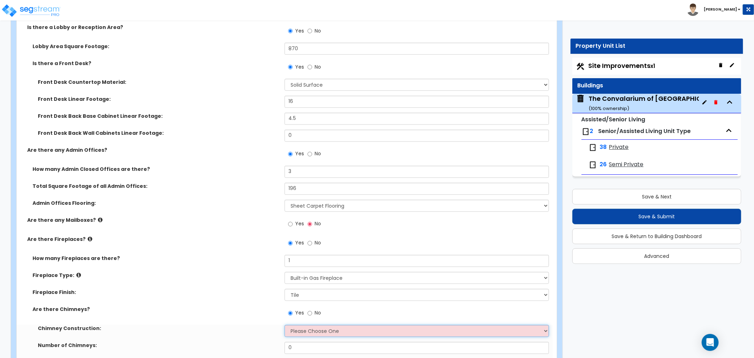
click at [305, 325] on select "Please Choose One Brick Construction Cinder Block Construction Stone Constructi…" at bounding box center [417, 331] width 265 height 12
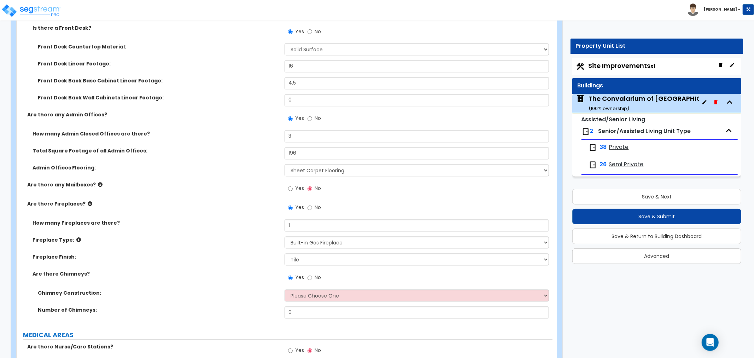
scroll to position [1139, 0]
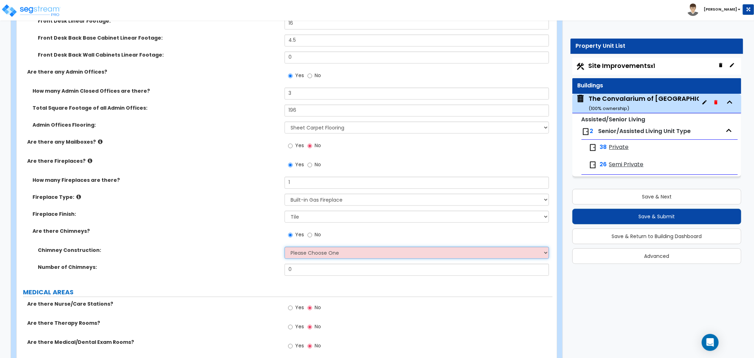
click at [317, 246] on select "Please Choose One Brick Construction Cinder Block Construction Stone Constructi…" at bounding box center [417, 252] width 265 height 12
select select "1"
click at [285, 246] on select "Please Choose One Brick Construction Cinder Block Construction Stone Constructi…" at bounding box center [417, 252] width 265 height 12
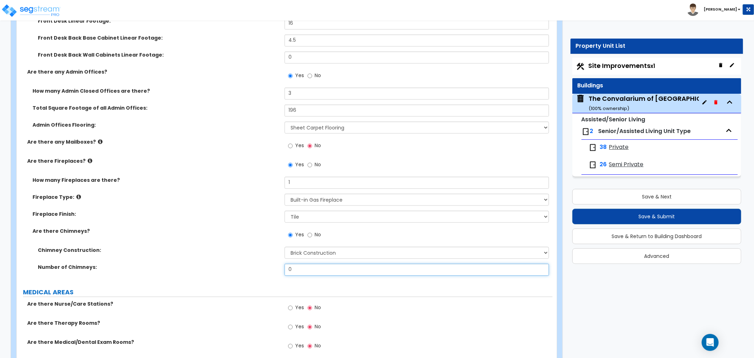
drag, startPoint x: 302, startPoint y: 259, endPoint x: 266, endPoint y: 262, distance: 35.5
click at [266, 263] on div "Number of Chimneys: 0" at bounding box center [285, 271] width 536 height 17
type input "1"
click at [239, 277] on div "PORTE COCHERE Is there a Porte Cochere? Yes No Is the Porte Cochere detached fr…" at bounding box center [285, 175] width 526 height 2426
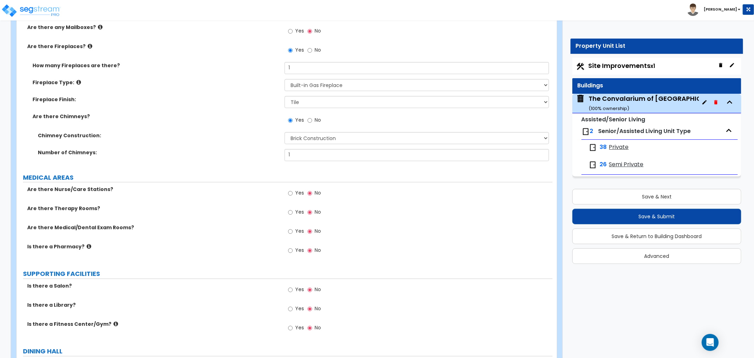
scroll to position [1257, 0]
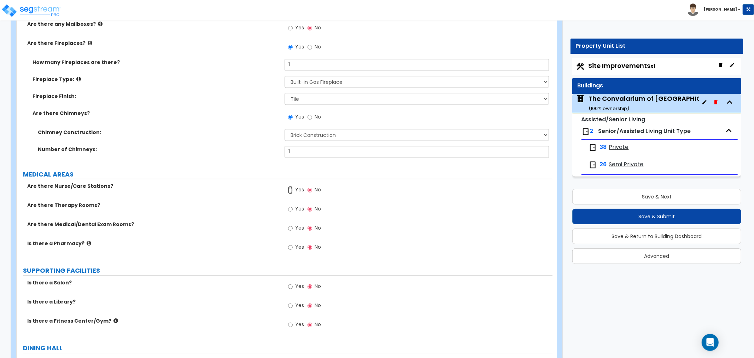
click at [291, 186] on input "Yes" at bounding box center [290, 190] width 5 height 8
radio input "true"
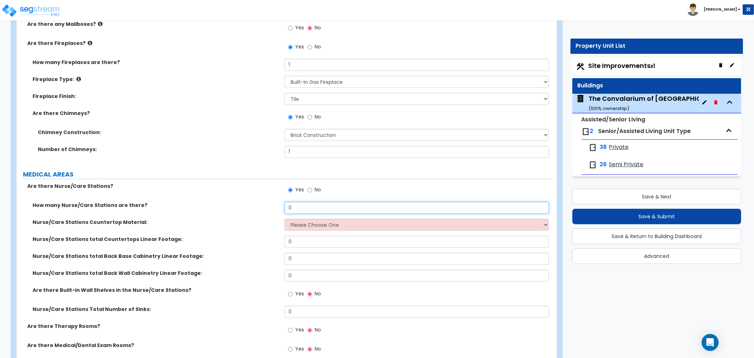
drag, startPoint x: 246, startPoint y: 203, endPoint x: 233, endPoint y: 203, distance: 13.8
click at [232, 203] on div "How many Nurse/Care Stations are there? 0" at bounding box center [285, 210] width 536 height 17
type input "2"
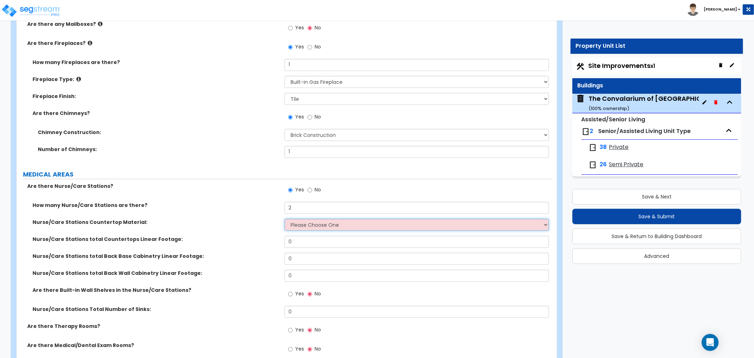
click at [329, 219] on select "Please Choose One Plastic Laminate Solid Surface Stone Quartz Marble Tile Wood …" at bounding box center [417, 225] width 265 height 12
select select "2"
click at [285, 219] on select "Please Choose One Plastic Laminate Solid Surface Stone Quartz Marble Tile Wood …" at bounding box center [417, 225] width 265 height 12
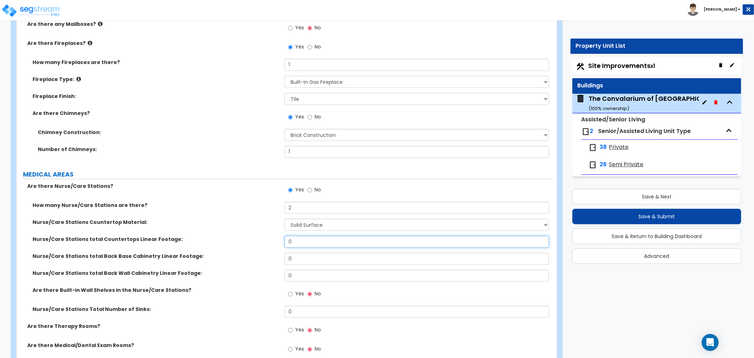
drag, startPoint x: 302, startPoint y: 234, endPoint x: 273, endPoint y: 237, distance: 28.8
click at [273, 237] on div "Nurse/Care Stations total Countertops Linear Footage: 0" at bounding box center [285, 244] width 536 height 17
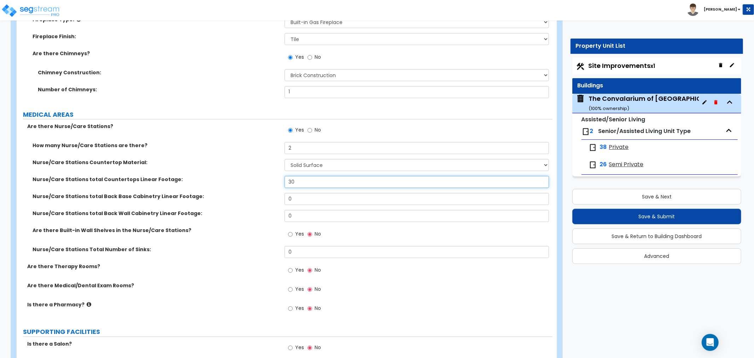
scroll to position [1336, 0]
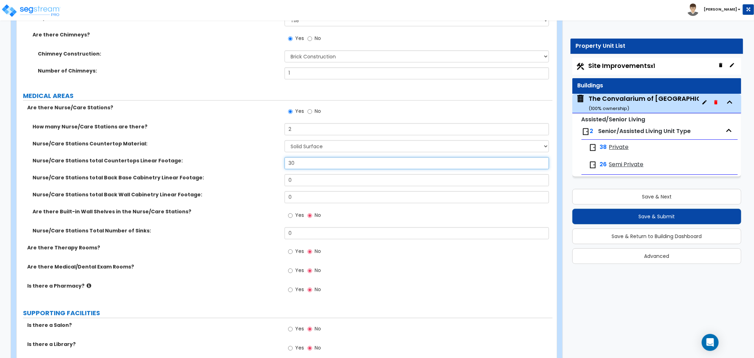
type input "30"
click at [290, 248] on input "Yes" at bounding box center [290, 252] width 5 height 8
radio input "true"
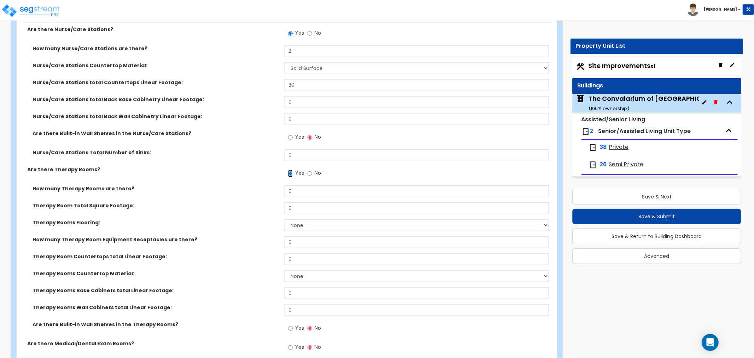
scroll to position [1415, 0]
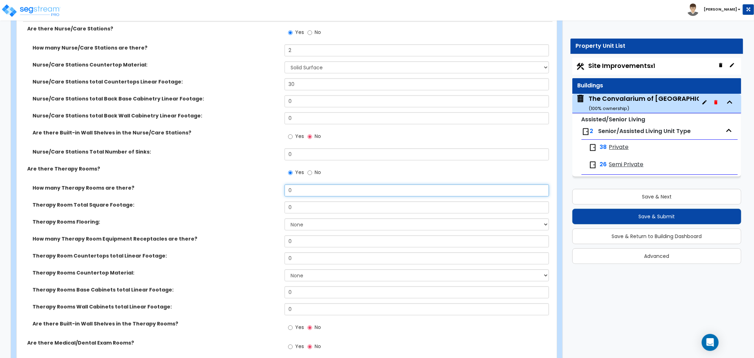
drag, startPoint x: 308, startPoint y: 181, endPoint x: 269, endPoint y: 183, distance: 38.6
click at [269, 184] on div "How many Therapy Rooms are there? 0" at bounding box center [285, 192] width 536 height 17
type input "2"
click at [264, 209] on div "Therapy Room Total Square Footage: 0" at bounding box center [285, 209] width 536 height 17
drag, startPoint x: 298, startPoint y: 203, endPoint x: 268, endPoint y: 200, distance: 30.5
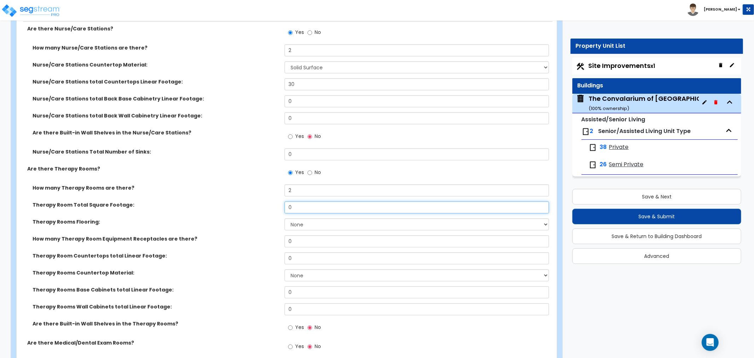
click at [268, 201] on div "Therapy Room Total Square Footage: 0" at bounding box center [285, 209] width 536 height 17
type input "2,500"
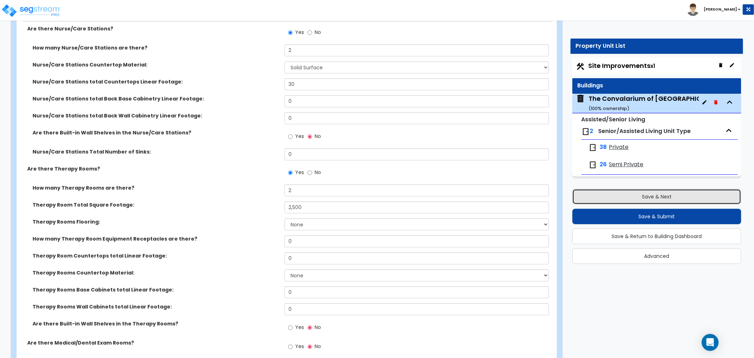
click at [613, 196] on button "Save & Next" at bounding box center [657, 197] width 169 height 16
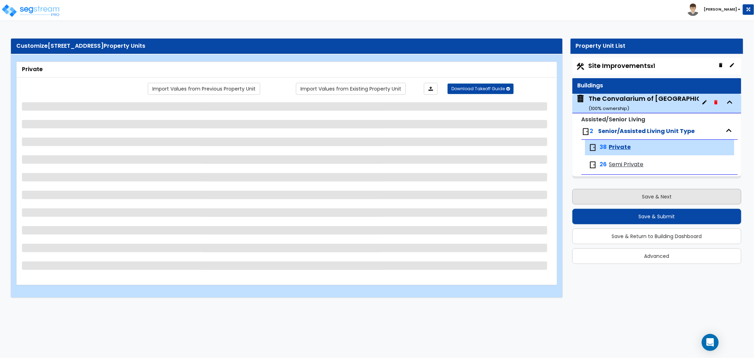
scroll to position [0, 0]
select select "3"
select select "1"
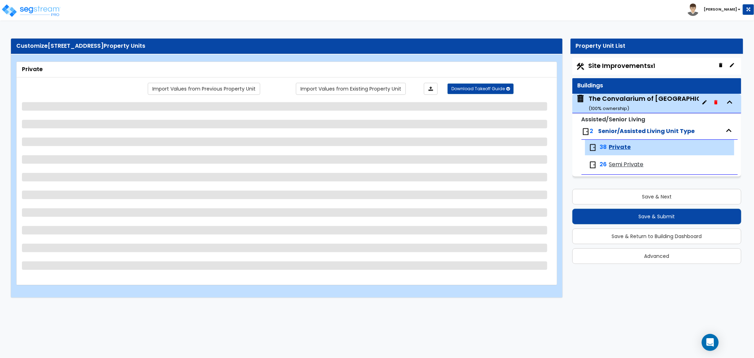
select select "3"
select select "1"
select select "2"
select select "1"
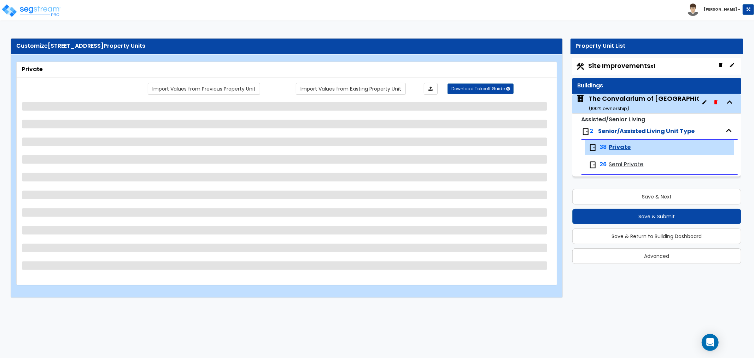
select select "1"
select select "4"
select select "3"
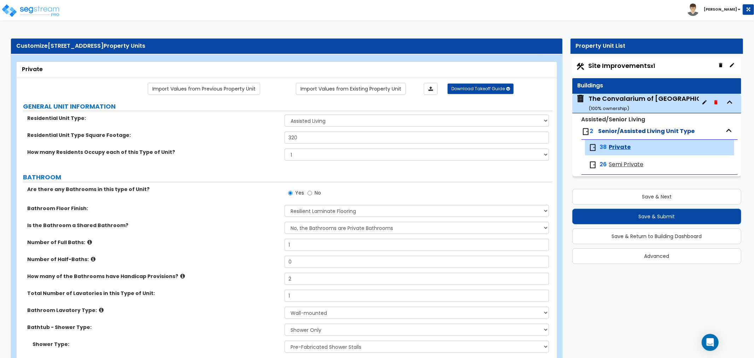
click at [626, 167] on span "Semi Private" at bounding box center [626, 165] width 35 height 8
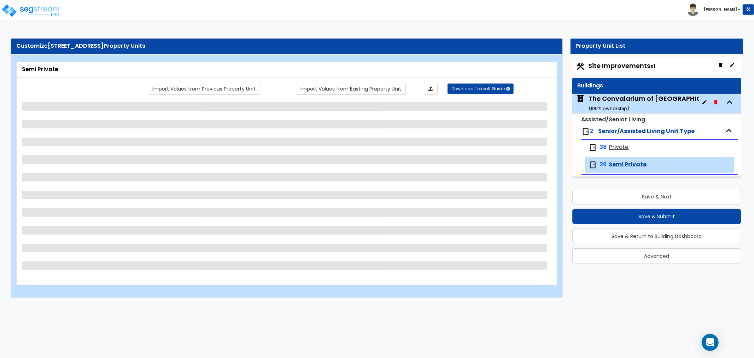
select select "2"
select select "5"
select select "1"
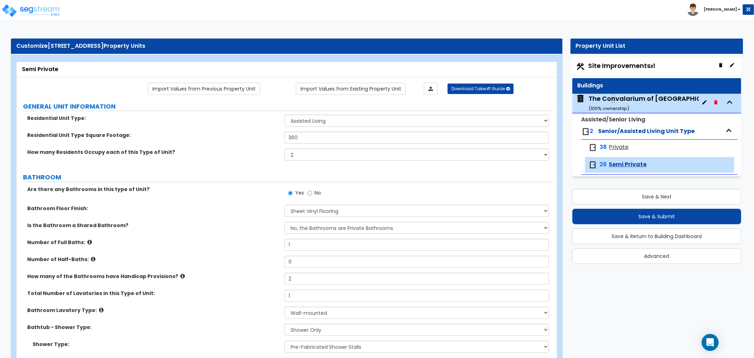
click at [613, 98] on div "The Convalarium of [GEOGRAPHIC_DATA] ( 100 % ownership)" at bounding box center [658, 103] width 139 height 18
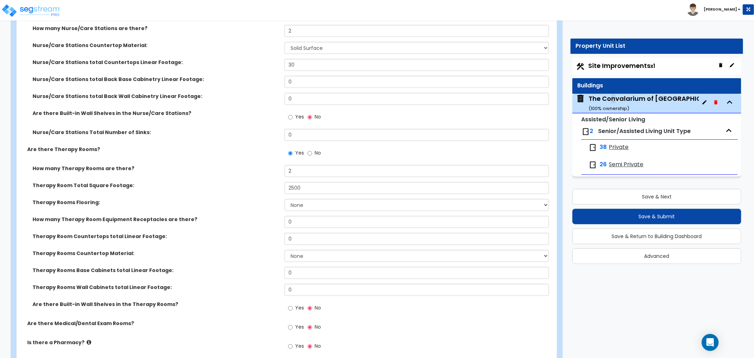
scroll to position [1454, 0]
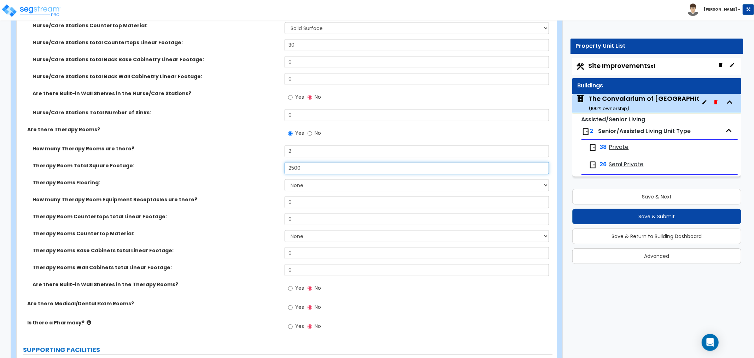
drag, startPoint x: 309, startPoint y: 159, endPoint x: 254, endPoint y: 163, distance: 55.0
click at [254, 163] on div "Therapy Room Total Square Footage: 2500" at bounding box center [285, 170] width 536 height 17
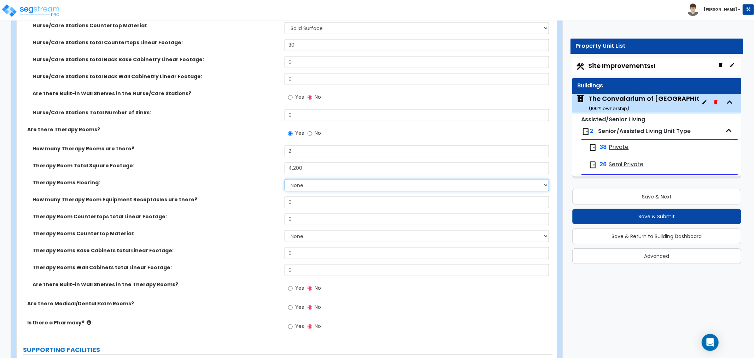
click at [303, 179] on select "None Tile Flooring Hardwood Flooring Resilient Laminate Flooring VCT Flooring S…" at bounding box center [417, 185] width 265 height 12
click at [285, 179] on select "None Tile Flooring Hardwood Flooring Resilient Laminate Flooring VCT Flooring S…" at bounding box center [417, 185] width 265 height 12
drag, startPoint x: 304, startPoint y: 195, endPoint x: 270, endPoint y: 197, distance: 34.7
click at [270, 197] on div "How many Therapy Room Equipment Receptacles are there? 0" at bounding box center [285, 204] width 536 height 17
drag, startPoint x: 302, startPoint y: 214, endPoint x: 255, endPoint y: 216, distance: 46.4
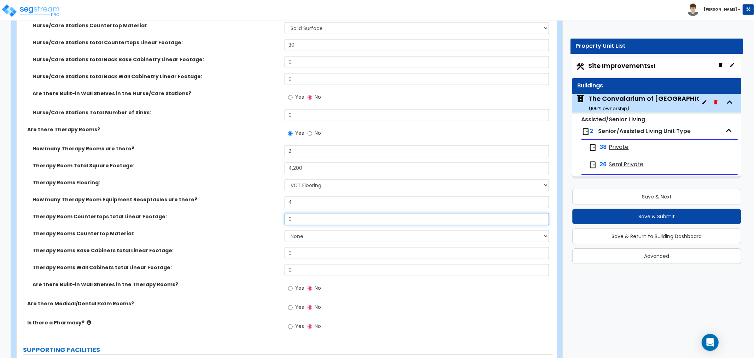
click at [255, 216] on div "Therapy Room Countertops total Linear Footage: 0" at bounding box center [285, 221] width 536 height 17
click at [302, 231] on select "None Plastic Laminate Solid Surface Stone Quartz Marble Tile Wood Stainless Ste…" at bounding box center [417, 236] width 265 height 12
click at [285, 230] on select "None Plastic Laminate Solid Surface Stone Quartz Marble Tile Wood Stainless Ste…" at bounding box center [417, 236] width 265 height 12
drag, startPoint x: 302, startPoint y: 246, endPoint x: 268, endPoint y: 248, distance: 33.6
click at [268, 248] on div "Therapy Rooms Base Cabinets total Linear Footage: 0" at bounding box center [285, 255] width 536 height 17
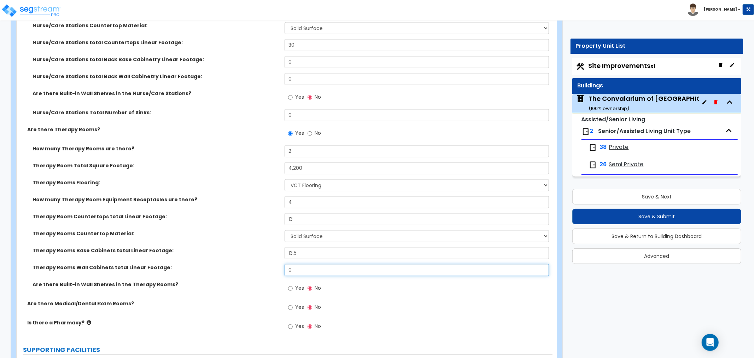
drag, startPoint x: 299, startPoint y: 259, endPoint x: 204, endPoint y: 263, distance: 95.2
click at [239, 264] on div "Therapy Rooms Wall Cabinets total Linear Footage: 0" at bounding box center [285, 272] width 536 height 17
click at [267, 281] on label "Are there Built-in Wall Shelves in the Therapy Rooms?" at bounding box center [156, 284] width 247 height 7
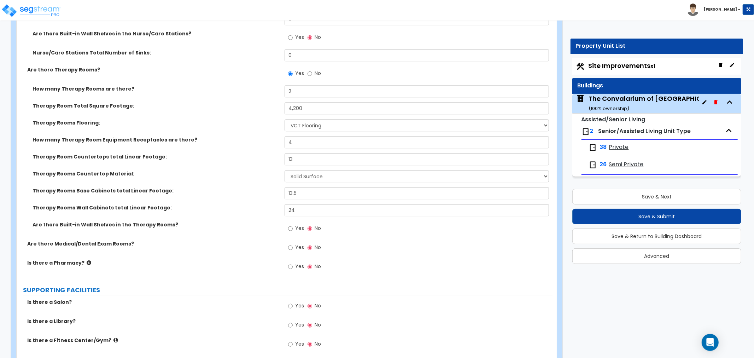
scroll to position [1532, 0]
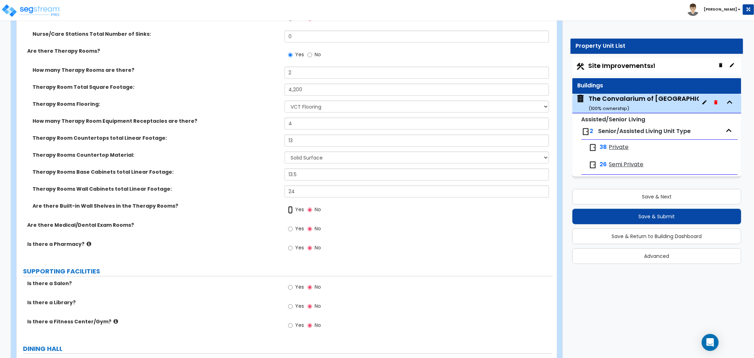
click at [289, 206] on input "Yes" at bounding box center [290, 210] width 5 height 8
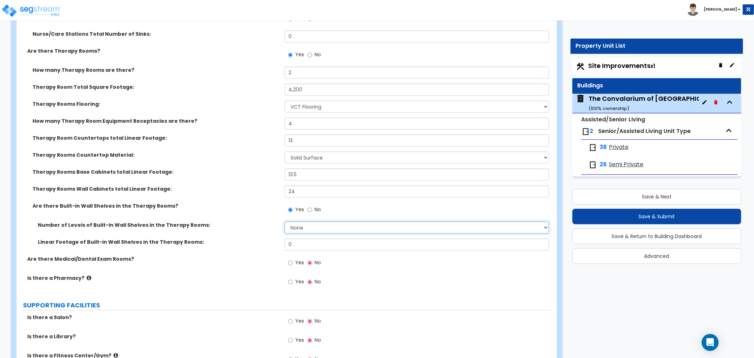
click at [301, 221] on select "None 1 2 3 4 5" at bounding box center [417, 227] width 265 height 12
click at [285, 221] on select "None 1 2 3 4 5" at bounding box center [417, 227] width 265 height 12
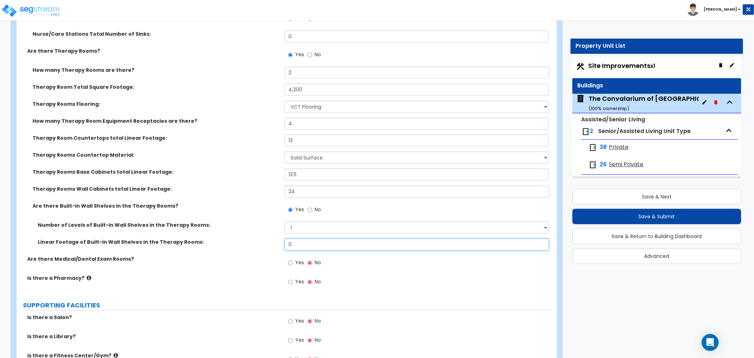
drag, startPoint x: 301, startPoint y: 239, endPoint x: 257, endPoint y: 238, distance: 43.2
click at [257, 238] on div "Linear Footage of Built-in Wall Shelves in the Therapy Rooms: 0" at bounding box center [285, 246] width 536 height 17
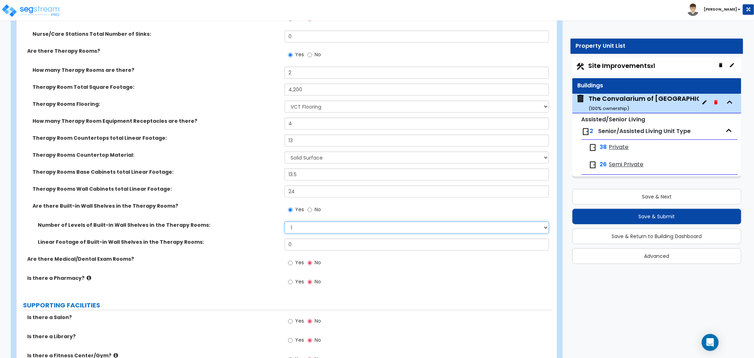
click at [298, 221] on select "None 1 2 3 4 5" at bounding box center [417, 227] width 265 height 12
click at [285, 221] on select "None 1 2 3 4 5" at bounding box center [417, 227] width 265 height 12
click at [243, 255] on label "Are there Medical/Dental Exam Rooms?" at bounding box center [153, 258] width 252 height 7
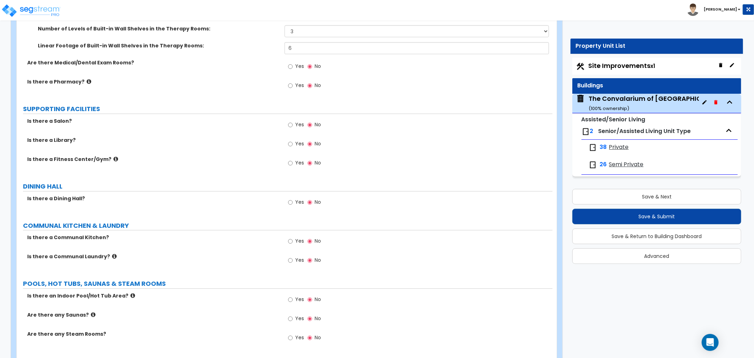
scroll to position [1768, 0]
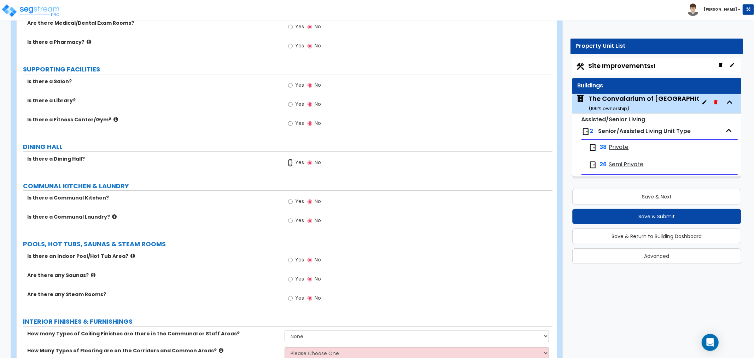
click at [289, 159] on input "Yes" at bounding box center [290, 163] width 5 height 8
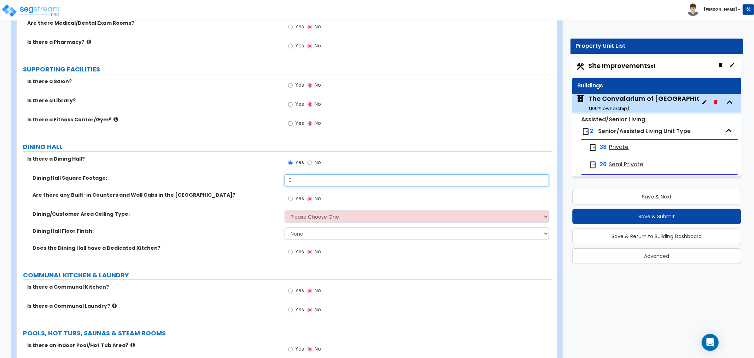
drag, startPoint x: 299, startPoint y: 174, endPoint x: 274, endPoint y: 175, distance: 25.1
click at [273, 175] on div "Dining Hall Square Footage: 0" at bounding box center [285, 182] width 536 height 17
click at [325, 210] on select "Please Choose One Drop Ceiling Open Ceiling Drywall Ceiling" at bounding box center [417, 216] width 265 height 12
click at [285, 210] on select "Please Choose One Drop Ceiling Open Ceiling Drywall Ceiling" at bounding box center [417, 216] width 265 height 12
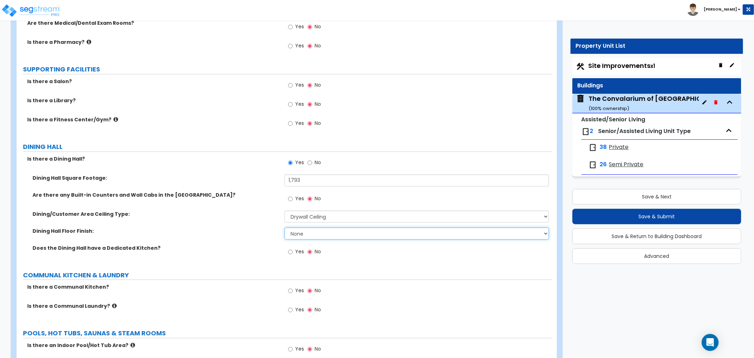
click at [326, 227] on select "None Tile Flooring Hardwood Flooring Resilient Laminate Flooring VCT Flooring S…" at bounding box center [417, 233] width 265 height 12
click at [285, 227] on select "None Tile Flooring Hardwood Flooring Resilient Laminate Flooring VCT Flooring S…" at bounding box center [417, 233] width 265 height 12
click at [289, 248] on input "Yes" at bounding box center [290, 252] width 5 height 8
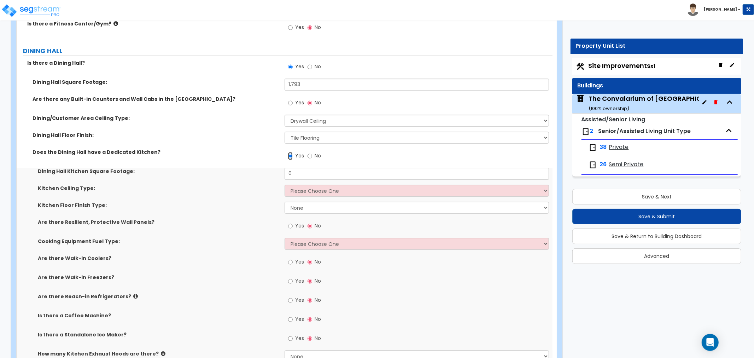
scroll to position [1886, 0]
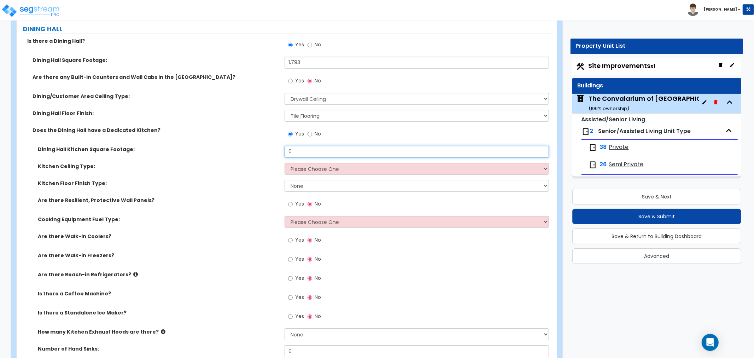
drag, startPoint x: 311, startPoint y: 142, endPoint x: 255, endPoint y: 150, distance: 56.5
click at [255, 150] on div "Dining Hall Kitchen Square Footage: 0" at bounding box center [285, 154] width 536 height 17
click at [308, 163] on select "Please Choose One Drop Ceiling Open Ceiling Drywall Ceiling" at bounding box center [417, 169] width 265 height 12
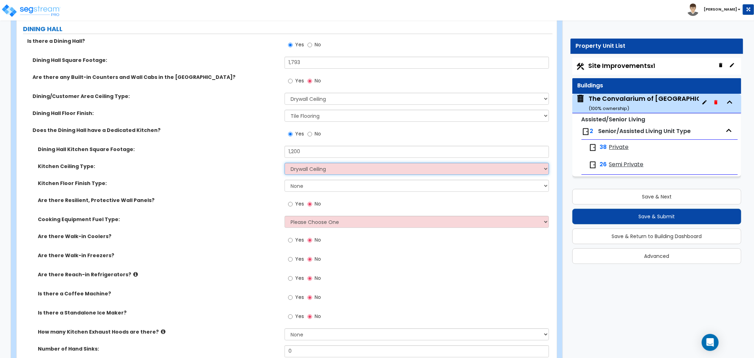
click at [285, 163] on select "Please Choose One Drop Ceiling Open Ceiling Drywall Ceiling" at bounding box center [417, 169] width 265 height 12
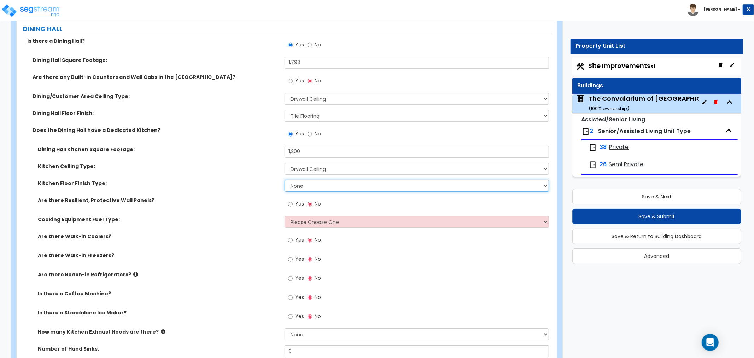
click at [306, 180] on select "None Tile Flooring VCT Flooring Sheet Vinyl Flooring" at bounding box center [417, 186] width 265 height 12
click at [285, 180] on select "None Tile Flooring VCT Flooring Sheet Vinyl Flooring" at bounding box center [417, 186] width 265 height 12
click at [295, 216] on select "Please Choose One Gas Electric" at bounding box center [417, 222] width 265 height 12
click at [285, 216] on select "Please Choose One Gas Electric" at bounding box center [417, 222] width 265 height 12
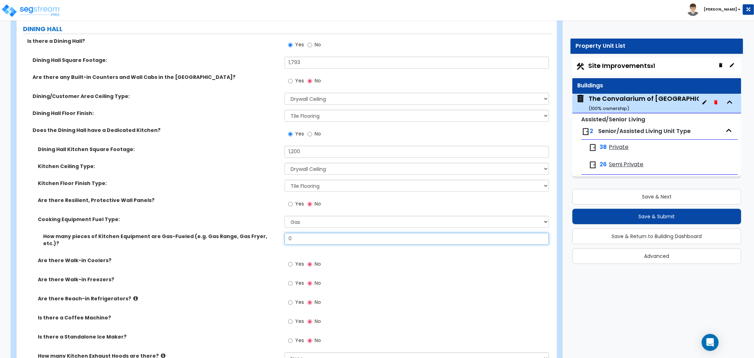
drag, startPoint x: 305, startPoint y: 233, endPoint x: 270, endPoint y: 232, distance: 35.4
click at [270, 233] on div "How many pieces of Kitchen Equipment are Gas-Fueled (e.g. Gas Range, Gas Fryer,…" at bounding box center [285, 245] width 536 height 24
click at [289, 260] on input "Yes" at bounding box center [290, 264] width 5 height 8
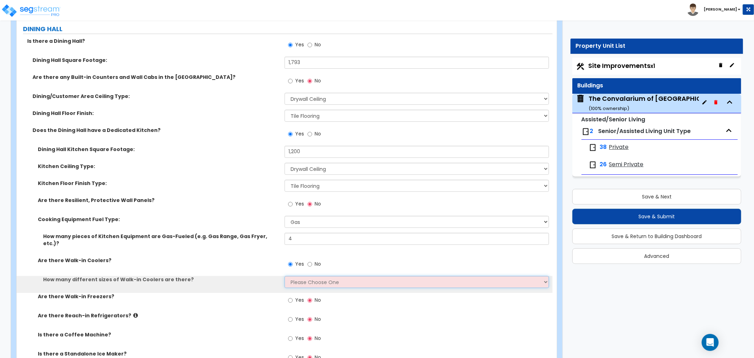
click at [303, 276] on select "Please Choose One 1 2 3 4" at bounding box center [417, 282] width 265 height 12
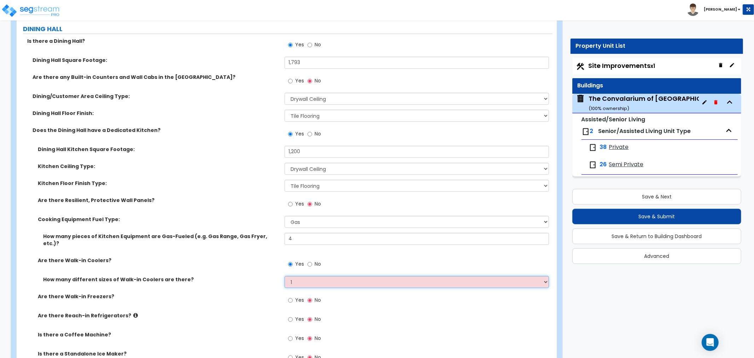
click at [285, 276] on select "Please Choose One 1 2 3 4" at bounding box center [417, 282] width 265 height 12
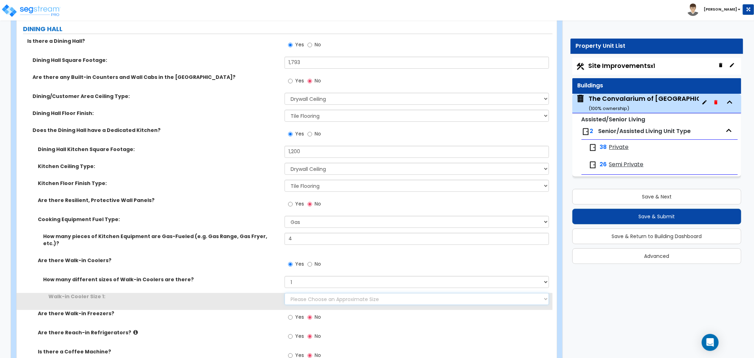
click at [315, 293] on select "Please Choose an Approximate Size 6' x 6' 10' x 6' 12' x 14' 12' x 20' I want t…" at bounding box center [417, 299] width 265 height 12
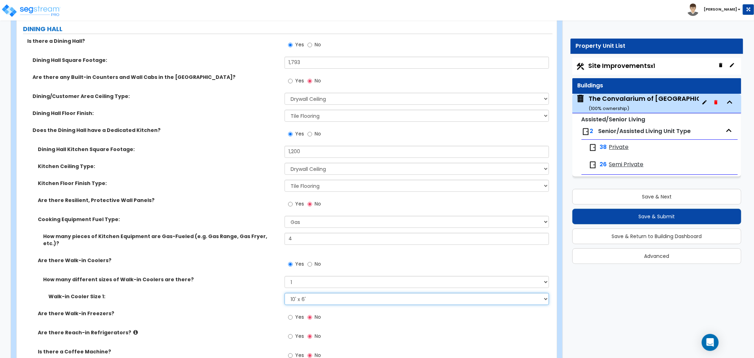
click at [285, 293] on select "Please Choose an Approximate Size 6' x 6' 10' x 6' 12' x 14' 12' x 20' I want t…" at bounding box center [417, 299] width 265 height 12
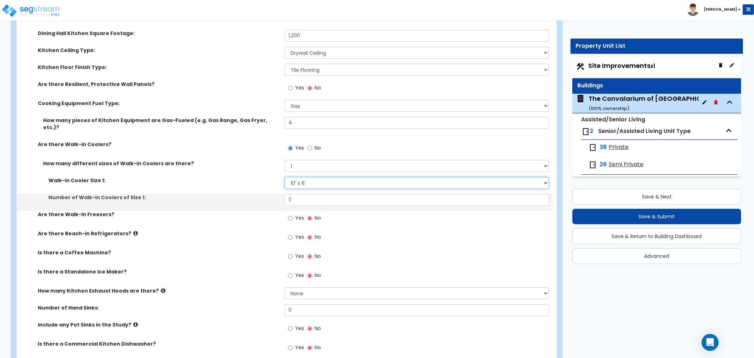
scroll to position [2004, 0]
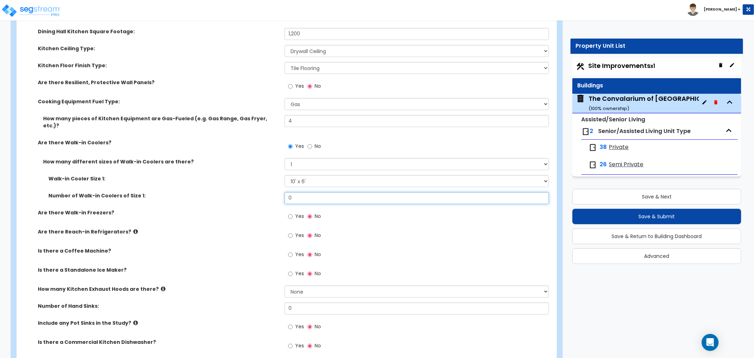
drag, startPoint x: 298, startPoint y: 179, endPoint x: 279, endPoint y: 185, distance: 20.5
click at [279, 192] on div "Number of Walk-in Coolers of Size 1: 0" at bounding box center [285, 200] width 536 height 17
click at [262, 211] on div "Are there Walk-in Freezers? Yes No" at bounding box center [285, 218] width 536 height 19
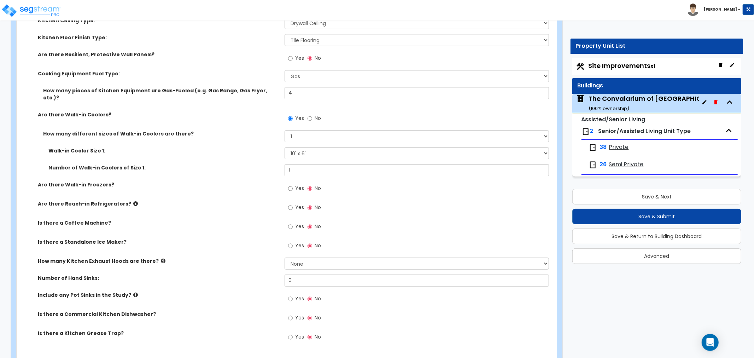
scroll to position [2043, 0]
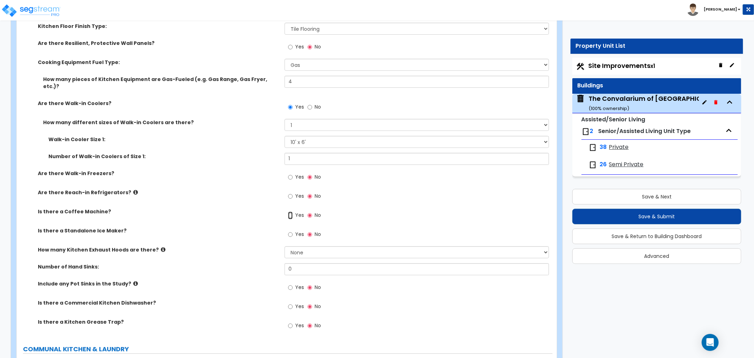
click at [291, 211] on input "Yes" at bounding box center [290, 215] width 5 height 8
click at [289, 231] on input "Yes" at bounding box center [290, 235] width 5 height 8
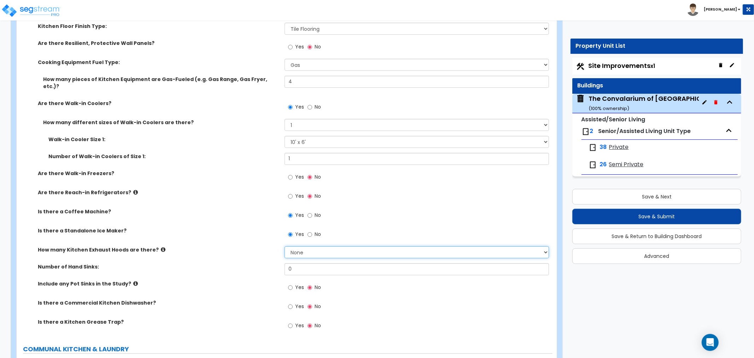
drag, startPoint x: 300, startPoint y: 232, endPoint x: 303, endPoint y: 238, distance: 6.4
click at [300, 246] on select "None 1 2 3" at bounding box center [417, 252] width 265 height 12
click at [285, 246] on select "None 1 2 3" at bounding box center [417, 252] width 265 height 12
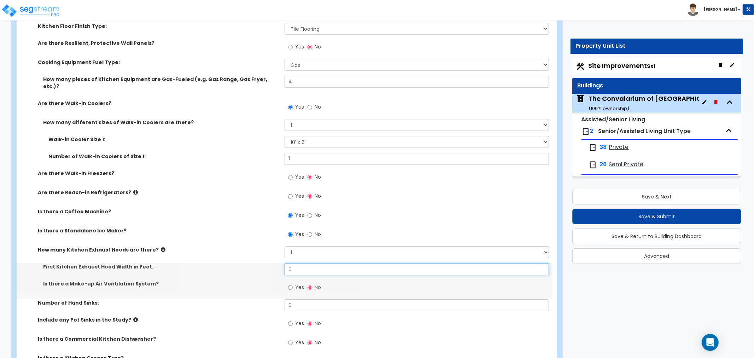
drag, startPoint x: 306, startPoint y: 254, endPoint x: 278, endPoint y: 256, distance: 27.3
click at [278, 263] on div "First Kitchen Exhaust Hood Width in Feet: 0" at bounding box center [285, 271] width 536 height 17
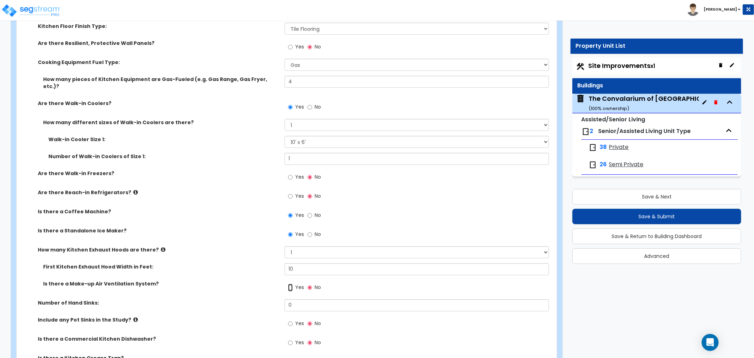
click at [291, 284] on input "Yes" at bounding box center [290, 288] width 5 height 8
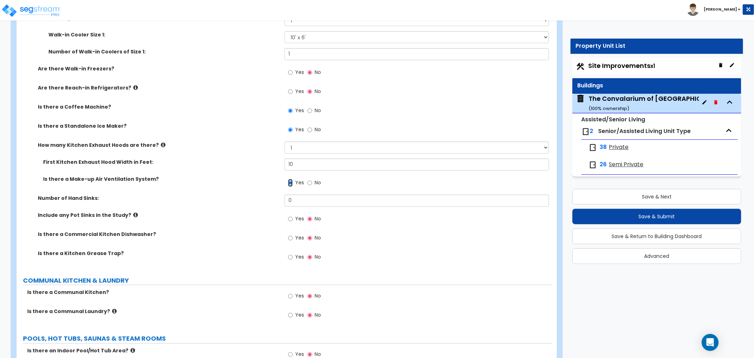
scroll to position [2200, 0]
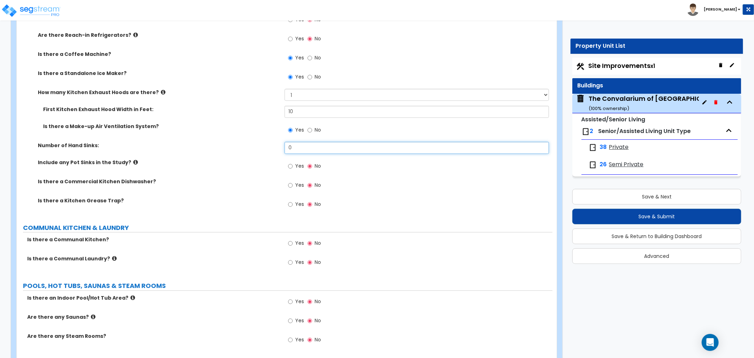
drag, startPoint x: 306, startPoint y: 135, endPoint x: 251, endPoint y: 135, distance: 54.8
click at [251, 142] on div "Number of Hand Sinks: 0" at bounding box center [285, 150] width 536 height 17
click at [291, 181] on input "Yes" at bounding box center [290, 185] width 5 height 8
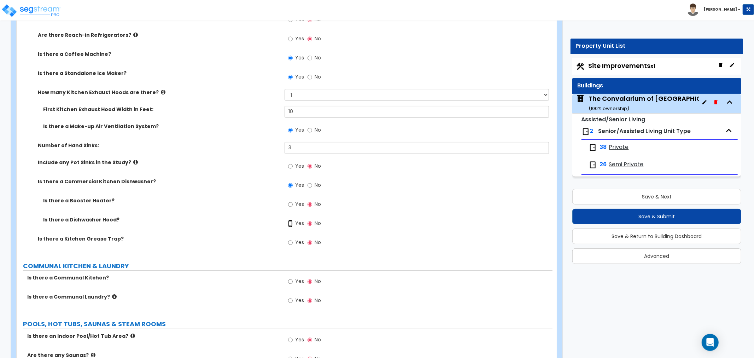
click at [290, 220] on input "Yes" at bounding box center [290, 224] width 5 height 8
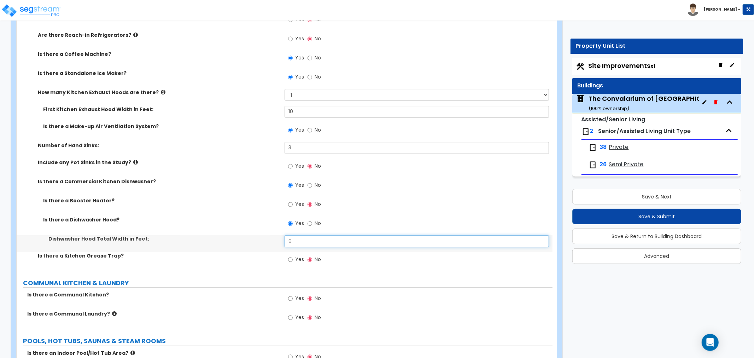
drag, startPoint x: 303, startPoint y: 223, endPoint x: 273, endPoint y: 226, distance: 30.3
click at [273, 235] on div "Dishwasher Hood Total Width in Feet: 0" at bounding box center [285, 243] width 536 height 17
click at [268, 235] on div "Dishwasher Hood Total Width in Feet: 4" at bounding box center [285, 243] width 536 height 17
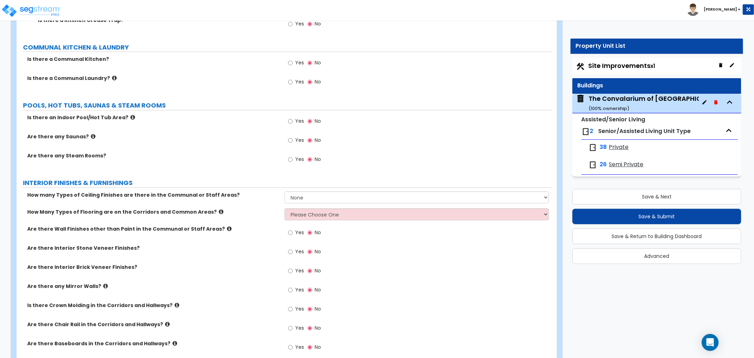
scroll to position [2476, 0]
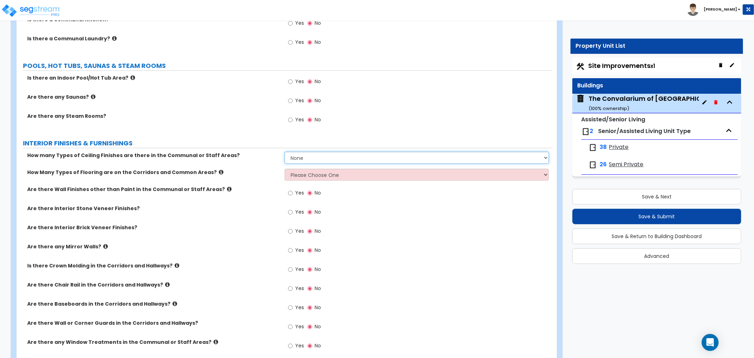
click at [313, 152] on select "None 1 2 3" at bounding box center [417, 158] width 265 height 12
click at [285, 152] on select "None 1 2 3" at bounding box center [417, 158] width 265 height 12
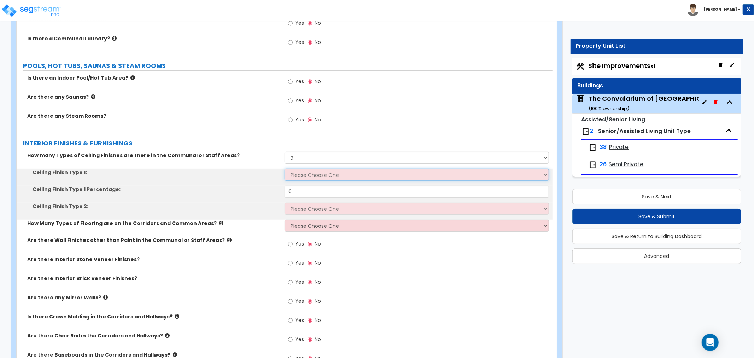
click at [308, 169] on select "Please Choose One Drop Ceiling Drywall Ceiling Open Ceiling" at bounding box center [417, 175] width 265 height 12
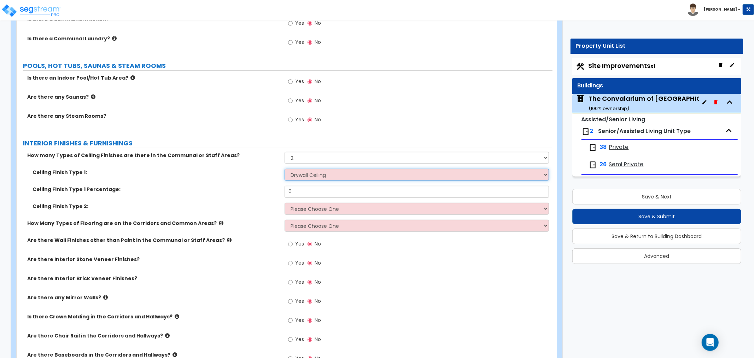
click at [285, 169] on select "Please Choose One Drop Ceiling Drywall Ceiling Open Ceiling" at bounding box center [417, 175] width 265 height 12
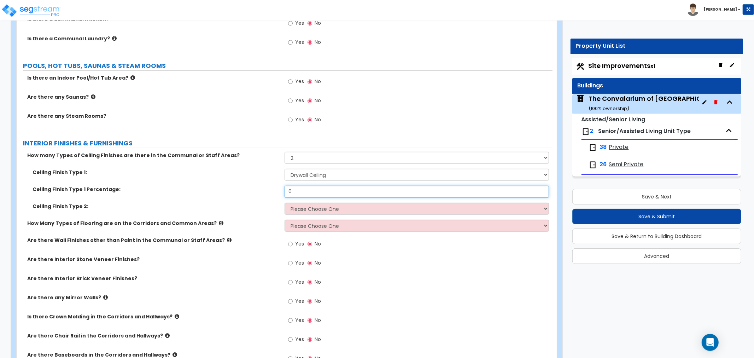
drag, startPoint x: 297, startPoint y: 175, endPoint x: 274, endPoint y: 179, distance: 23.3
click at [274, 186] on div "Ceiling Finish Type 1 Percentage: 0" at bounding box center [285, 194] width 536 height 17
click at [309, 203] on select "Please Choose One Drop Ceiling Drywall Ceiling Open Ceiling" at bounding box center [417, 209] width 265 height 12
click at [285, 203] on select "Please Choose One Drop Ceiling Drywall Ceiling Open Ceiling" at bounding box center [417, 209] width 265 height 12
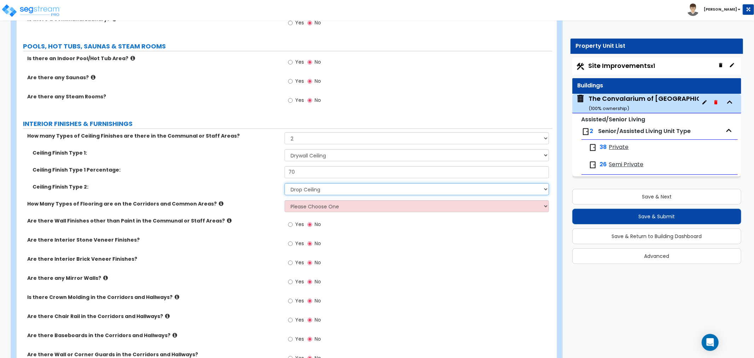
scroll to position [2515, 0]
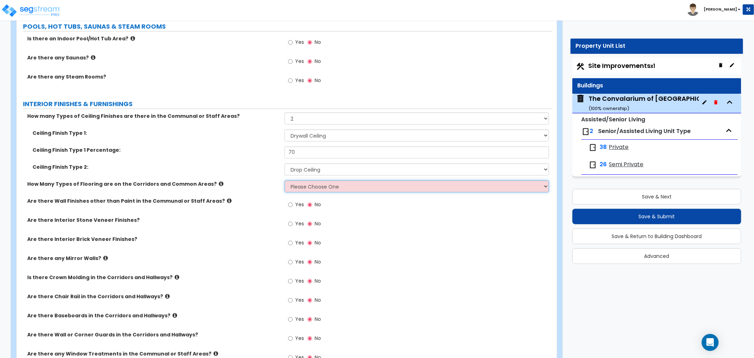
click at [309, 180] on select "Please Choose One 1 2 3" at bounding box center [417, 186] width 265 height 12
click at [285, 180] on select "Please Choose One 1 2 3" at bounding box center [417, 186] width 265 height 12
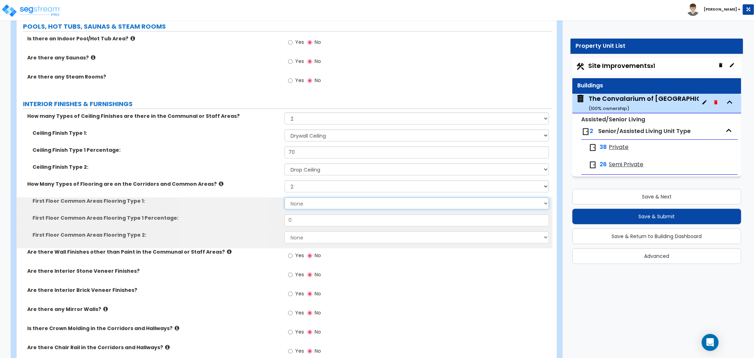
click at [302, 197] on select "None Tile Flooring Hardwood Flooring Resilient Laminate Flooring VCT Flooring S…" at bounding box center [417, 203] width 265 height 12
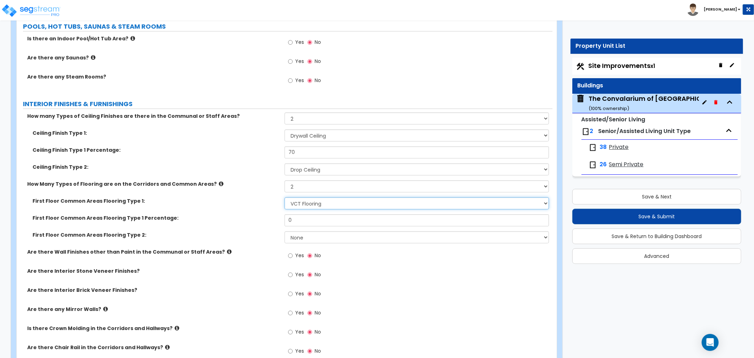
click at [285, 197] on select "None Tile Flooring Hardwood Flooring Resilient Laminate Flooring VCT Flooring S…" at bounding box center [417, 203] width 265 height 12
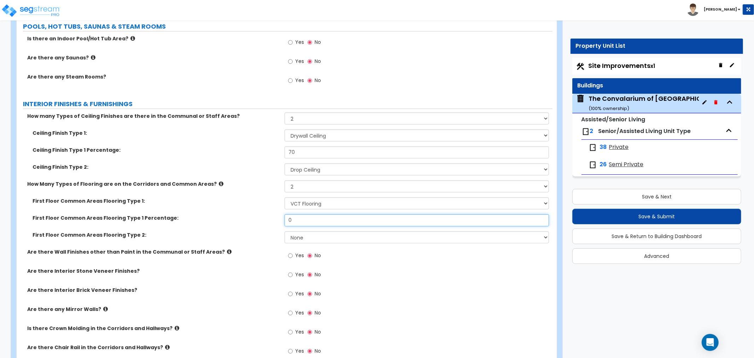
click at [278, 214] on div "First Floor Common Areas Flooring Type 1 Percentage: 0" at bounding box center [285, 222] width 536 height 17
click at [309, 231] on select "None Tile Flooring Hardwood Flooring Resilient Laminate Flooring VCT Flooring S…" at bounding box center [417, 237] width 265 height 12
click at [285, 231] on select "None Tile Flooring Hardwood Flooring Resilient Laminate Flooring VCT Flooring S…" at bounding box center [417, 237] width 265 height 12
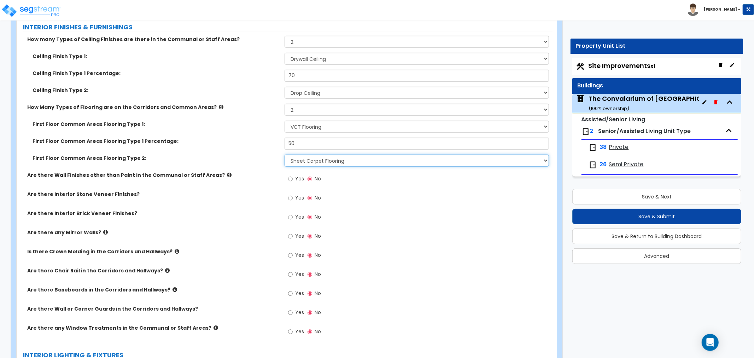
scroll to position [2593, 0]
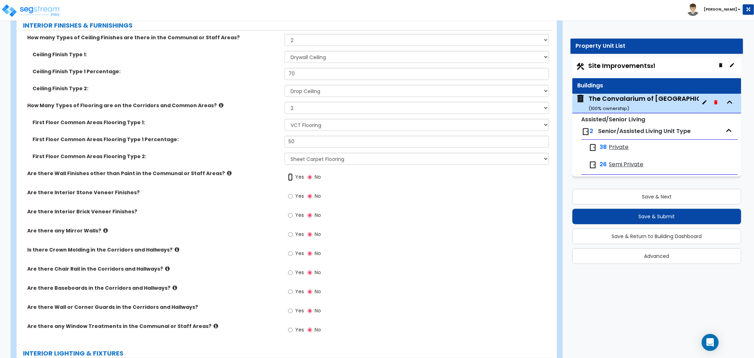
click at [292, 173] on input "Yes" at bounding box center [290, 177] width 5 height 8
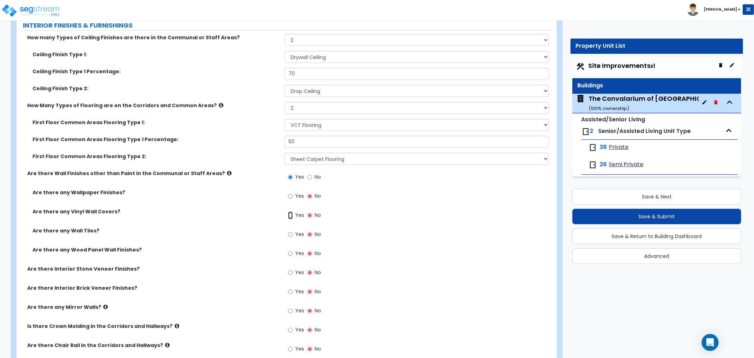
click at [289, 211] on input "Yes" at bounding box center [290, 215] width 5 height 8
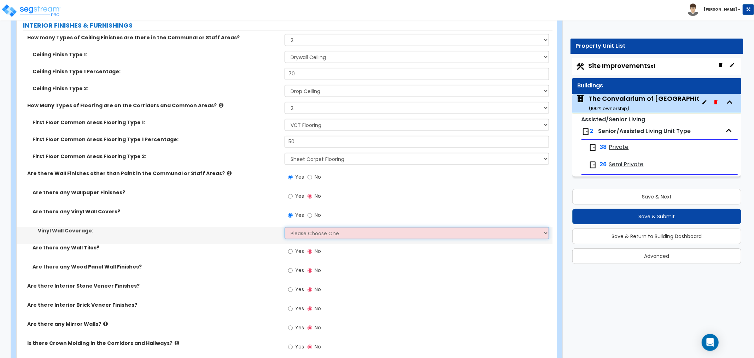
click at [307, 227] on select "Please Choose One Only a Small Portion of Walls are Covered Several Walls are C…" at bounding box center [417, 233] width 265 height 12
click at [285, 227] on select "Please Choose One Only a Small Portion of Walls are Covered Several Walls are C…" at bounding box center [417, 233] width 265 height 12
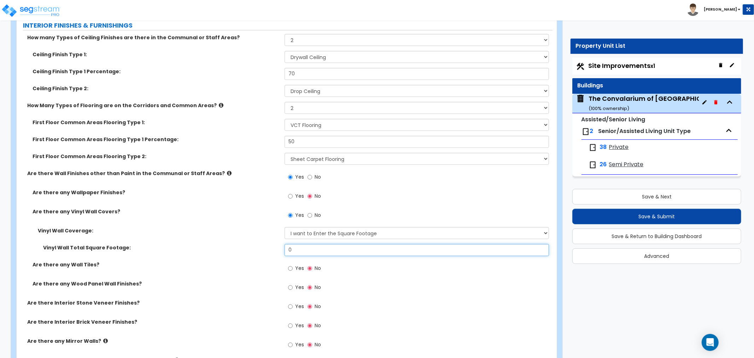
drag, startPoint x: 306, startPoint y: 236, endPoint x: 262, endPoint y: 236, distance: 43.9
click at [262, 244] on div "Vinyl Wall Total Square Footage: 0" at bounding box center [285, 252] width 536 height 17
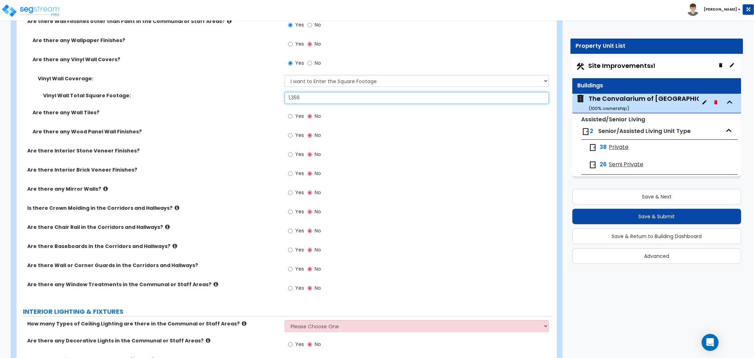
scroll to position [2750, 0]
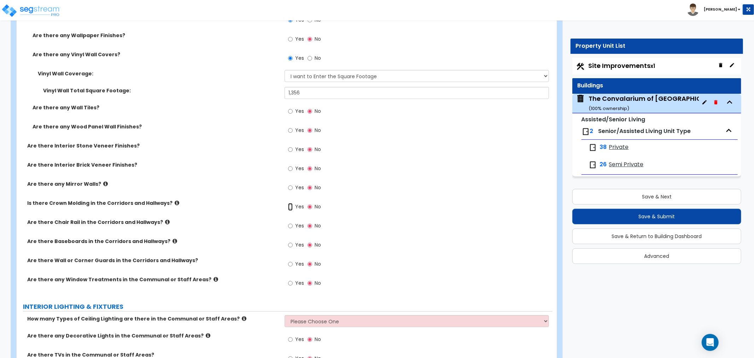
click at [290, 203] on input "Yes" at bounding box center [290, 207] width 5 height 8
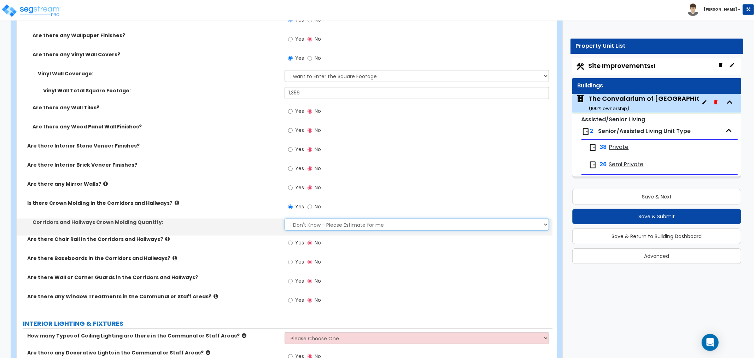
click at [299, 219] on select "I Don't Know - Please Estimate for me I want to Enter the Linear Footage" at bounding box center [417, 225] width 265 height 12
click at [285, 219] on select "I Don't Know - Please Estimate for me I want to Enter the Linear Footage" at bounding box center [417, 225] width 265 height 12
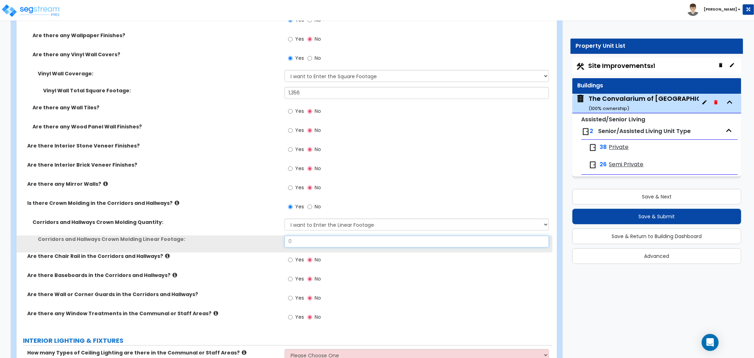
drag, startPoint x: 299, startPoint y: 229, endPoint x: 266, endPoint y: 229, distance: 32.5
click at [266, 236] on div "Corridors and Hallways Crown Molding Linear Footage: 0" at bounding box center [285, 244] width 536 height 17
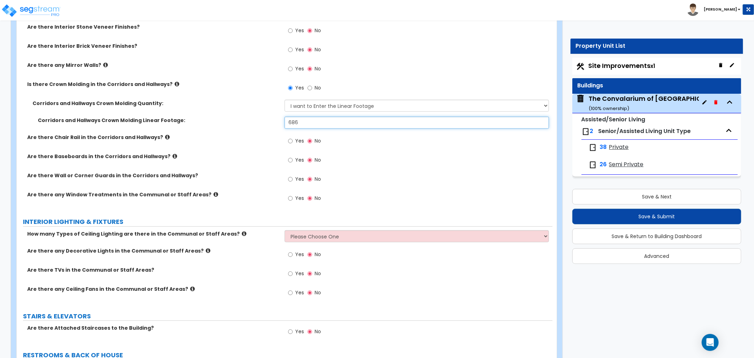
scroll to position [2868, 0]
click at [288, 138] on input "Yes" at bounding box center [290, 142] width 5 height 8
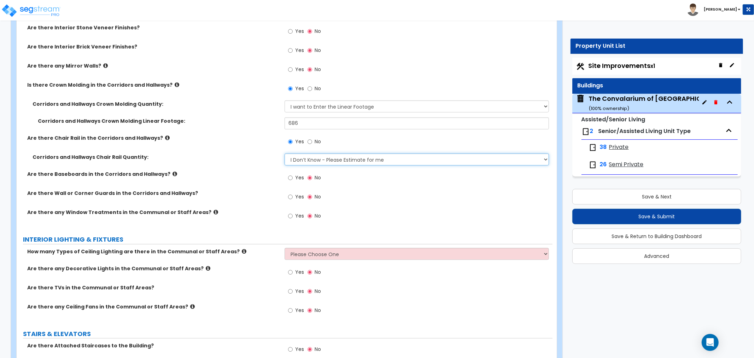
click at [296, 153] on select "I Don’t Know - Please Estimate for me I want to Enter the Linear Footage" at bounding box center [417, 159] width 265 height 12
click at [285, 153] on select "I Don’t Know - Please Estimate for me I want to Enter the Linear Footage" at bounding box center [417, 159] width 265 height 12
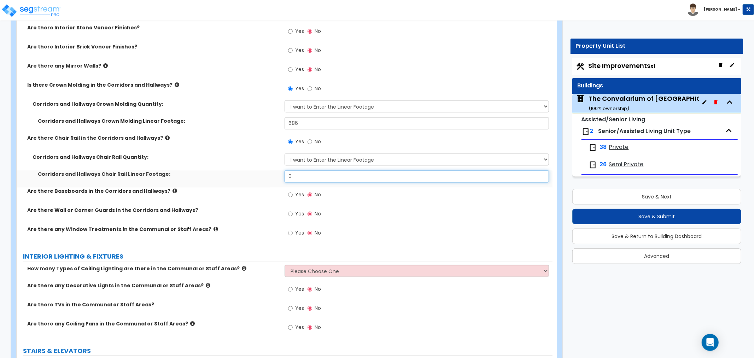
drag, startPoint x: 303, startPoint y: 161, endPoint x: 253, endPoint y: 165, distance: 50.4
click at [253, 170] on div "Corridors and Hallways Chair Rail Linear Footage: 0" at bounding box center [285, 178] width 536 height 17
click at [271, 187] on label "Are there Baseboards in the Corridors and Hallways?" at bounding box center [153, 190] width 252 height 7
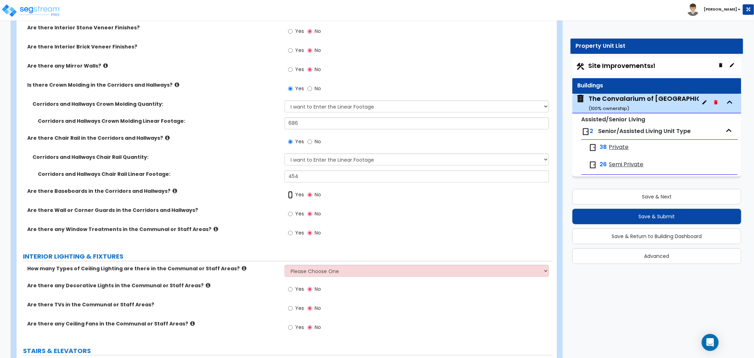
click at [290, 191] on input "Yes" at bounding box center [290, 195] width 5 height 8
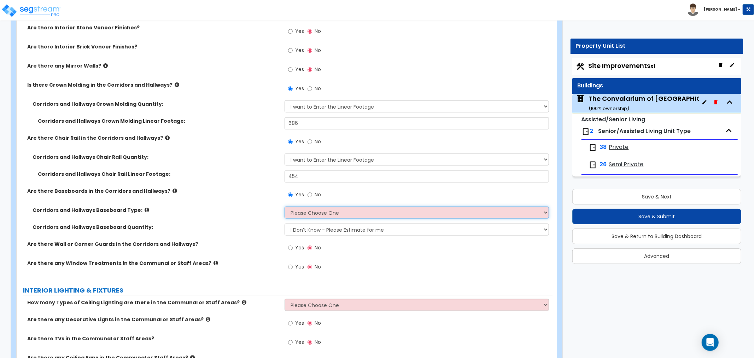
click at [302, 207] on select "Please Choose One Wood Vinyl Carpet Tile" at bounding box center [417, 213] width 265 height 12
click at [285, 207] on select "Please Choose One Wood Vinyl Carpet Tile" at bounding box center [417, 213] width 265 height 12
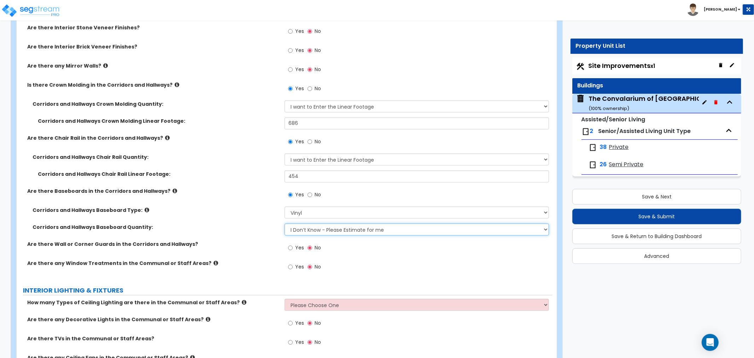
click at [305, 224] on select "I Don’t Know - Please Estimate for me I want to Enter the Linear Footage" at bounding box center [417, 230] width 265 height 12
click at [285, 224] on select "I Don’t Know - Please Estimate for me I want to Enter the Linear Footage" at bounding box center [417, 230] width 265 height 12
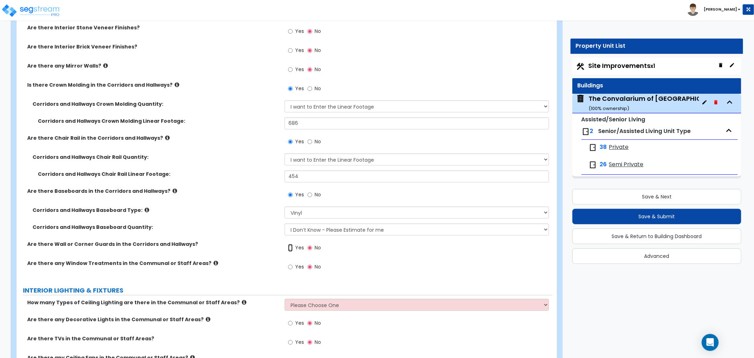
drag, startPoint x: 290, startPoint y: 233, endPoint x: 296, endPoint y: 236, distance: 6.3
click at [290, 244] on input "Yes" at bounding box center [290, 248] width 5 height 8
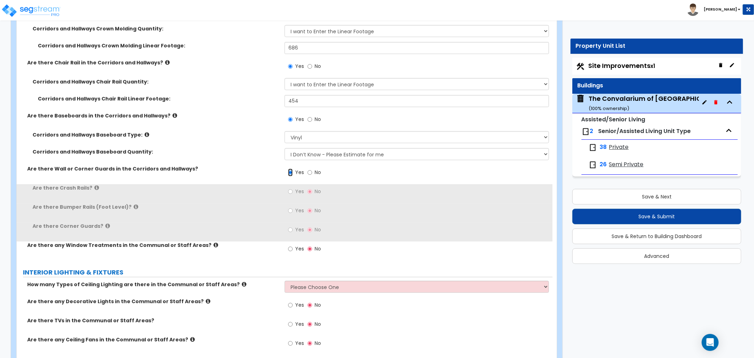
scroll to position [2947, 0]
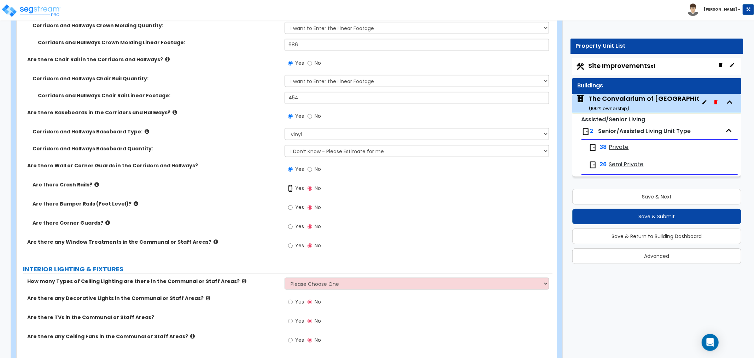
click at [291, 185] on input "Yes" at bounding box center [290, 189] width 5 height 8
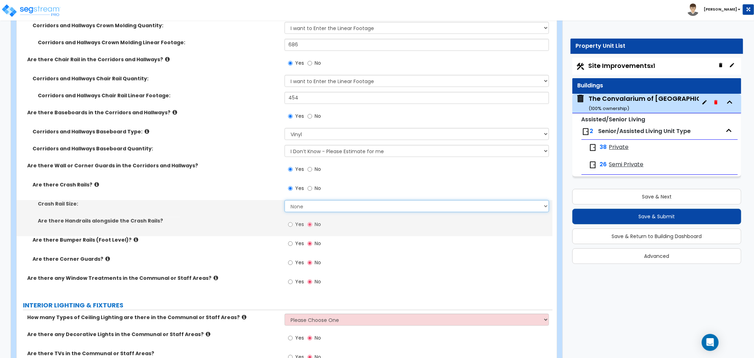
click at [297, 200] on select "None Small Large" at bounding box center [417, 206] width 265 height 12
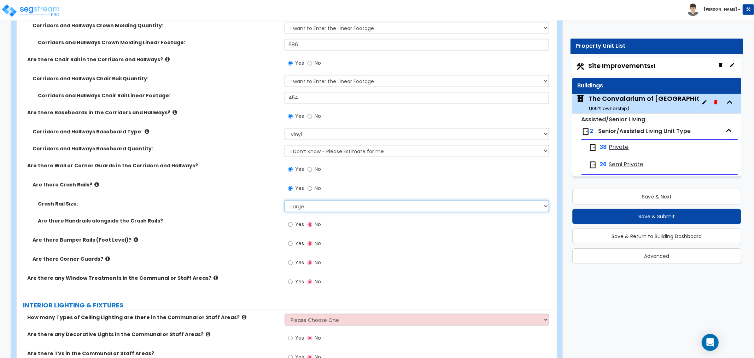
click at [285, 200] on select "None Small Large" at bounding box center [417, 206] width 265 height 12
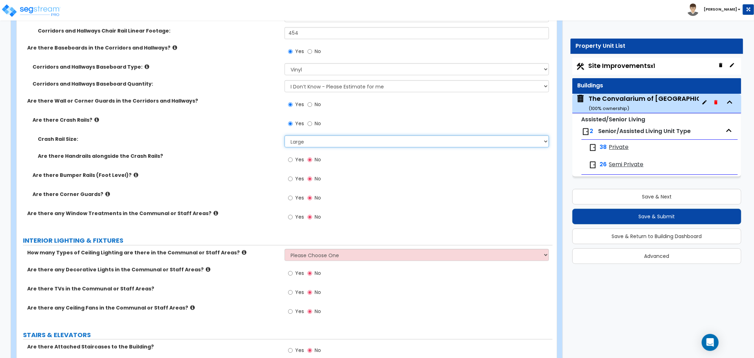
scroll to position [3026, 0]
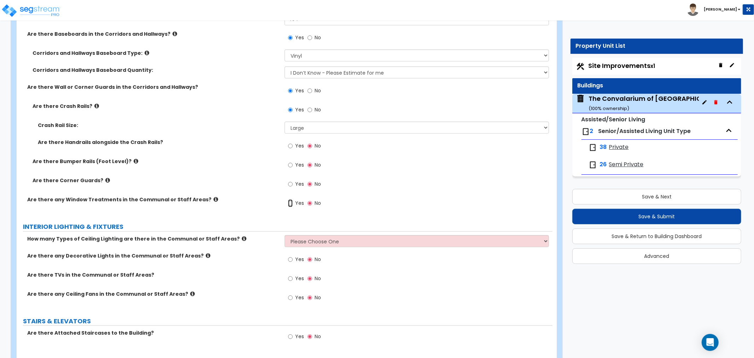
click at [291, 199] on input "Yes" at bounding box center [290, 203] width 5 height 8
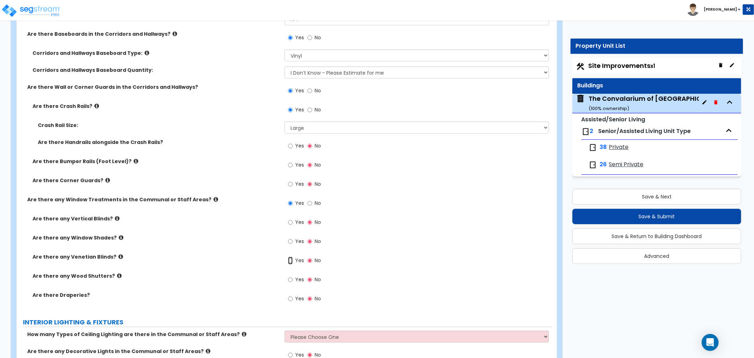
click at [291, 257] on input "Yes" at bounding box center [290, 261] width 5 height 8
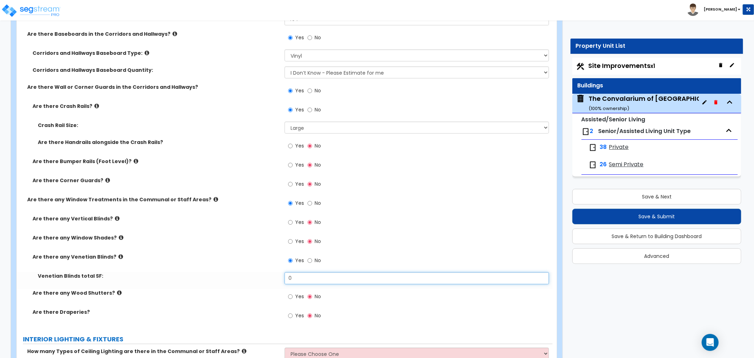
drag, startPoint x: 302, startPoint y: 266, endPoint x: 272, endPoint y: 263, distance: 30.2
click at [272, 272] on div "Venetian Blinds total SF: 0" at bounding box center [285, 280] width 536 height 17
click at [309, 257] on input "No" at bounding box center [310, 261] width 5 height 8
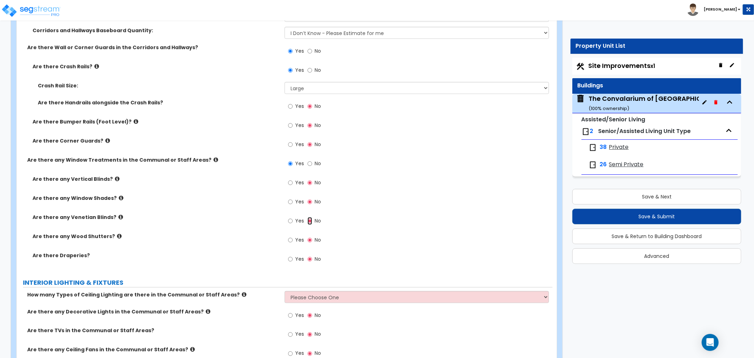
scroll to position [3065, 0]
click at [309, 160] on input "No" at bounding box center [310, 164] width 5 height 8
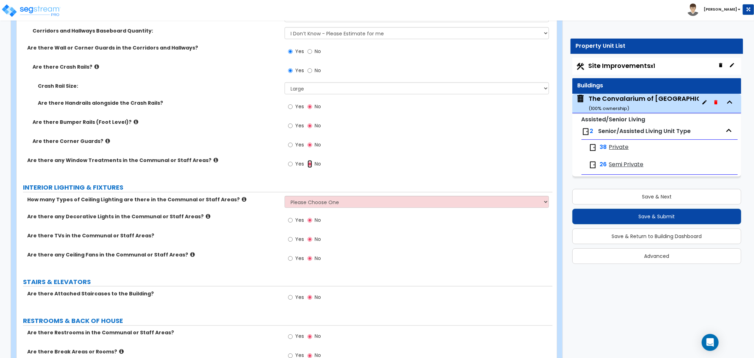
scroll to position [3104, 0]
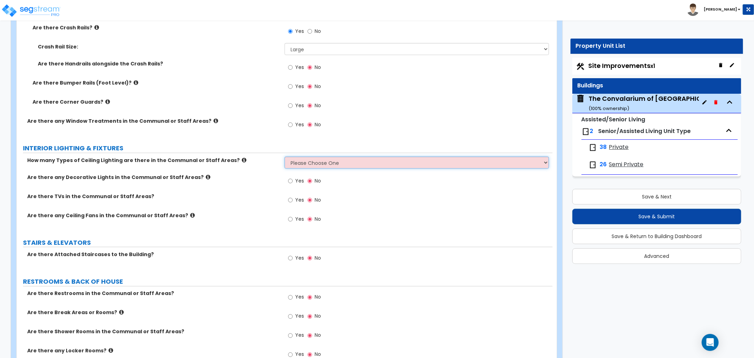
click at [344, 157] on select "Please Choose One 1 2 3" at bounding box center [417, 163] width 265 height 12
click at [285, 157] on select "Please Choose One 1 2 3" at bounding box center [417, 163] width 265 height 12
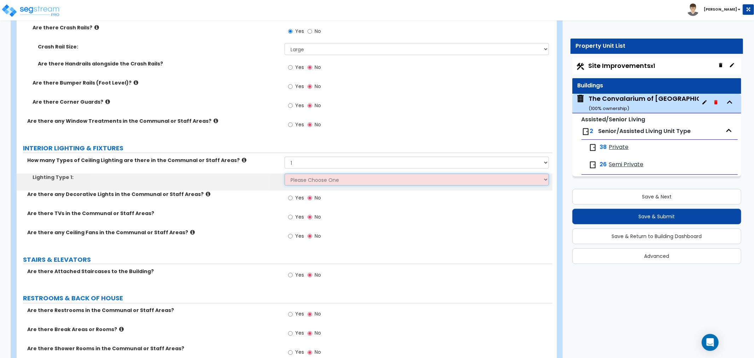
click at [301, 174] on select "Please Choose One LED Surface-Mounted LED Recessed Fluorescent Surface-Mounted …" at bounding box center [417, 180] width 265 height 12
click at [307, 157] on select "Please Choose One 1 2 3" at bounding box center [417, 163] width 265 height 12
click at [285, 157] on select "Please Choose One 1 2 3" at bounding box center [417, 163] width 265 height 12
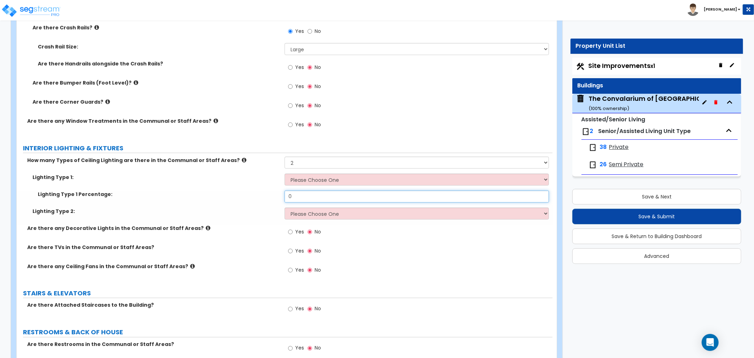
drag, startPoint x: 309, startPoint y: 183, endPoint x: 275, endPoint y: 184, distance: 34.7
click at [275, 191] on div "Lighting Type 1 Percentage: 0" at bounding box center [285, 199] width 536 height 17
click at [323, 174] on select "Please Choose One LED Surface-Mounted LED Recessed Fluorescent Surface-Mounted …" at bounding box center [417, 180] width 265 height 12
click at [285, 174] on select "Please Choose One LED Surface-Mounted LED Recessed Fluorescent Surface-Mounted …" at bounding box center [417, 180] width 265 height 12
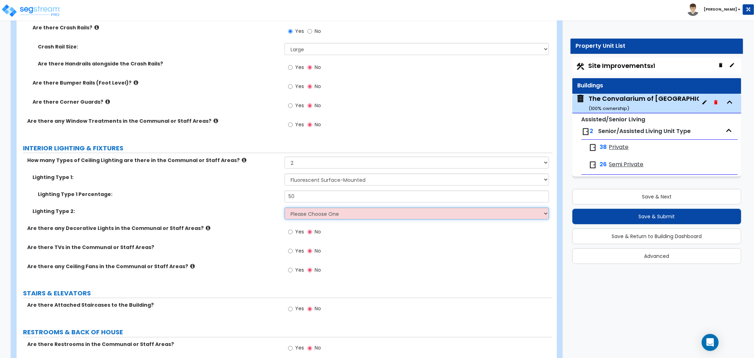
click at [321, 208] on select "Please Choose One LED Surface-Mounted LED Recessed Fluorescent Surface-Mounted …" at bounding box center [417, 214] width 265 height 12
click at [285, 208] on select "Please Choose One LED Surface-Mounted LED Recessed Fluorescent Surface-Mounted …" at bounding box center [417, 214] width 265 height 12
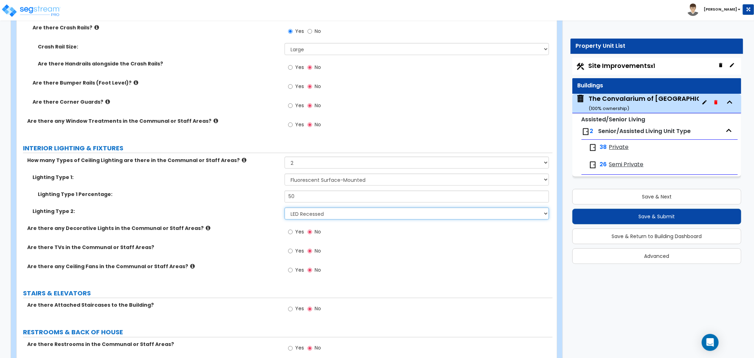
drag, startPoint x: 328, startPoint y: 198, endPoint x: 328, endPoint y: 203, distance: 5.0
click at [328, 208] on select "Please Choose One LED Surface-Mounted LED Recessed Fluorescent Surface-Mounted …" at bounding box center [417, 214] width 265 height 12
click at [285, 208] on select "Please Choose One LED Surface-Mounted LED Recessed Fluorescent Surface-Mounted …" at bounding box center [417, 214] width 265 height 12
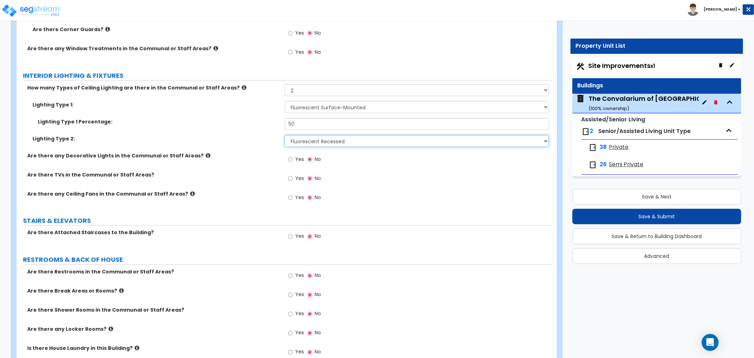
scroll to position [3183, 0]
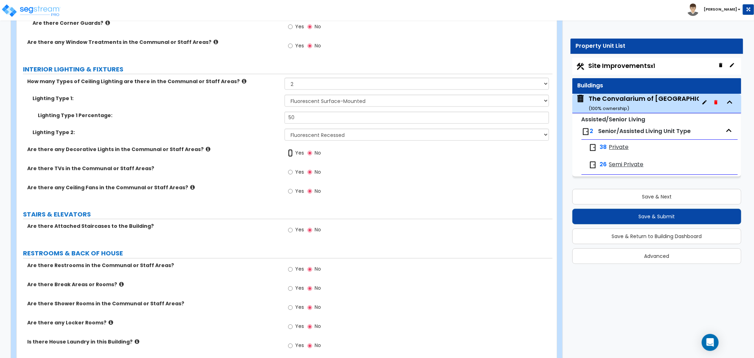
click at [291, 149] on input "Yes" at bounding box center [290, 153] width 5 height 8
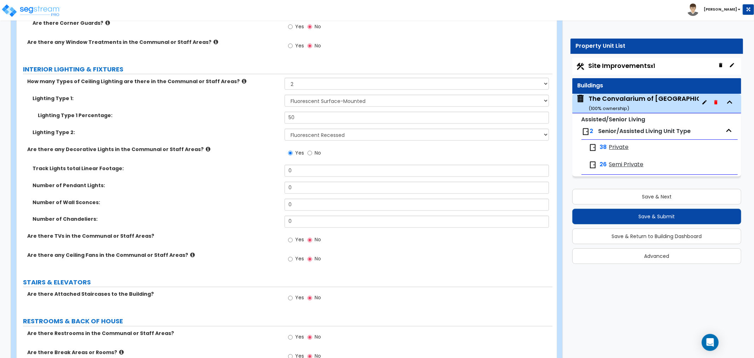
click at [243, 165] on div "Track Lights total Linear Footage: 0" at bounding box center [285, 173] width 536 height 17
drag, startPoint x: 299, startPoint y: 209, endPoint x: 242, endPoint y: 207, distance: 57.7
click at [242, 216] on div "Number of Chandeliers: 0" at bounding box center [285, 224] width 536 height 17
drag, startPoint x: 313, startPoint y: 186, endPoint x: 277, endPoint y: 188, distance: 35.8
click at [277, 199] on div "Number of Wall Sconces: 0" at bounding box center [285, 207] width 536 height 17
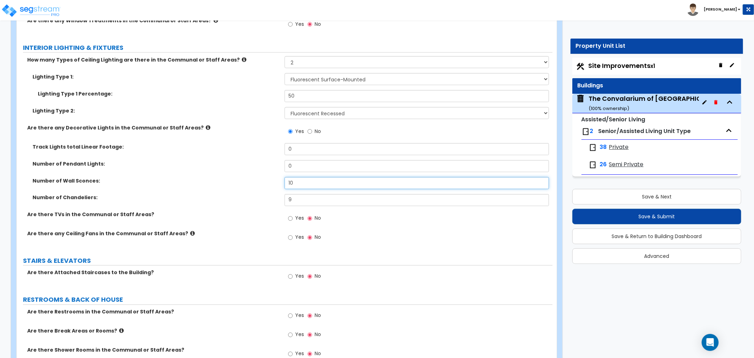
scroll to position [3222, 0]
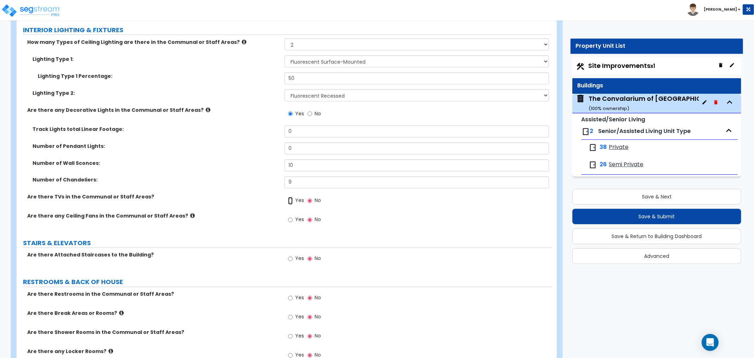
click at [289, 197] on input "Yes" at bounding box center [290, 201] width 5 height 8
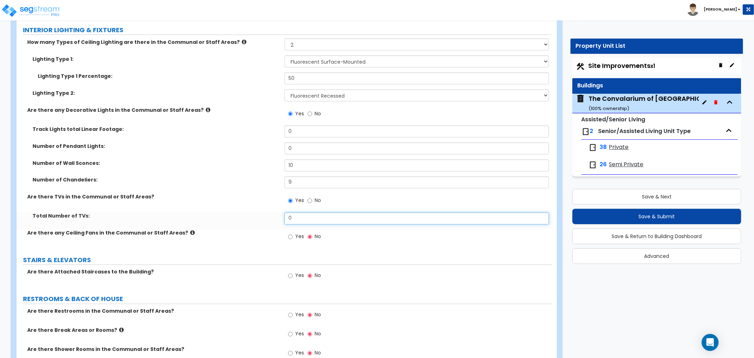
drag, startPoint x: 301, startPoint y: 207, endPoint x: 266, endPoint y: 212, distance: 36.1
click at [266, 213] on div "Total Number of TVs: 0" at bounding box center [285, 221] width 536 height 17
click at [248, 230] on div "Are there any Ceiling Fans in the Communal or Staff Areas? Yes No" at bounding box center [285, 239] width 536 height 19
drag, startPoint x: 299, startPoint y: 202, endPoint x: 280, endPoint y: 204, distance: 18.4
click at [280, 213] on div "Total Number of TVs: 3" at bounding box center [285, 221] width 536 height 17
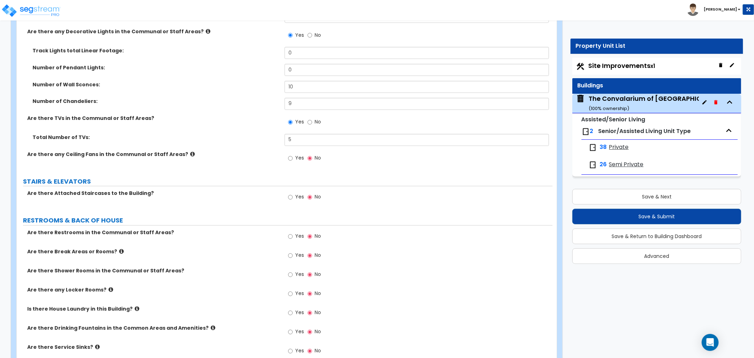
scroll to position [3340, 0]
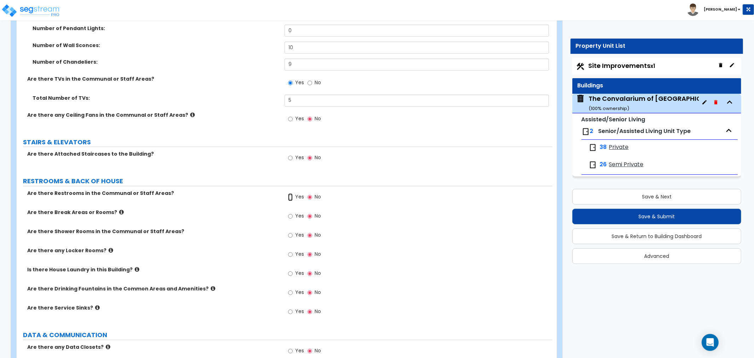
click at [290, 193] on input "Yes" at bounding box center [290, 197] width 5 height 8
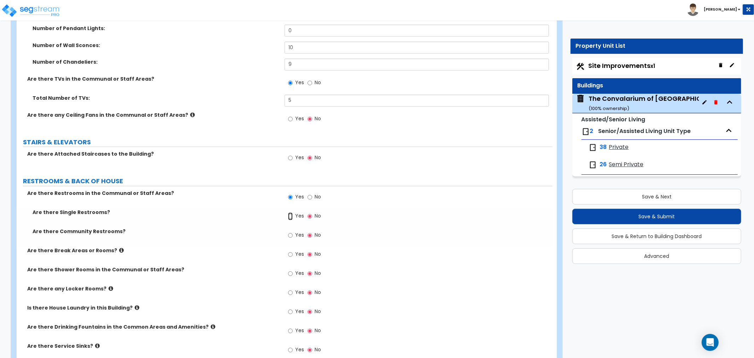
click at [292, 213] on input "Yes" at bounding box center [290, 217] width 5 height 8
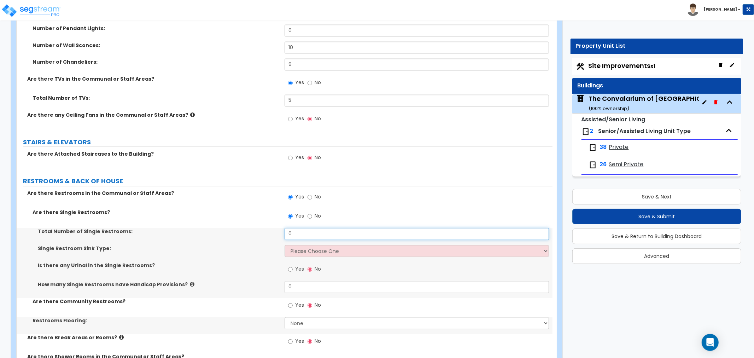
drag, startPoint x: 298, startPoint y: 217, endPoint x: 270, endPoint y: 220, distance: 28.0
click at [270, 228] on div "Total Number of Single Restrooms: 0" at bounding box center [285, 236] width 536 height 17
click at [324, 245] on select "Please Choose One Wall-mounted Vanity-mounted" at bounding box center [417, 251] width 265 height 12
click at [285, 245] on select "Please Choose One Wall-mounted Vanity-mounted" at bounding box center [417, 251] width 265 height 12
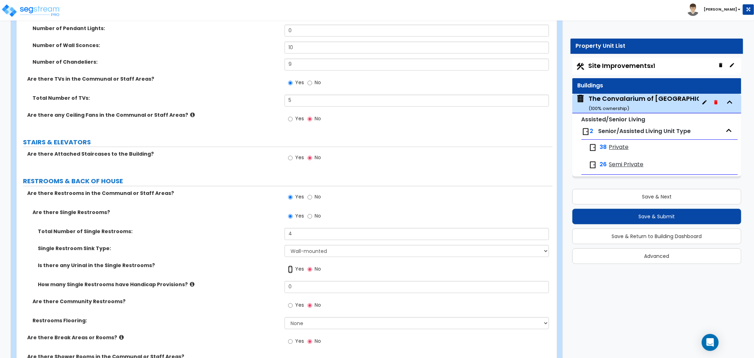
click at [292, 266] on input "Yes" at bounding box center [290, 270] width 5 height 8
click at [311, 266] on input "No" at bounding box center [310, 270] width 5 height 8
drag, startPoint x: 305, startPoint y: 265, endPoint x: 269, endPoint y: 266, distance: 35.7
click at [269, 266] on div "Total Number of Single Restrooms: 4 Single Restroom Sink Type: Please Choose On…" at bounding box center [285, 263] width 526 height 70
click at [303, 281] on input "0" at bounding box center [417, 287] width 265 height 12
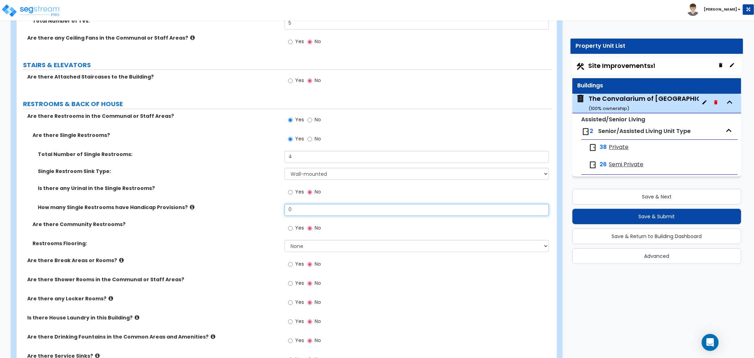
scroll to position [3418, 0]
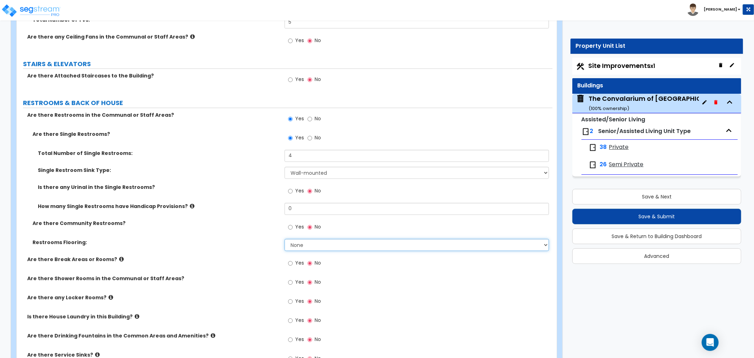
click at [300, 239] on select "None Tile Flooring Resilient Laminate Flooring VCT Flooring Sheet Vinyl Flooring" at bounding box center [417, 245] width 265 height 12
click at [285, 239] on select "None Tile Flooring Resilient Laminate Flooring VCT Flooring Sheet Vinyl Flooring" at bounding box center [417, 245] width 265 height 12
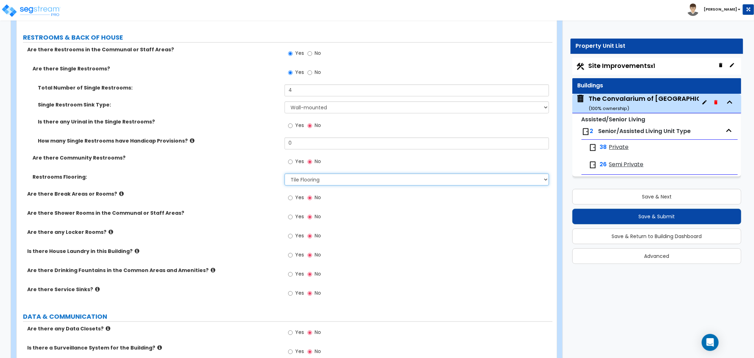
scroll to position [3497, 0]
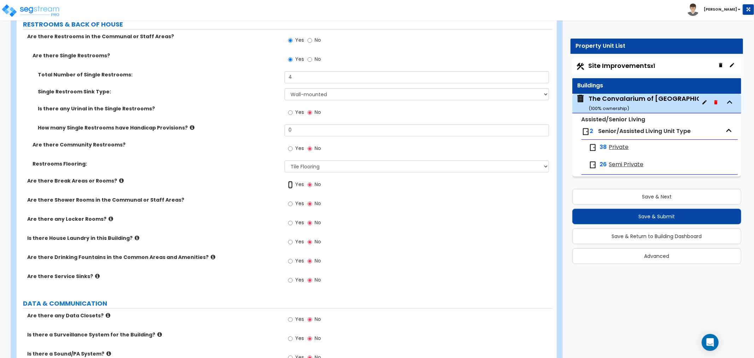
click at [289, 181] on input "Yes" at bounding box center [290, 185] width 5 height 8
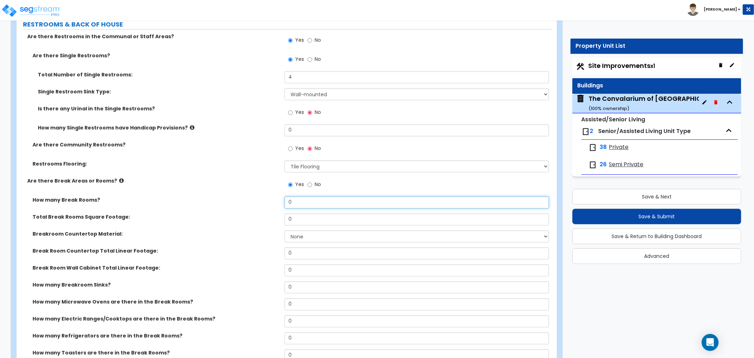
drag, startPoint x: 300, startPoint y: 187, endPoint x: 267, endPoint y: 190, distance: 33.3
click at [267, 196] on div "How many Break Rooms? 0" at bounding box center [285, 204] width 536 height 17
drag, startPoint x: 297, startPoint y: 203, endPoint x: 269, endPoint y: 204, distance: 28.3
click at [269, 213] on div "Total Break Rooms Square Footage: 0" at bounding box center [285, 221] width 536 height 17
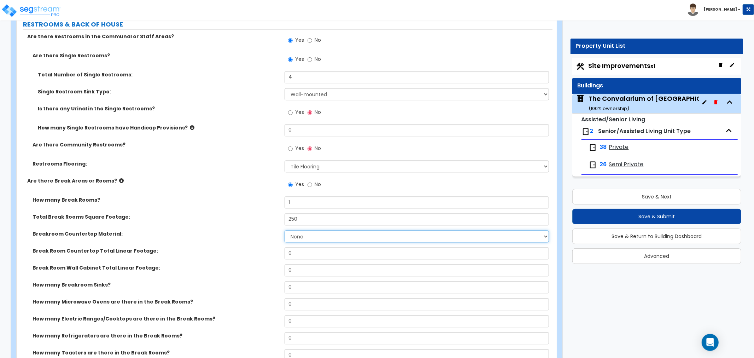
click at [297, 230] on select "None Plastic Laminate Solid Surface Stone Quartz Marble Tile Wood Stainless Ste…" at bounding box center [417, 236] width 265 height 12
click at [285, 230] on select "None Plastic Laminate Solid Surface Stone Quartz Marble Tile Wood Stainless Ste…" at bounding box center [417, 236] width 265 height 12
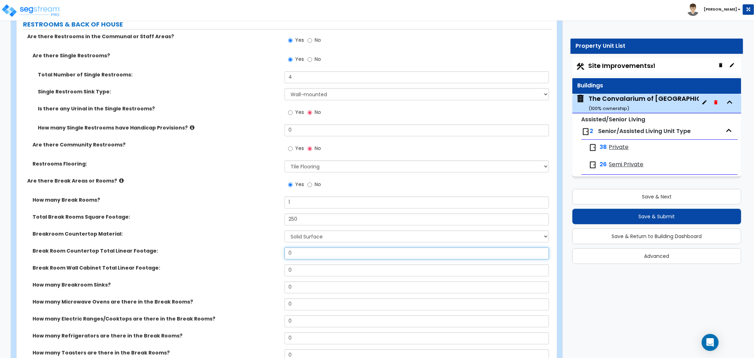
drag, startPoint x: 302, startPoint y: 235, endPoint x: 282, endPoint y: 238, distance: 19.8
click at [282, 247] on div "Break Room Countertop Total Linear Footage: 0" at bounding box center [285, 255] width 536 height 17
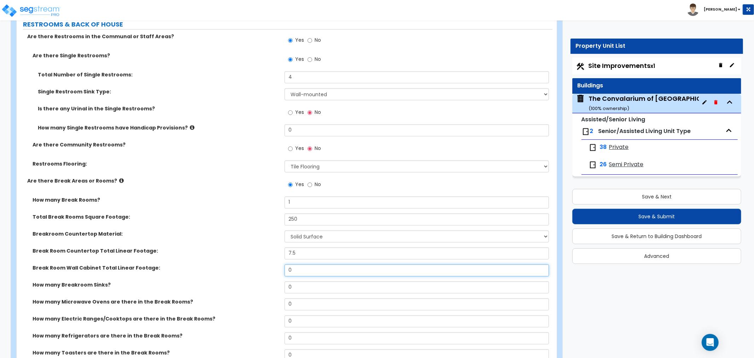
drag, startPoint x: 301, startPoint y: 250, endPoint x: 276, endPoint y: 254, distance: 25.5
click at [276, 264] on div "Break Room Wall Cabinet Total Linear Footage: 0" at bounding box center [285, 272] width 536 height 17
click at [274, 264] on div "Break Room Wall Cabinet Total Linear Footage: 7.5" at bounding box center [285, 272] width 536 height 17
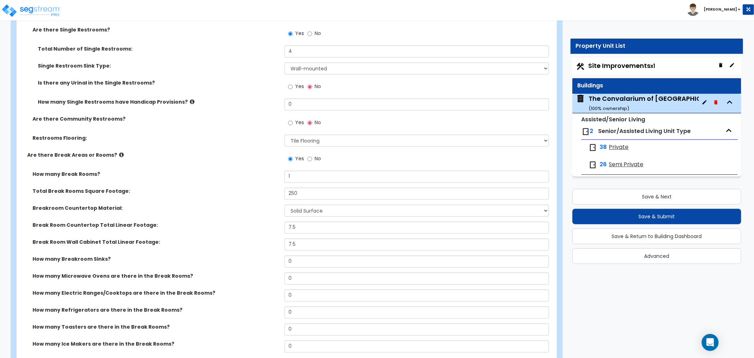
scroll to position [3537, 0]
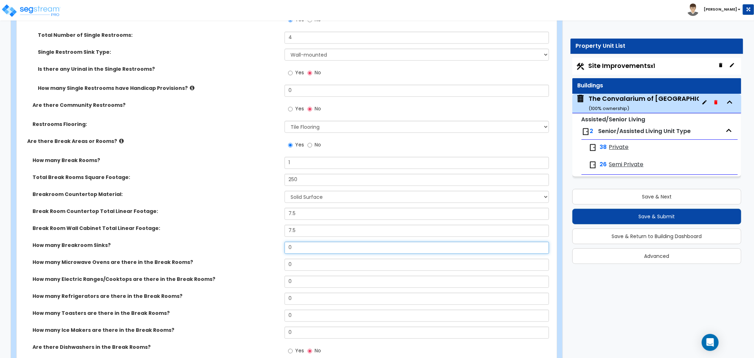
drag, startPoint x: 299, startPoint y: 230, endPoint x: 257, endPoint y: 230, distance: 42.1
click at [257, 242] on div "How many Breakroom Sinks? 0" at bounding box center [285, 250] width 536 height 17
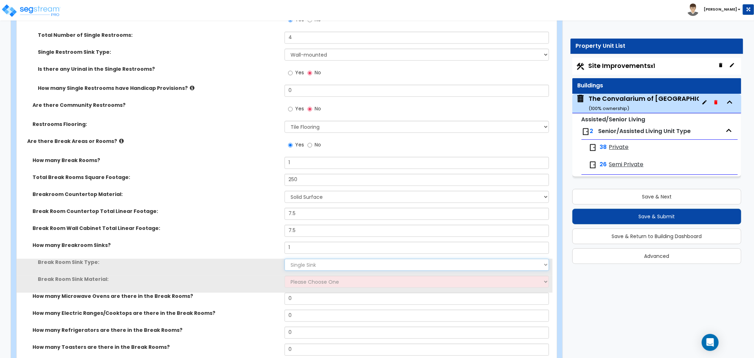
click at [296, 259] on select "Please Choose One Single Sink Double Sink" at bounding box center [417, 265] width 265 height 12
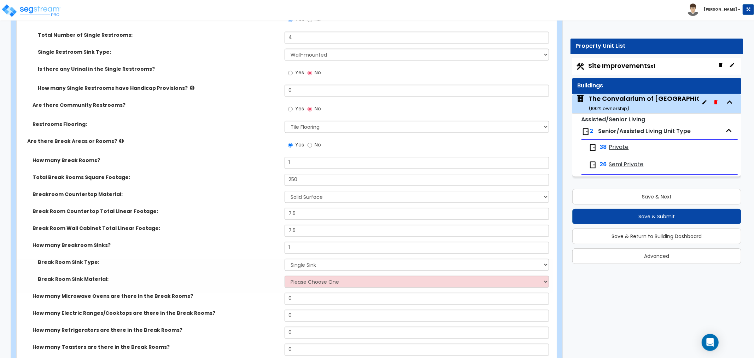
drag, startPoint x: 260, startPoint y: 260, endPoint x: 268, endPoint y: 262, distance: 8.3
click at [261, 275] on label "Break Room Sink Material:" at bounding box center [159, 278] width 242 height 7
click at [289, 275] on select "Please Choose One Stainless Steel Porcelain Enamel Cast Iron" at bounding box center [417, 281] width 265 height 12
click at [285, 275] on select "Please Choose One Stainless Steel Porcelain Enamel Cast Iron" at bounding box center [417, 281] width 265 height 12
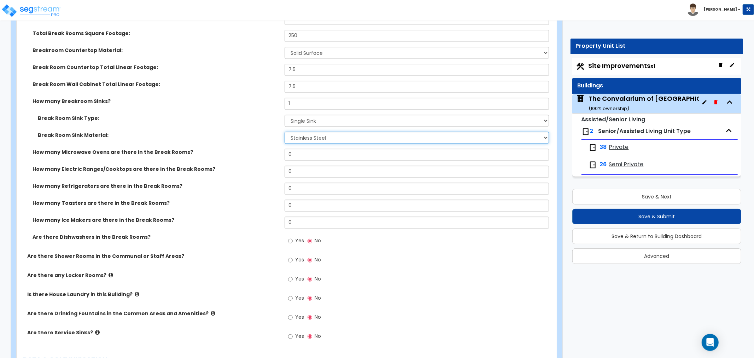
scroll to position [3694, 0]
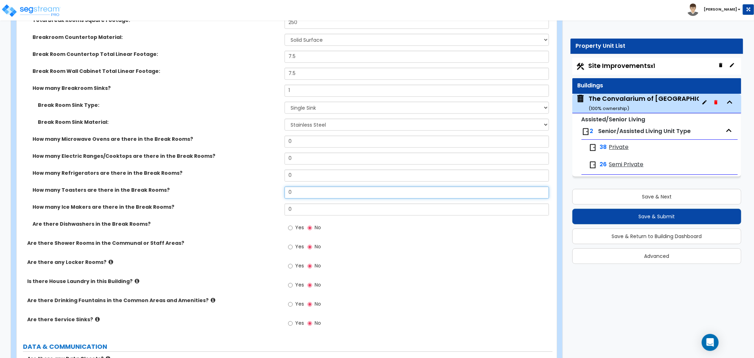
drag, startPoint x: 288, startPoint y: 175, endPoint x: 310, endPoint y: 178, distance: 22.0
click at [292, 186] on input "0" at bounding box center [417, 192] width 265 height 12
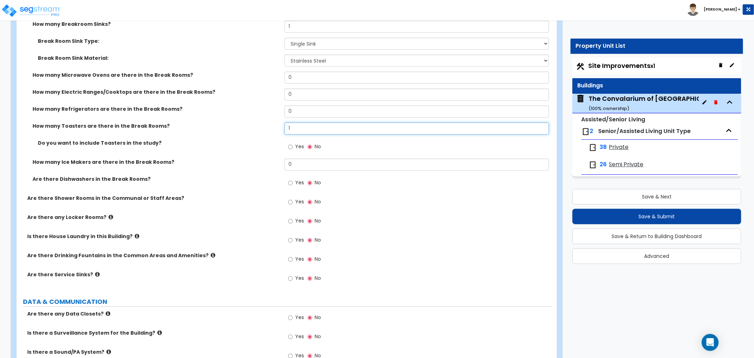
scroll to position [3772, 0]
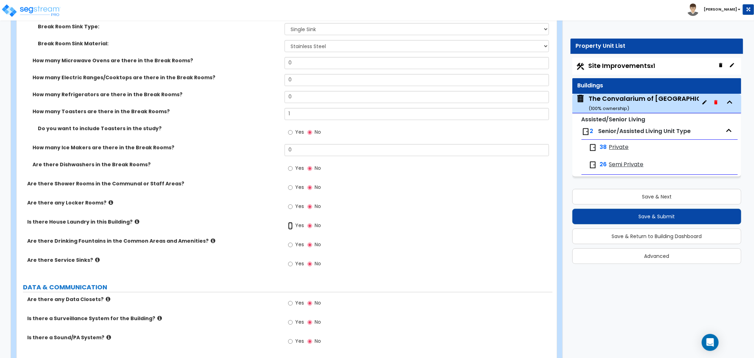
click at [291, 222] on input "Yes" at bounding box center [290, 226] width 5 height 8
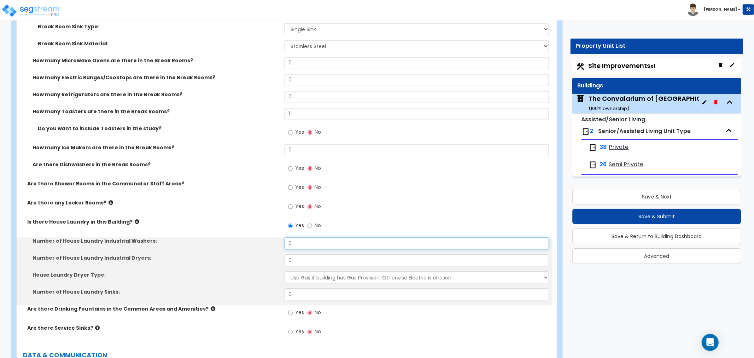
drag, startPoint x: 302, startPoint y: 226, endPoint x: 274, endPoint y: 225, distance: 27.6
click at [274, 237] on div "Number of House Laundry Industrial Washers: 0" at bounding box center [285, 245] width 536 height 17
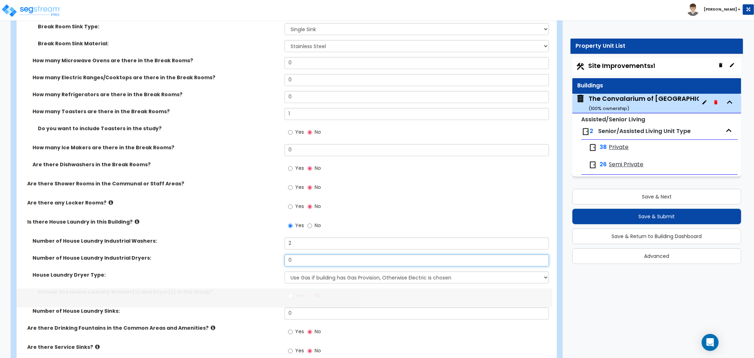
drag, startPoint x: 301, startPoint y: 243, endPoint x: 280, endPoint y: 246, distance: 21.5
click at [280, 254] on div "Number of House Laundry Industrial Dryers: 0" at bounding box center [285, 262] width 536 height 17
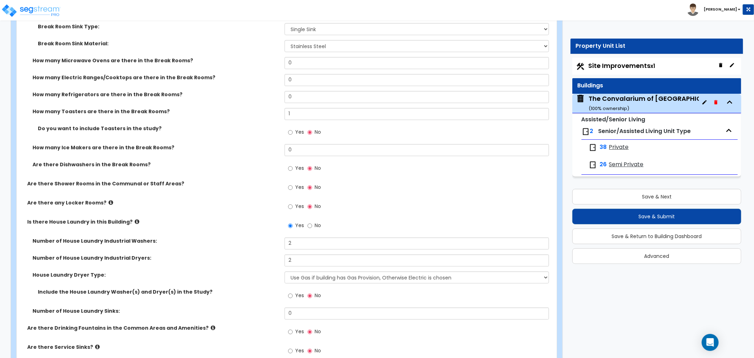
click at [270, 271] on div "House Laundry Dryer Type: Use Gas if building has Gas Provision, Otherwise Elec…" at bounding box center [285, 279] width 536 height 17
click at [290, 292] on input "Yes" at bounding box center [290, 296] width 5 height 8
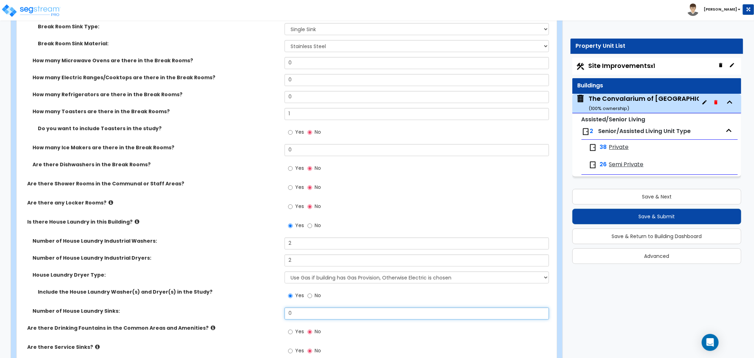
drag, startPoint x: 297, startPoint y: 300, endPoint x: 271, endPoint y: 299, distance: 26.5
click at [271, 307] on div "Number of House Laundry Sinks: 0" at bounding box center [285, 315] width 536 height 17
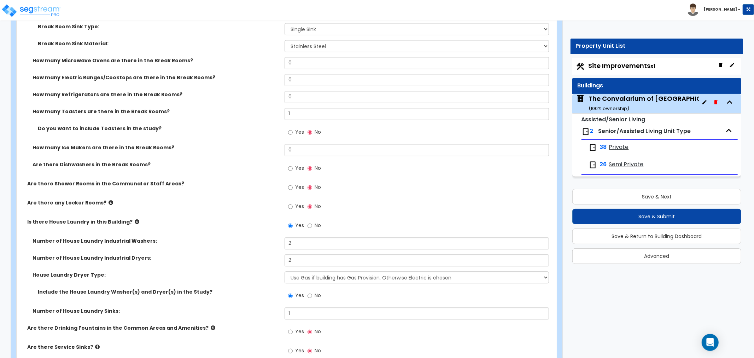
click at [261, 307] on div "Number of House Laundry Sinks: 1" at bounding box center [285, 315] width 536 height 17
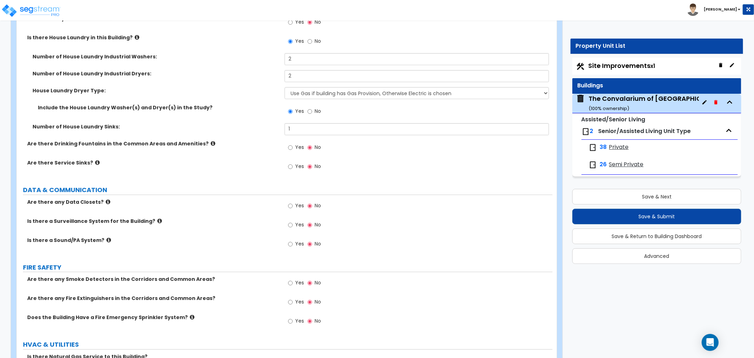
scroll to position [3969, 0]
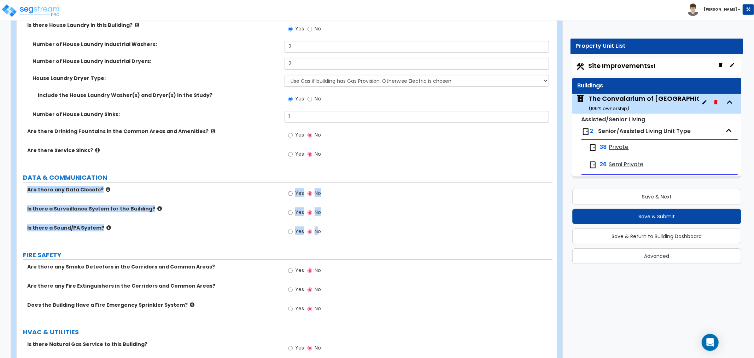
drag, startPoint x: 27, startPoint y: 172, endPoint x: 288, endPoint y: 216, distance: 265.1
click at [320, 217] on div "Are there any Data Closets? Yes No Is there a Surveillance System for the Build…" at bounding box center [285, 214] width 526 height 57
click at [219, 224] on label "Is there a Sound/PA System?" at bounding box center [153, 227] width 252 height 7
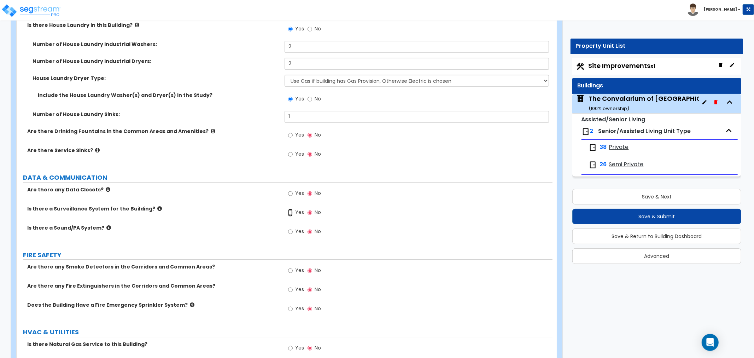
drag, startPoint x: 289, startPoint y: 196, endPoint x: 304, endPoint y: 234, distance: 41.2
click at [289, 209] on input "Yes" at bounding box center [290, 213] width 5 height 8
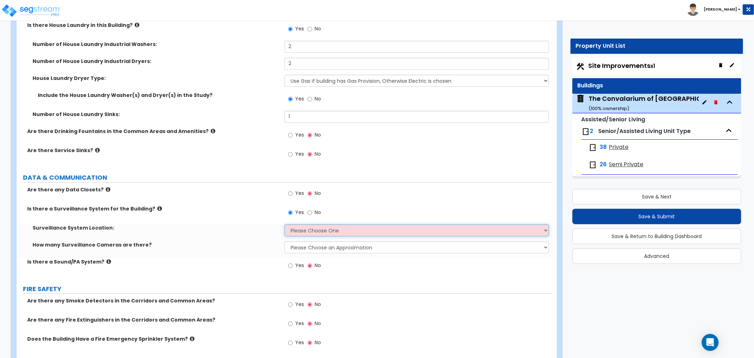
click at [314, 224] on select "Please Choose One Inside the Building Outside the Building Both Inside & Outside" at bounding box center [417, 230] width 265 height 12
click at [285, 224] on select "Please Choose One Inside the Building Outside the Building Both Inside & Outside" at bounding box center [417, 230] width 265 height 12
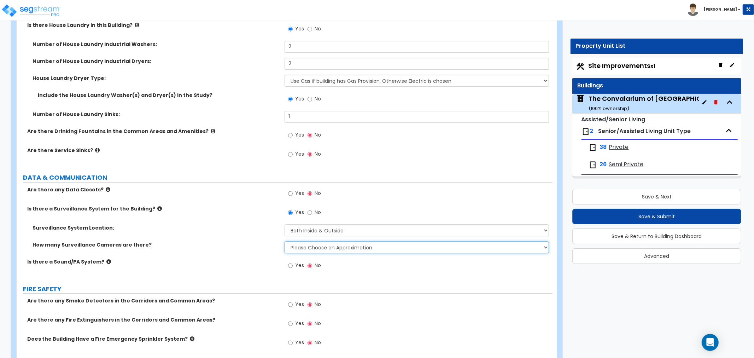
click at [312, 241] on select "Please Choose an Approximation Barely Noticed Any Noticed a Couple Frequently S…" at bounding box center [417, 247] width 265 height 12
click at [285, 241] on select "Please Choose an Approximation Barely Noticed Any Noticed a Couple Frequently S…" at bounding box center [417, 247] width 265 height 12
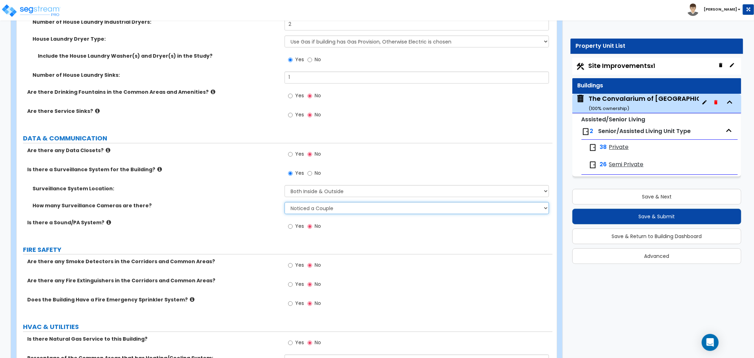
scroll to position [4047, 0]
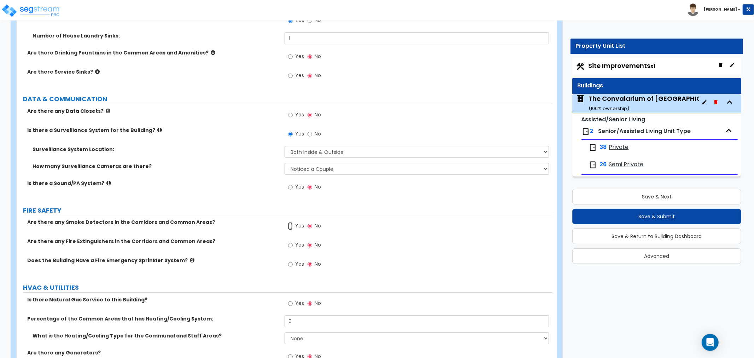
click at [292, 222] on input "Yes" at bounding box center [290, 226] width 5 height 8
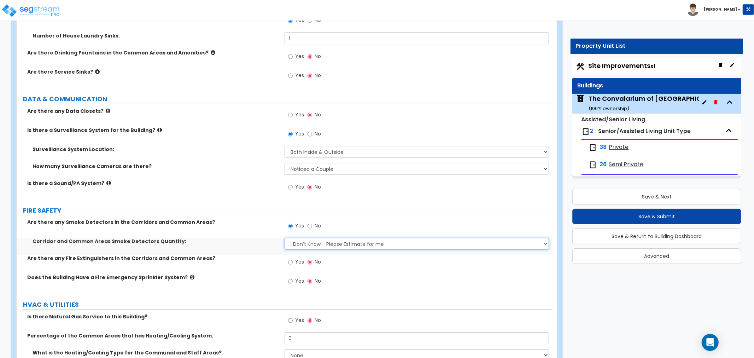
click at [299, 238] on select "I Don’t Know - Please Estimate for me I want to Enter the Number of Smoke Detec…" at bounding box center [417, 244] width 265 height 12
click at [263, 238] on div "Corridor and Common Areas Smoke Detectors Quantity: I Don’t Know - Please Estim…" at bounding box center [285, 246] width 536 height 17
click at [292, 258] on input "Yes" at bounding box center [290, 262] width 5 height 8
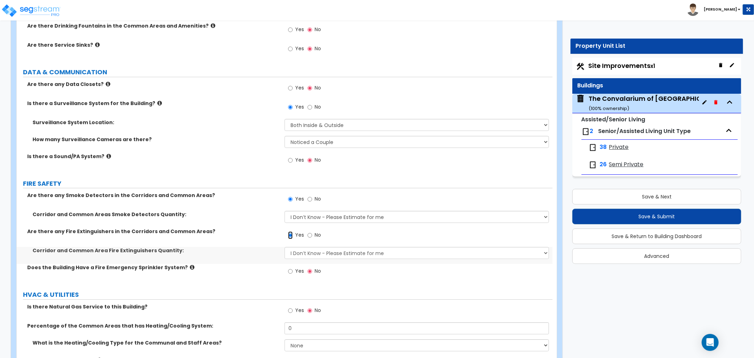
scroll to position [4108, 0]
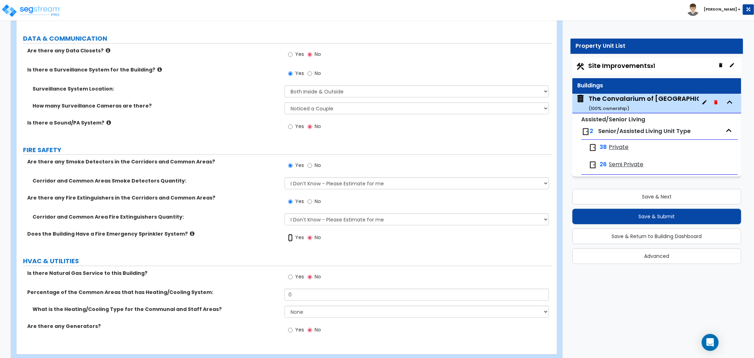
drag, startPoint x: 290, startPoint y: 222, endPoint x: 297, endPoint y: 241, distance: 20.4
click at [290, 234] on input "Yes" at bounding box center [290, 238] width 5 height 8
click at [291, 273] on input "Yes" at bounding box center [290, 277] width 5 height 8
drag, startPoint x: 302, startPoint y: 277, endPoint x: 261, endPoint y: 280, distance: 41.1
click at [261, 289] on div "Percentage of the Common Areas that has Heating/Cooling System: 0" at bounding box center [285, 297] width 536 height 17
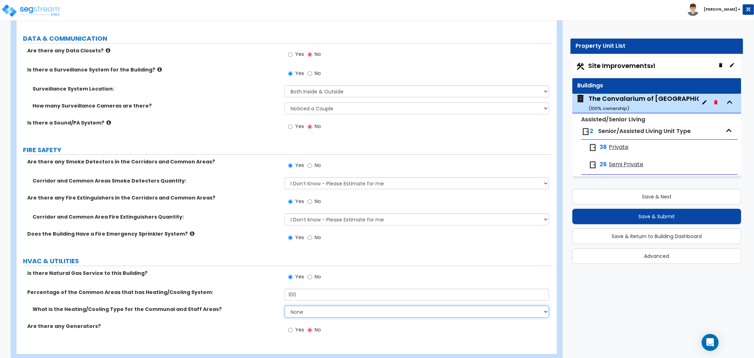
click at [310, 306] on select "None Heat Only Centralized Heating & Cooling Thru Wall Air Conditioners Mini Sp…" at bounding box center [417, 312] width 265 height 12
click at [285, 306] on select "None Heat Only Centralized Heating & Cooling Thru Wall Air Conditioners Mini Sp…" at bounding box center [417, 312] width 265 height 12
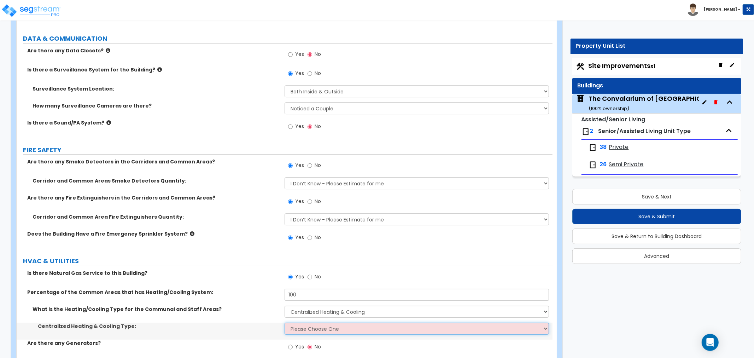
click at [305, 323] on select "Please Choose One Rooftop Unit Furnace-Condenser Forced Air Split Heating/Cooli…" at bounding box center [417, 329] width 265 height 12
click at [285, 323] on select "Please Choose One Rooftop Unit Furnace-Condenser Forced Air Split Heating/Cooli…" at bounding box center [417, 329] width 265 height 12
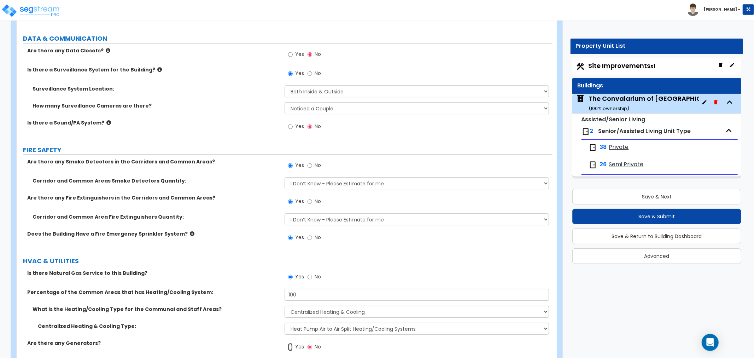
click at [289, 343] on input "Yes" at bounding box center [290, 347] width 5 height 8
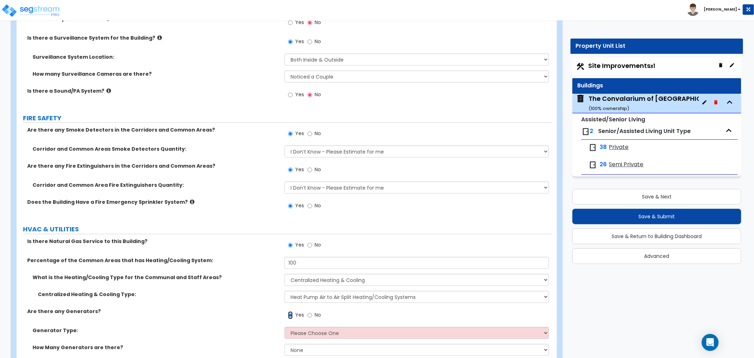
scroll to position [4159, 0]
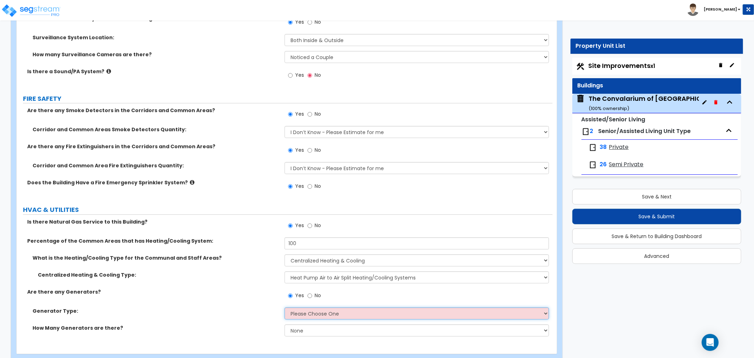
click at [324, 307] on select "Please Choose One Gas Diesel" at bounding box center [417, 313] width 265 height 12
click at [285, 307] on select "Please Choose One Gas Diesel" at bounding box center [417, 313] width 265 height 12
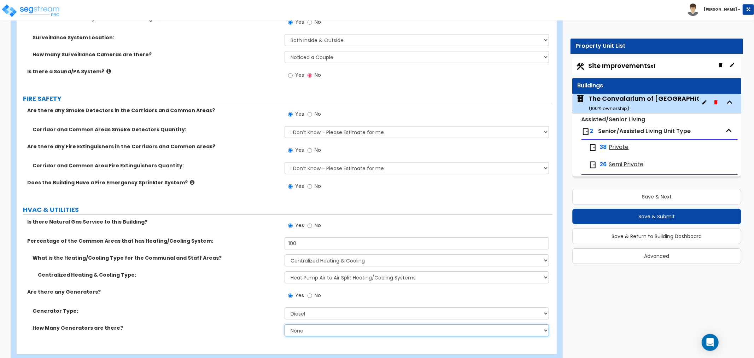
click at [309, 324] on select "None 1 2 3" at bounding box center [417, 330] width 265 height 12
click at [285, 324] on select "None 1 2 3" at bounding box center [417, 330] width 265 height 12
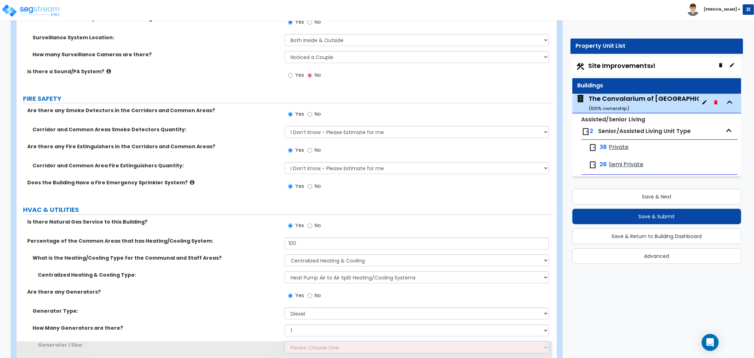
click at [299, 341] on select "Please Choose One 30kW 50kW 75kW 100kW 125 kW 150 kW 175 kW 200 kW 250 kW 300 k…" at bounding box center [417, 347] width 265 height 12
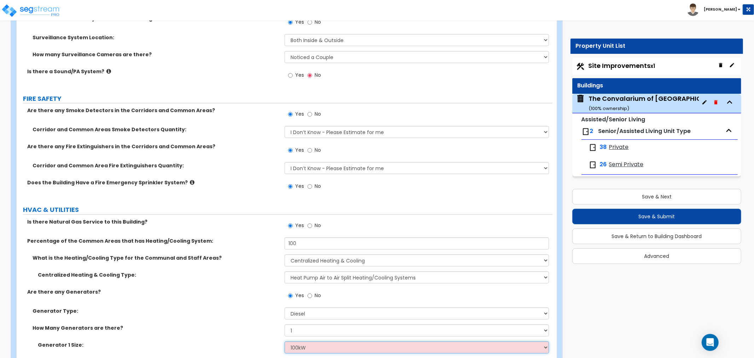
click at [285, 341] on select "Please Choose One 30kW 50kW 75kW 100kW 125 kW 150 kW 175 kW 200 kW 250 kW 300 k…" at bounding box center [417, 347] width 265 height 12
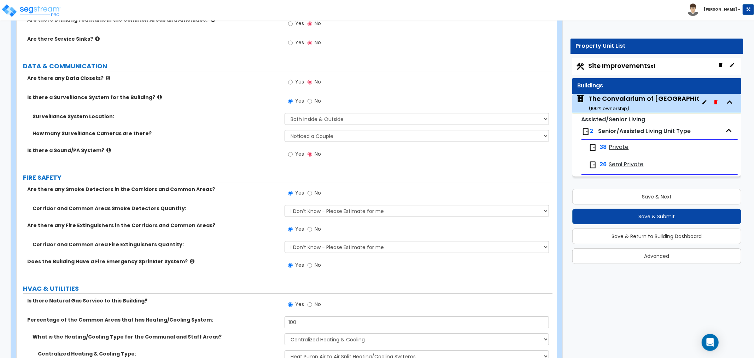
scroll to position [4176, 0]
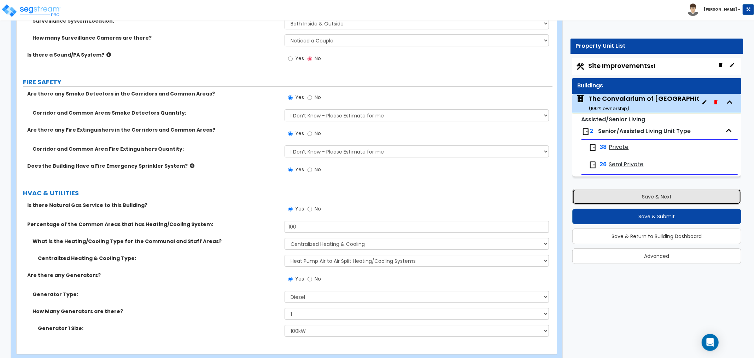
click at [625, 202] on button "Save & Next" at bounding box center [657, 197] width 169 height 16
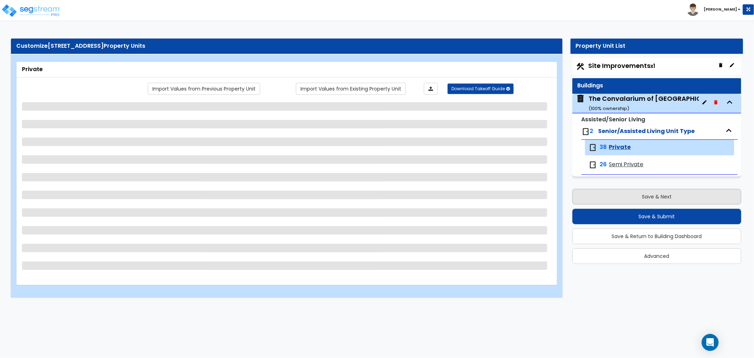
scroll to position [0, 0]
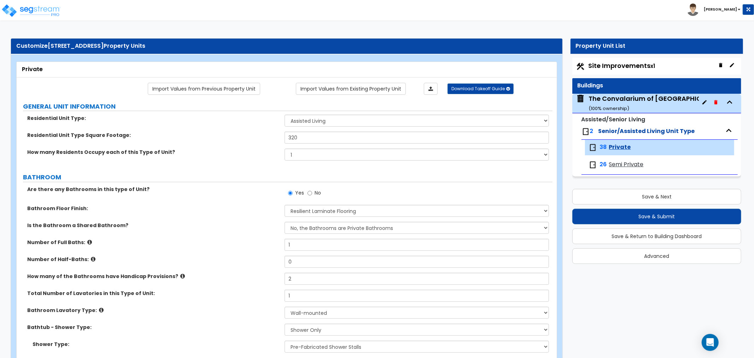
click at [609, 101] on div "The Convalarium of [GEOGRAPHIC_DATA] ( 100 % ownership)" at bounding box center [658, 103] width 139 height 18
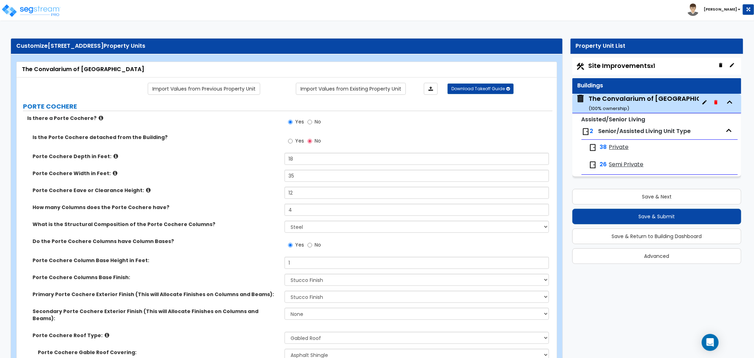
scroll to position [3208, 0]
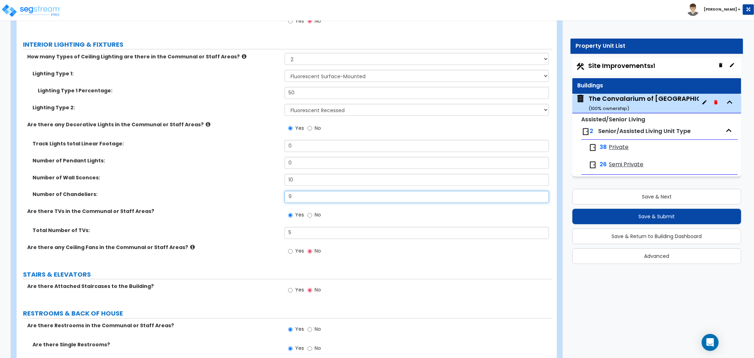
drag, startPoint x: 296, startPoint y: 183, endPoint x: 277, endPoint y: 182, distance: 19.1
click at [277, 191] on div "Number of Chandeliers: 9" at bounding box center [285, 199] width 536 height 17
click at [249, 191] on label "Number of Chandeliers:" at bounding box center [156, 194] width 247 height 7
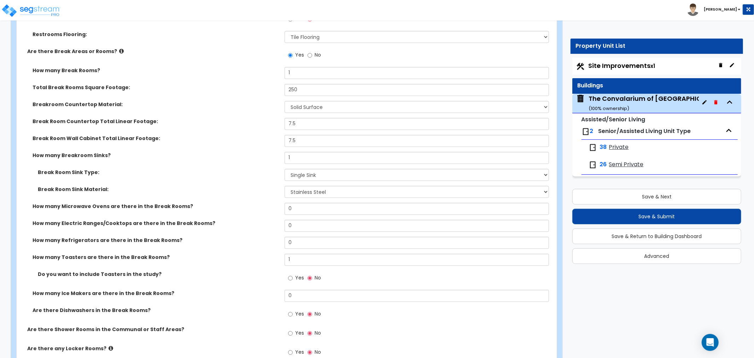
scroll to position [3640, 0]
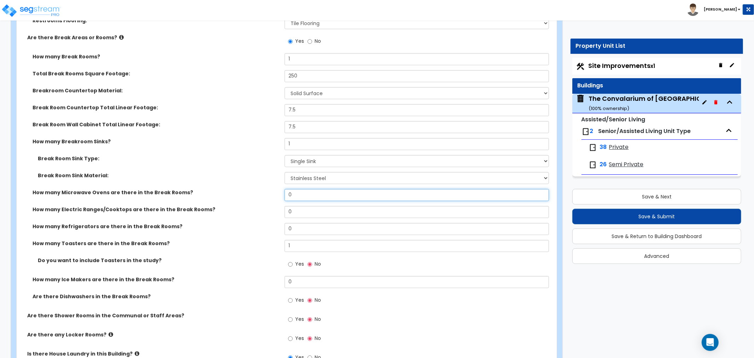
drag, startPoint x: 291, startPoint y: 178, endPoint x: 273, endPoint y: 182, distance: 18.5
click at [273, 189] on div "How many Microwave Ovens are there in the Break Rooms? 0" at bounding box center [285, 197] width 536 height 17
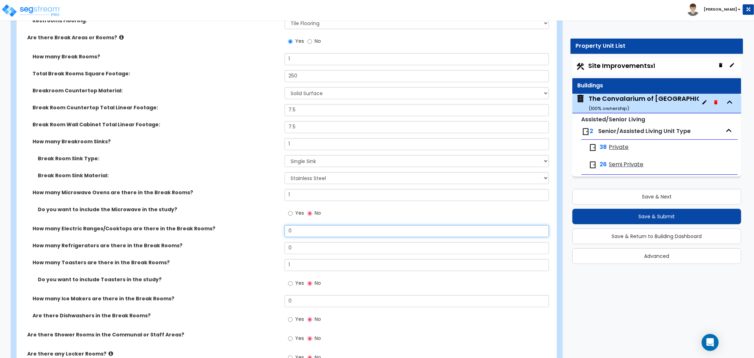
drag, startPoint x: 301, startPoint y: 212, endPoint x: 273, endPoint y: 213, distance: 27.6
click at [273, 225] on div "How many Electric Ranges/Cooktops are there in the Break Rooms? 0" at bounding box center [285, 233] width 536 height 17
drag, startPoint x: 308, startPoint y: 236, endPoint x: 282, endPoint y: 234, distance: 26.6
click at [282, 242] on div "How many Refrigerators are there in the Break Rooms? 0" at bounding box center [285, 250] width 536 height 17
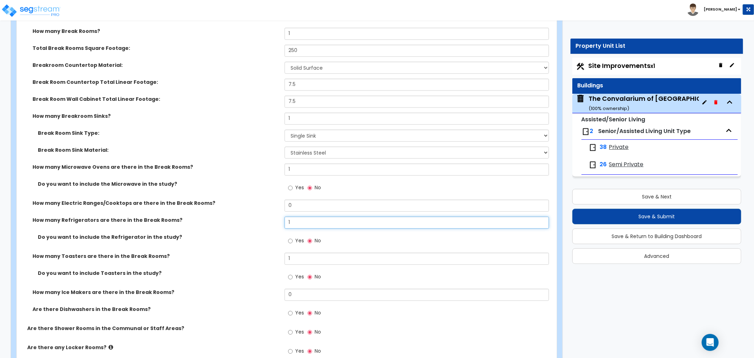
scroll to position [3679, 0]
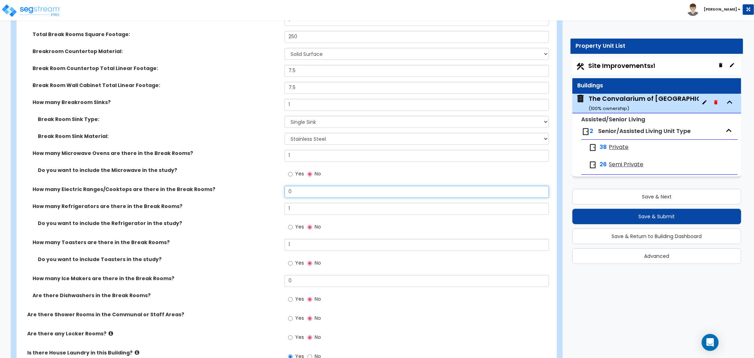
drag, startPoint x: 311, startPoint y: 174, endPoint x: 271, endPoint y: 177, distance: 39.4
click at [271, 186] on div "How many Electric Ranges/Cooktops are there in the Break Rooms? 0" at bounding box center [285, 194] width 536 height 17
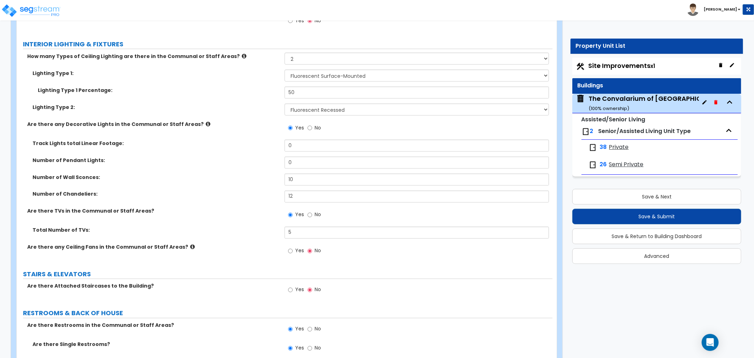
scroll to position [1605, 0]
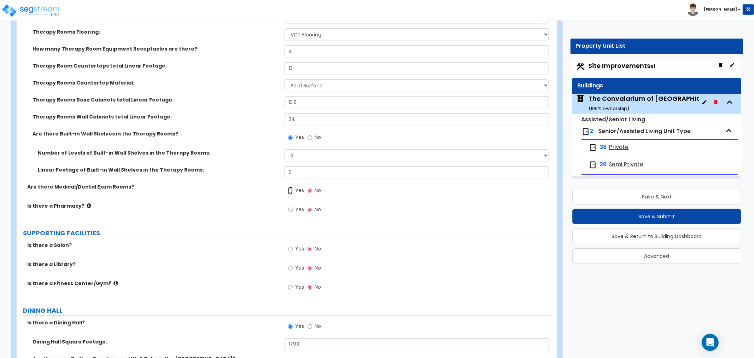
click at [289, 187] on input "Yes" at bounding box center [290, 191] width 5 height 8
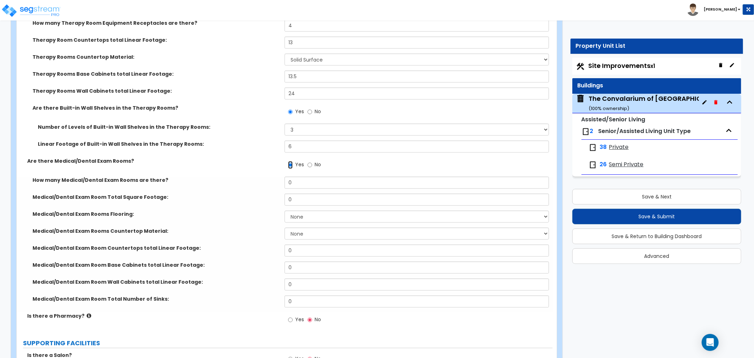
scroll to position [1644, 0]
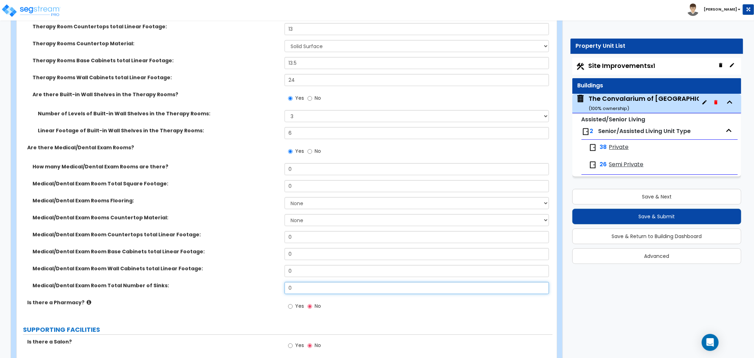
drag, startPoint x: 296, startPoint y: 278, endPoint x: 279, endPoint y: 279, distance: 16.7
click at [279, 282] on div "Medical/Dental Exam Room Total Number of Sinks: 0" at bounding box center [285, 290] width 536 height 17
click at [260, 299] on label "Is there a Pharmacy?" at bounding box center [153, 302] width 252 height 7
click at [253, 299] on label "Is there a Pharmacy?" at bounding box center [153, 302] width 252 height 7
click at [263, 299] on label "Is there a Pharmacy?" at bounding box center [153, 302] width 252 height 7
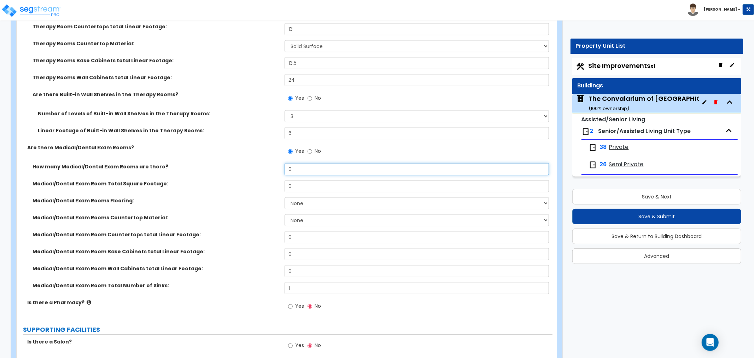
drag, startPoint x: 300, startPoint y: 157, endPoint x: 273, endPoint y: 160, distance: 27.4
click at [273, 163] on div "How many Medical/Dental Exam Rooms are there? 0" at bounding box center [285, 171] width 536 height 17
click at [269, 282] on label "Medical/Dental Exam Room Total Number of Sinks:" at bounding box center [156, 285] width 247 height 7
drag, startPoint x: 296, startPoint y: 281, endPoint x: 260, endPoint y: 271, distance: 36.7
click at [257, 282] on div "Medical/Dental Exam Room Total Number of Sinks: 1" at bounding box center [285, 290] width 536 height 17
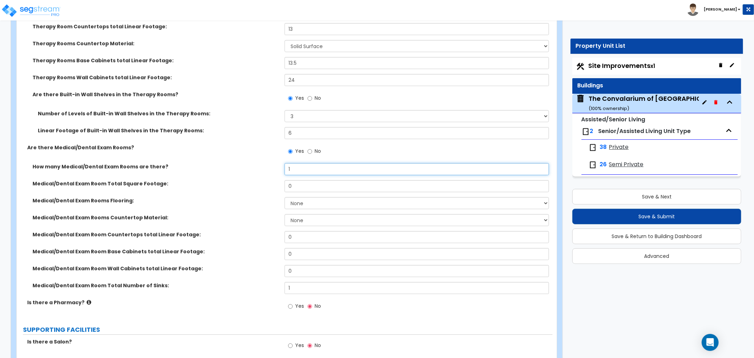
drag, startPoint x: 294, startPoint y: 162, endPoint x: 259, endPoint y: 162, distance: 34.7
click at [259, 163] on div "How many Medical/Dental Exam Rooms are there? 1" at bounding box center [285, 171] width 536 height 17
click at [251, 282] on label "Medical/Dental Exam Room Total Number of Sinks:" at bounding box center [156, 285] width 247 height 7
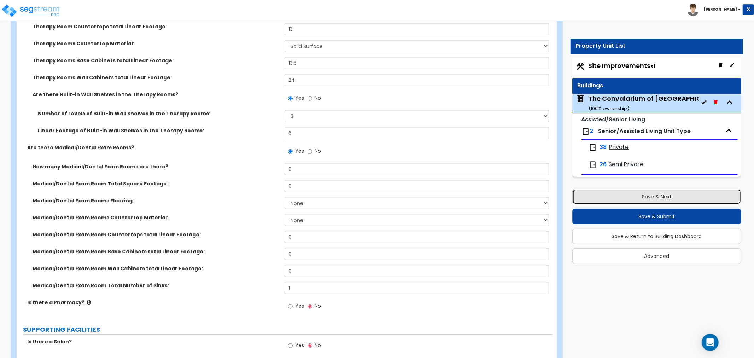
click at [642, 199] on button "Save & Next" at bounding box center [657, 197] width 169 height 16
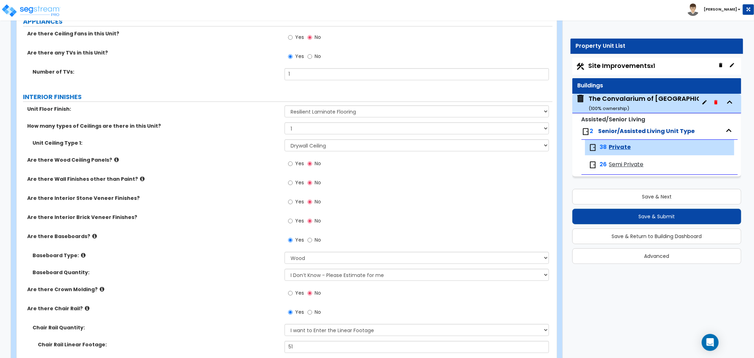
scroll to position [826, 0]
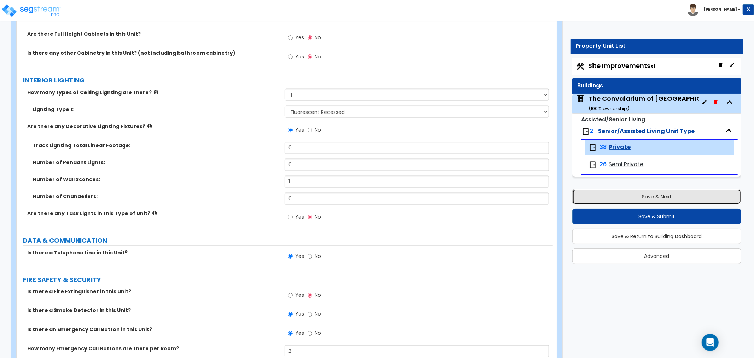
click at [652, 198] on button "Save & Next" at bounding box center [657, 197] width 169 height 16
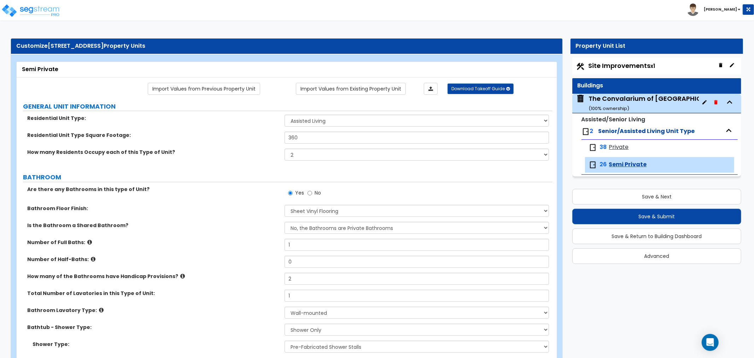
scroll to position [667, 0]
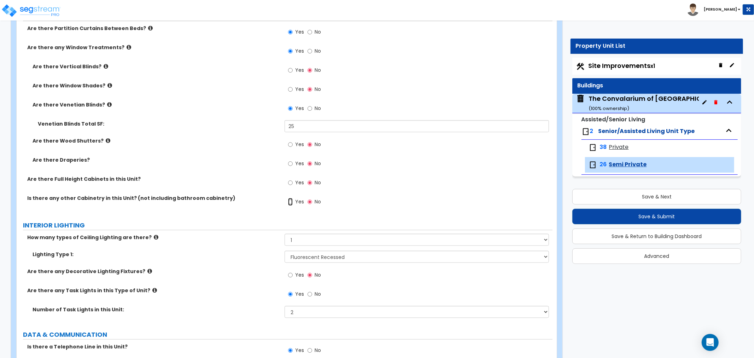
click at [291, 202] on input "Yes" at bounding box center [290, 202] width 5 height 8
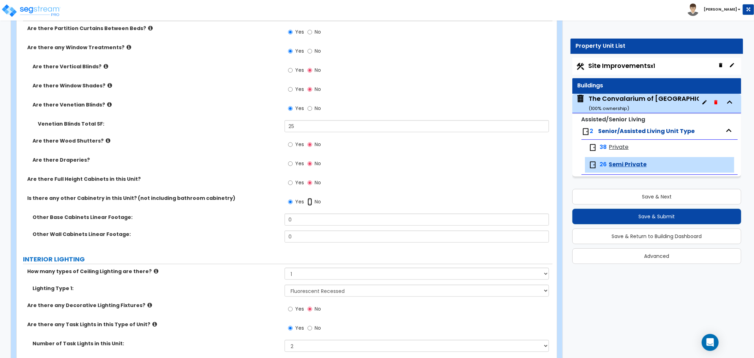
click at [310, 199] on input "No" at bounding box center [310, 202] width 5 height 8
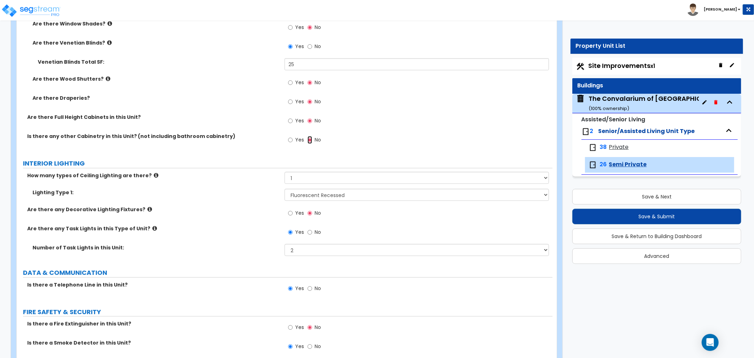
scroll to position [617, 0]
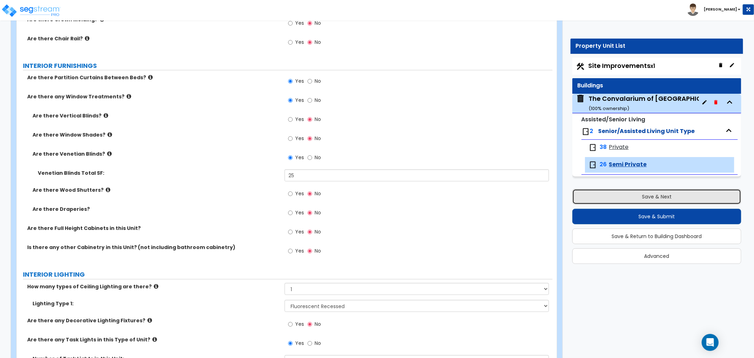
click at [645, 195] on button "Save & Next" at bounding box center [657, 197] width 169 height 16
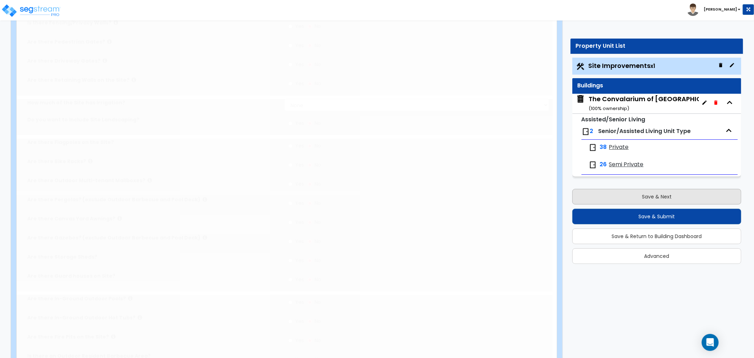
scroll to position [0, 0]
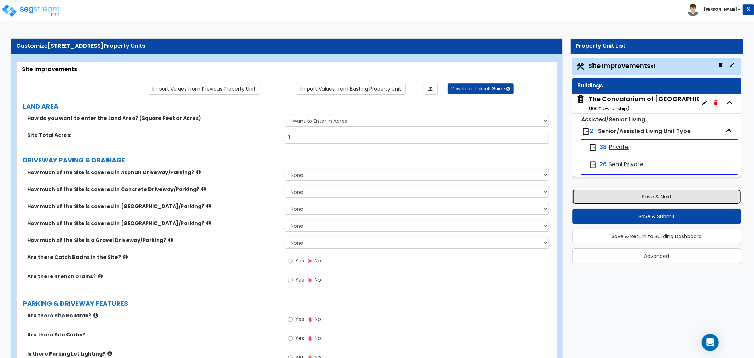
click at [628, 196] on button "Save & Next" at bounding box center [657, 197] width 169 height 16
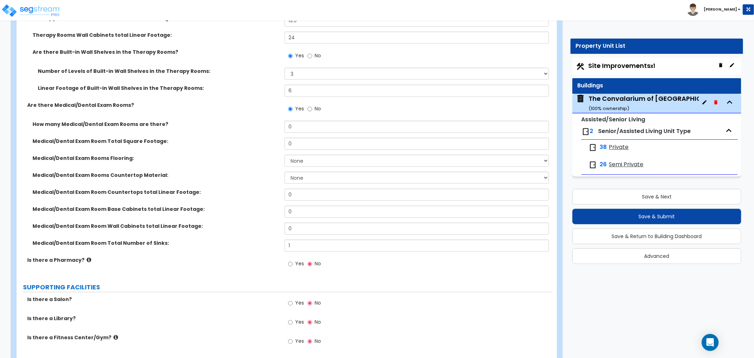
scroll to position [1689, 0]
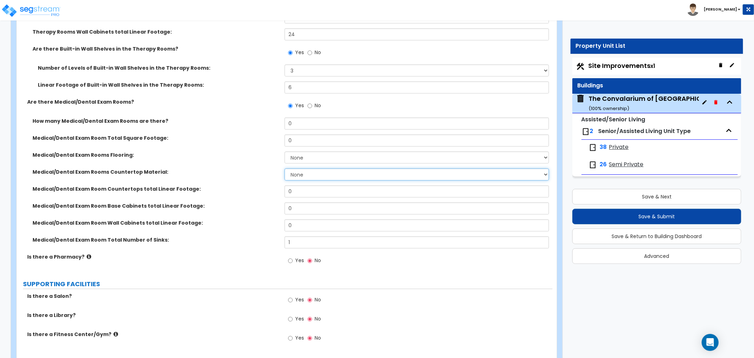
click at [305, 168] on select "None Plastic Laminate Solid Surface Stone Quartz Marble Tile Wood Stainless Ste…" at bounding box center [417, 174] width 265 height 12
click at [285, 168] on select "None Plastic Laminate Solid Surface Stone Quartz Marble Tile Wood Stainless Ste…" at bounding box center [417, 174] width 265 height 12
click at [303, 168] on select "None Plastic Laminate Solid Surface Stone Quartz Marble Tile Wood Stainless Ste…" at bounding box center [417, 174] width 265 height 12
click at [285, 168] on select "None Plastic Laminate Solid Surface Stone Quartz Marble Tile Wood Stainless Ste…" at bounding box center [417, 174] width 265 height 12
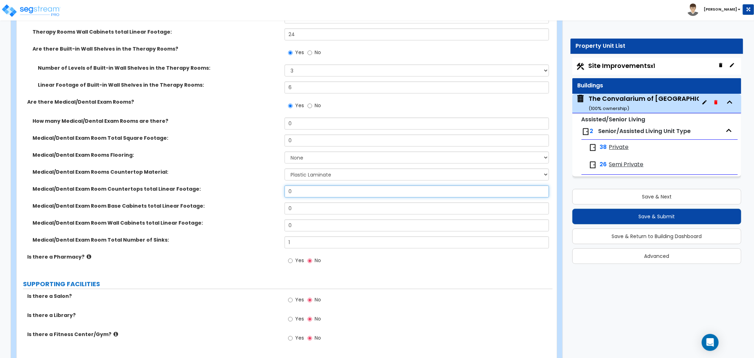
drag, startPoint x: 298, startPoint y: 183, endPoint x: 250, endPoint y: 181, distance: 47.8
click at [250, 185] on div "Medical/Dental Exam Room Countertops total Linear Footage: 0" at bounding box center [285, 193] width 536 height 17
drag, startPoint x: 299, startPoint y: 202, endPoint x: 282, endPoint y: 201, distance: 16.7
click at [282, 202] on div "Medical/Dental Exam Room Base Cabinets total Linear Footage: 0" at bounding box center [285, 210] width 536 height 17
drag, startPoint x: 301, startPoint y: 217, endPoint x: 262, endPoint y: 211, distance: 38.7
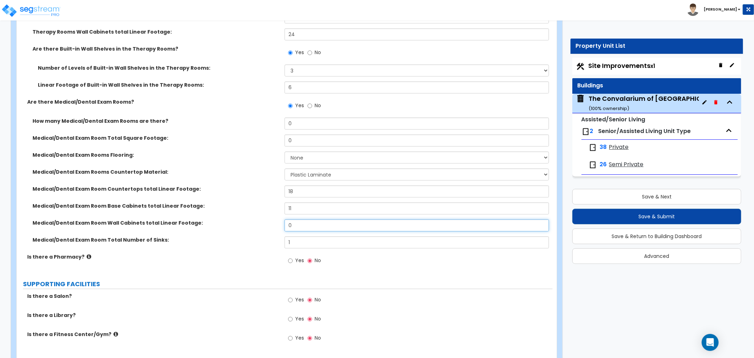
click at [262, 219] on div "Medical/Dental Exam Room Wall Cabinets total Linear Footage: 0" at bounding box center [285, 227] width 536 height 17
drag, startPoint x: 300, startPoint y: 234, endPoint x: 281, endPoint y: 234, distance: 18.4
click at [281, 236] on div "Medical/Dental Exam Room Total Number of Sinks: 1" at bounding box center [285, 244] width 536 height 17
click at [248, 241] on div "Medical/Dental Exam Room Total Number of Sinks: 2" at bounding box center [285, 244] width 536 height 17
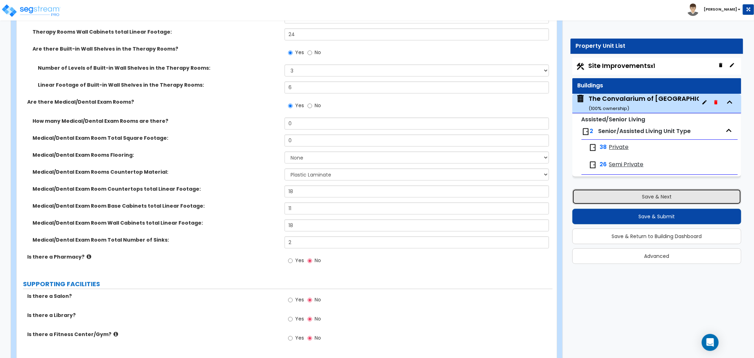
drag, startPoint x: 620, startPoint y: 194, endPoint x: 636, endPoint y: 193, distance: 15.2
click at [626, 193] on button "Save & Next" at bounding box center [657, 197] width 169 height 16
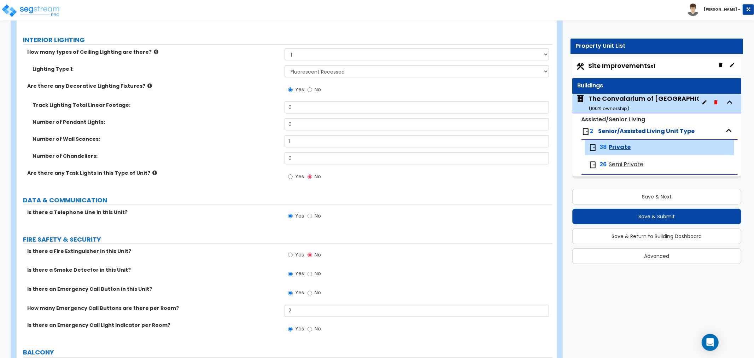
scroll to position [762, 0]
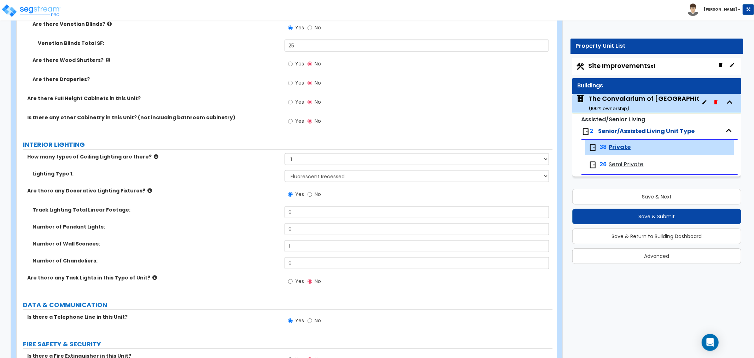
click at [614, 103] on div "The Convalarium of [GEOGRAPHIC_DATA] ( 100 % ownership)" at bounding box center [658, 103] width 139 height 18
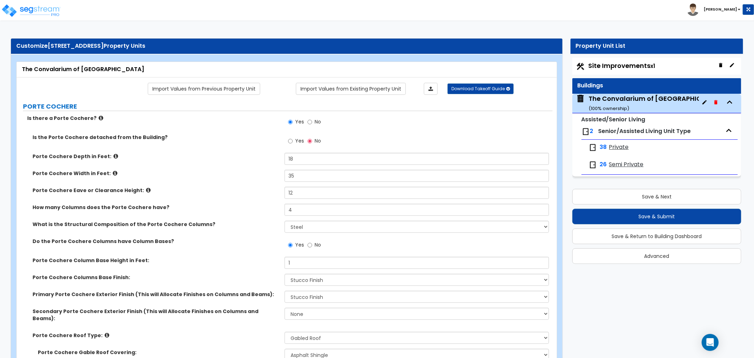
click at [621, 62] on span "Site Improvements x1" at bounding box center [622, 65] width 67 height 9
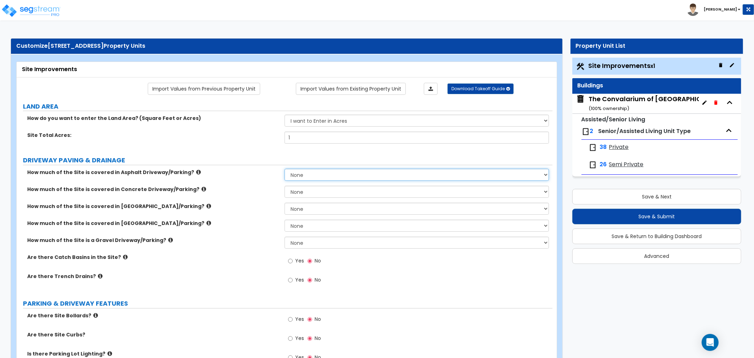
click at [314, 175] on select "None I want to Enter an Approximate Percentage I want to Enter the Square Foota…" at bounding box center [417, 175] width 265 height 12
click at [285, 169] on select "None I want to Enter an Approximate Percentage I want to Enter the Square Foota…" at bounding box center [417, 175] width 265 height 12
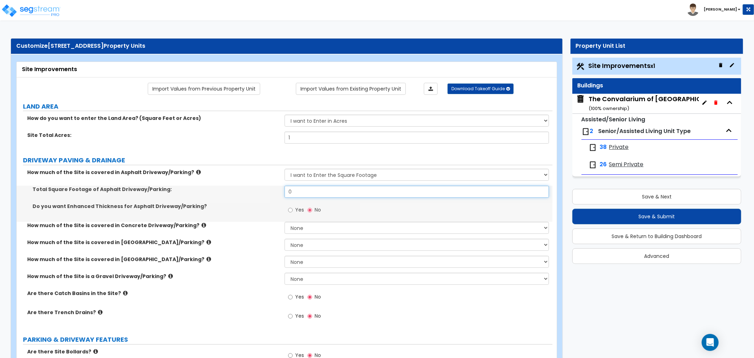
drag, startPoint x: 304, startPoint y: 195, endPoint x: 235, endPoint y: 197, distance: 69.3
click at [235, 197] on div "Total Square Footage of Asphalt Driveway/Parking: 0" at bounding box center [285, 194] width 536 height 17
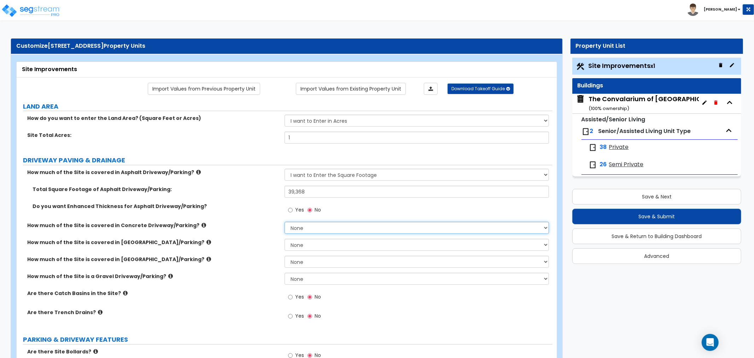
click at [308, 227] on select "None I want to Enter an Approximate Percentage I want to Enter the Square Foota…" at bounding box center [417, 228] width 265 height 12
click at [285, 222] on select "None I want to Enter an Approximate Percentage I want to Enter the Square Foota…" at bounding box center [417, 228] width 265 height 12
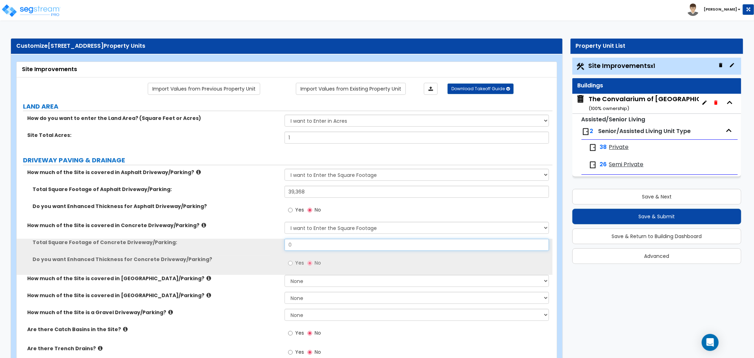
drag, startPoint x: 305, startPoint y: 246, endPoint x: 273, endPoint y: 250, distance: 32.2
click at [273, 250] on div "Total Square Footage of Concrete Driveway/Parking: 0" at bounding box center [285, 247] width 536 height 17
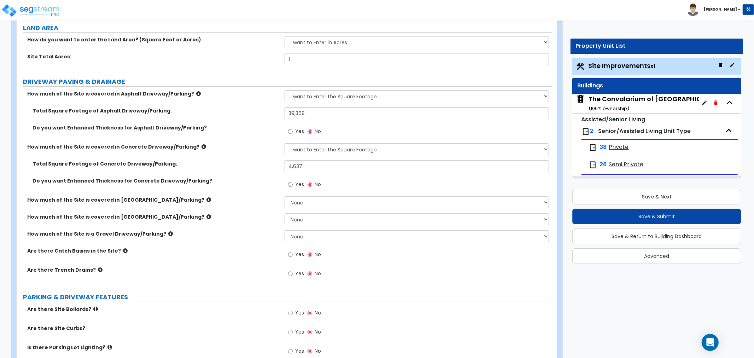
scroll to position [118, 0]
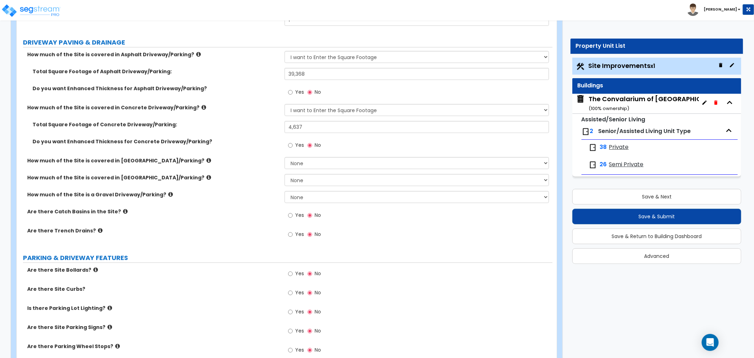
click at [414, 275] on div "Yes No" at bounding box center [419, 275] width 268 height 19
